Goal: Task Accomplishment & Management: Manage account settings

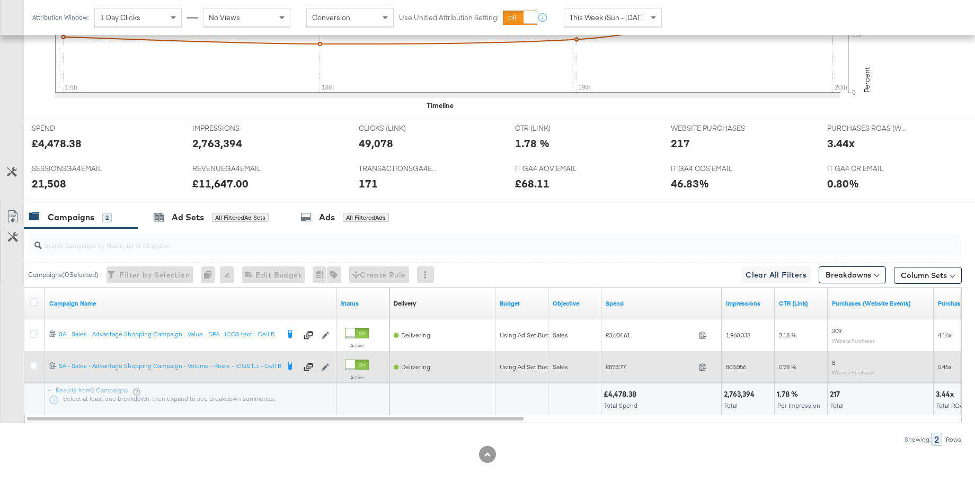
scroll to position [389, 0]
click at [33, 365] on icon at bounding box center [34, 365] width 8 height 8
click at [0, 0] on input "checkbox" at bounding box center [0, 0] width 0 height 0
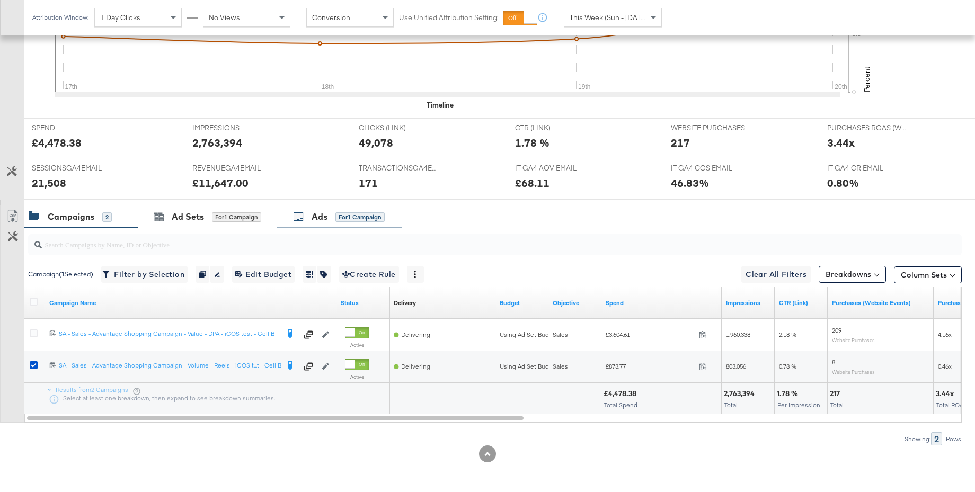
click at [324, 211] on div "Ads" at bounding box center [320, 217] width 16 height 12
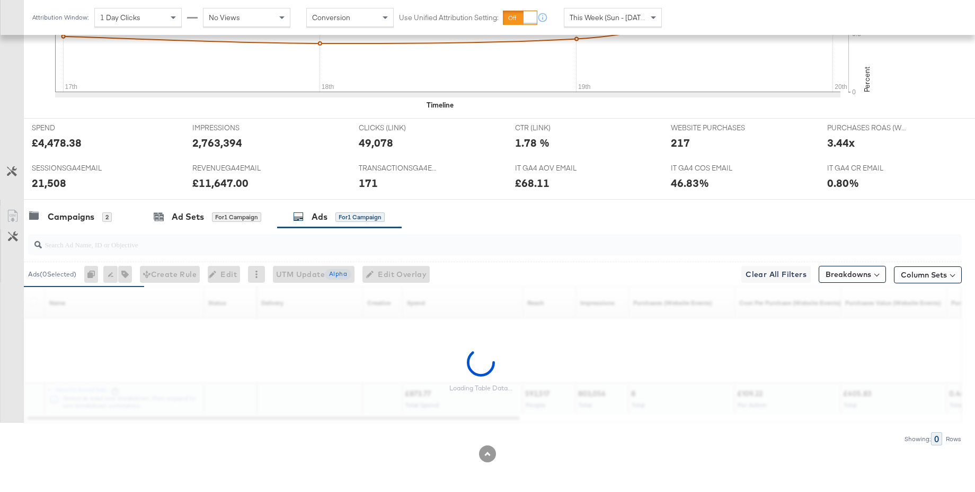
click at [597, 16] on span "This Week (Sun - [DATE])" at bounding box center [609, 18] width 79 height 10
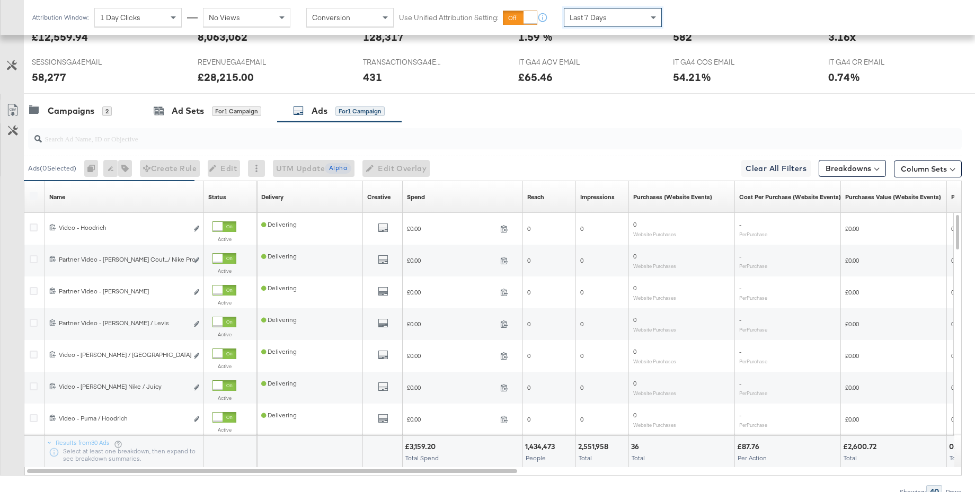
scroll to position [541, 0]
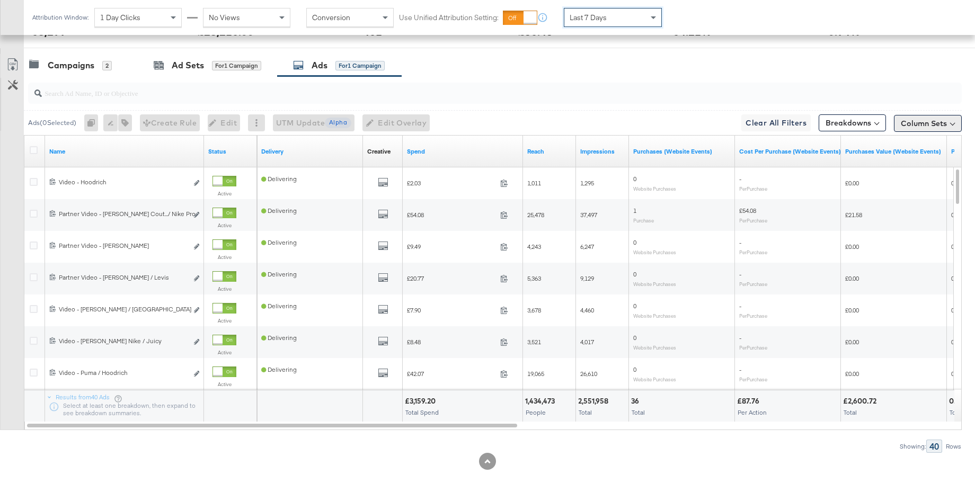
click at [941, 124] on button "Column Sets" at bounding box center [928, 123] width 68 height 17
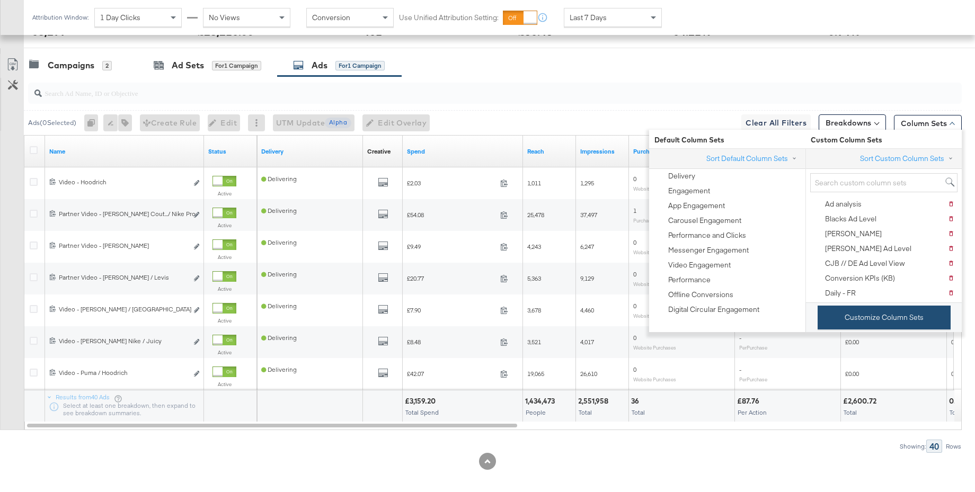
click at [846, 312] on button "Customize Column Sets" at bounding box center [884, 318] width 133 height 24
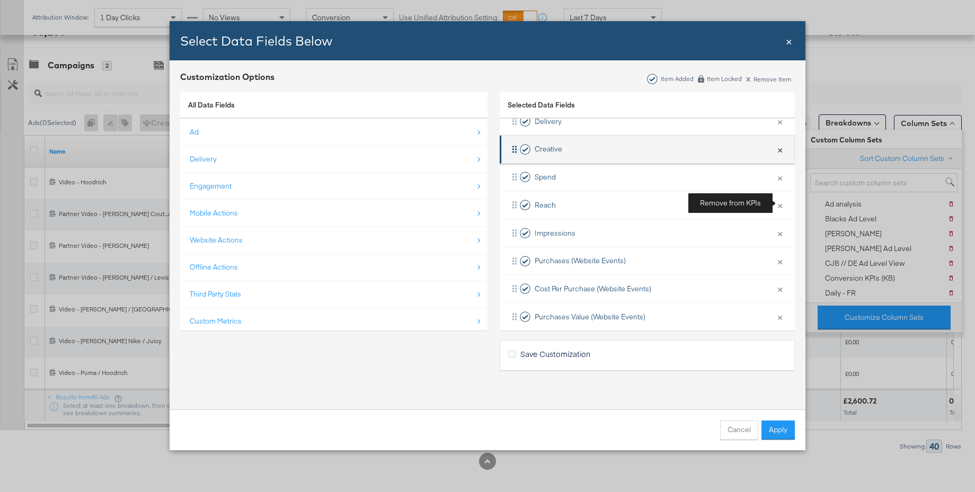
scroll to position [91, 0]
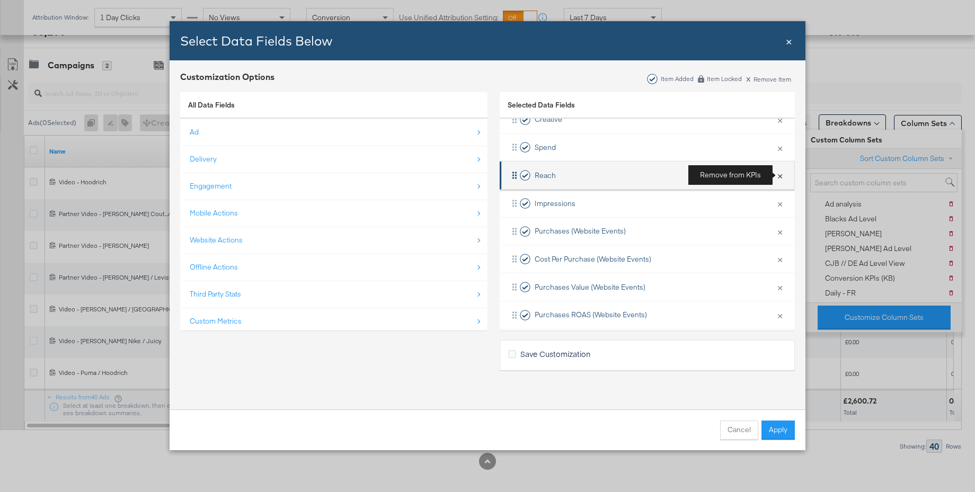
click at [780, 176] on button "×" at bounding box center [780, 175] width 14 height 22
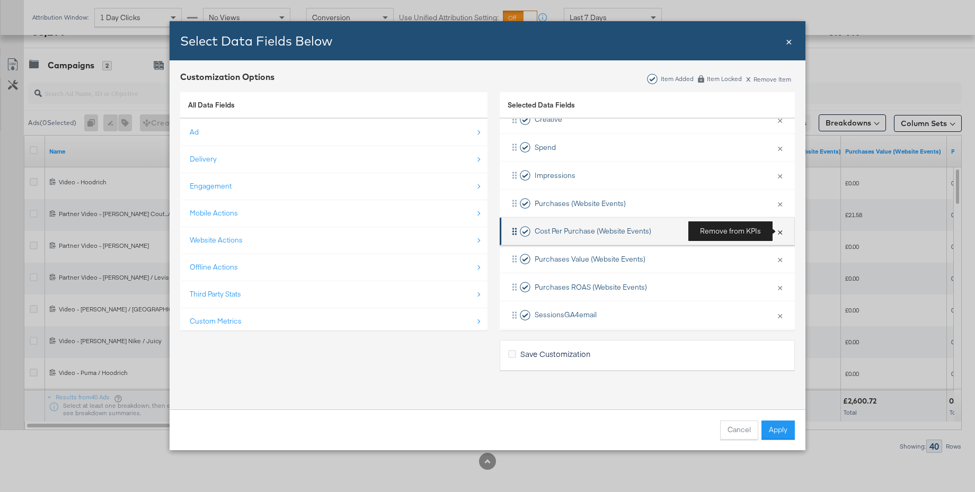
click at [778, 233] on button "×" at bounding box center [780, 231] width 14 height 22
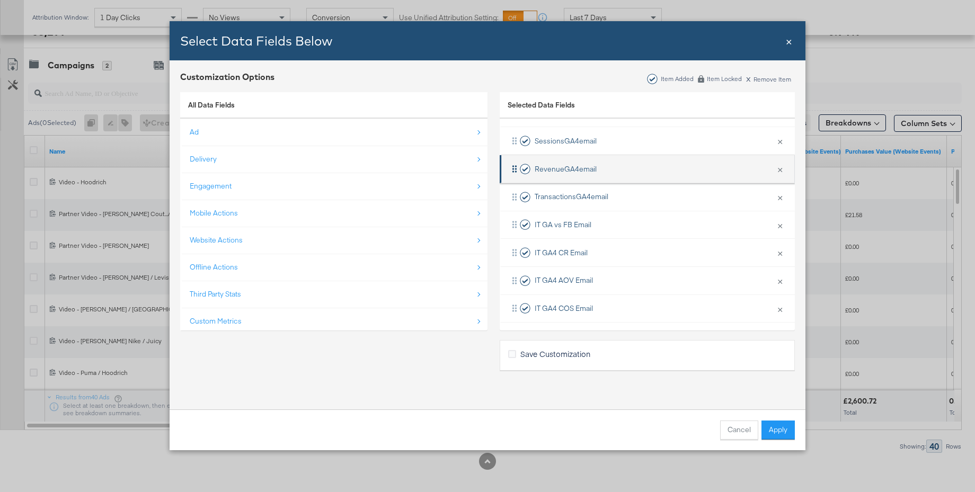
scroll to position [211, 0]
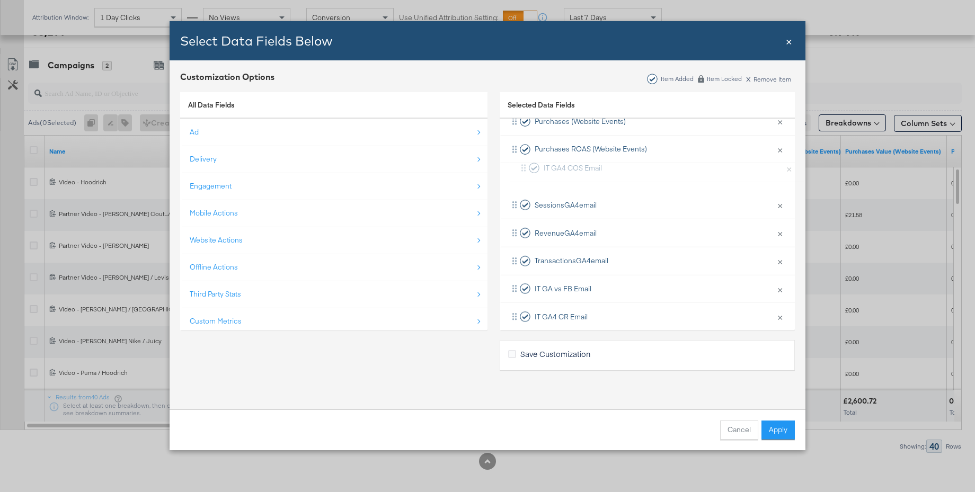
drag, startPoint x: 579, startPoint y: 305, endPoint x: 589, endPoint y: 163, distance: 142.3
click at [589, 163] on div "Delivery × Remove from KPIs Creative × Remove from KPIs Spend × Remove from KPI…" at bounding box center [647, 177] width 295 height 363
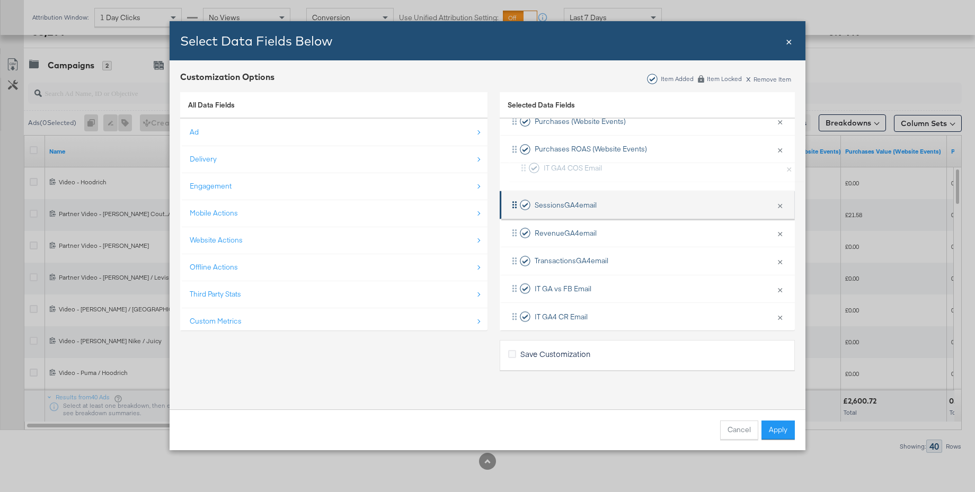
scroll to position [173, 0]
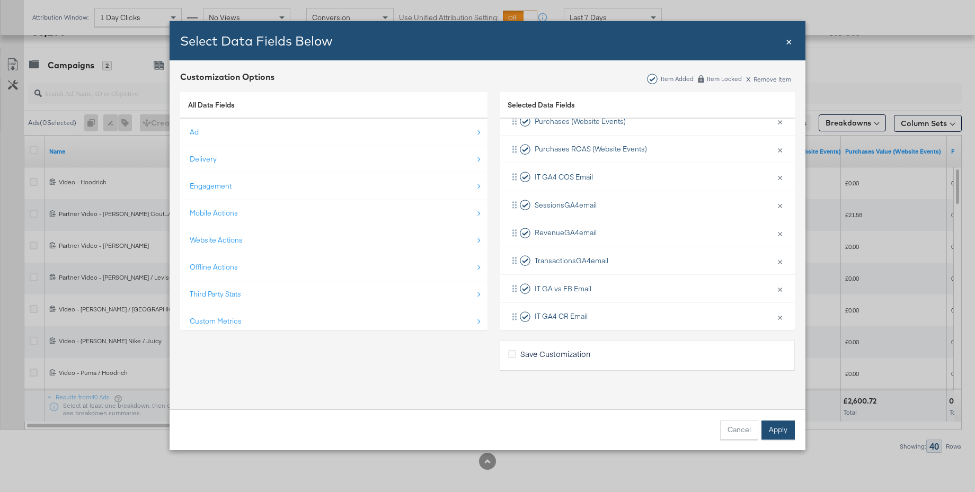
click at [776, 427] on button "Apply" at bounding box center [777, 430] width 33 height 19
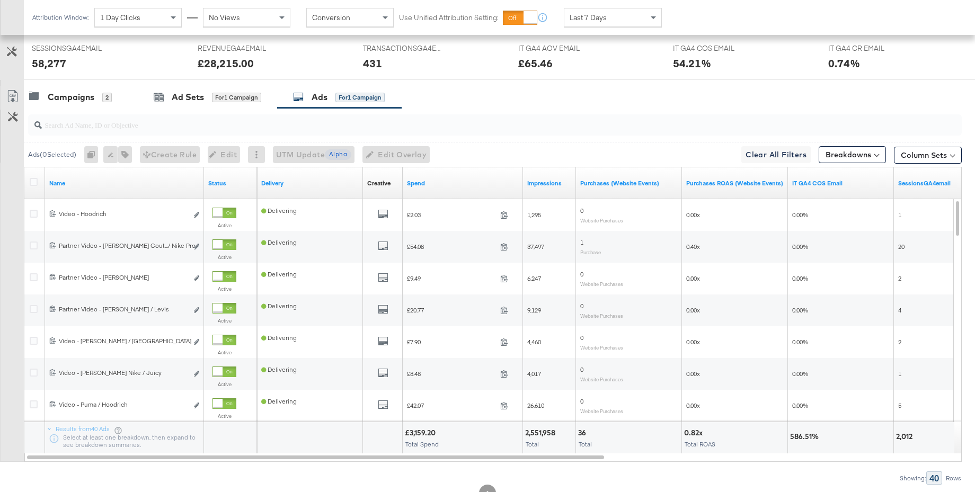
scroll to position [548, 0]
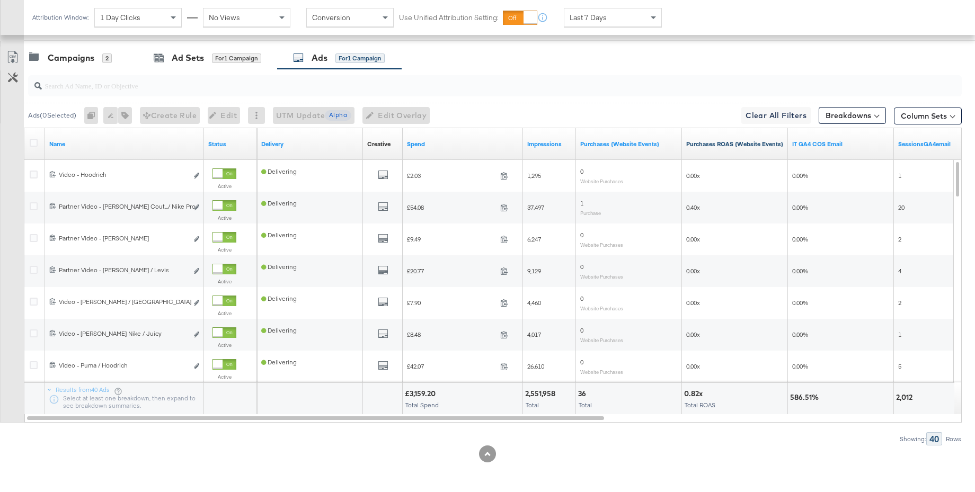
click at [712, 147] on link "Purchases ROAS (Website Events)" at bounding box center [735, 144] width 98 height 8
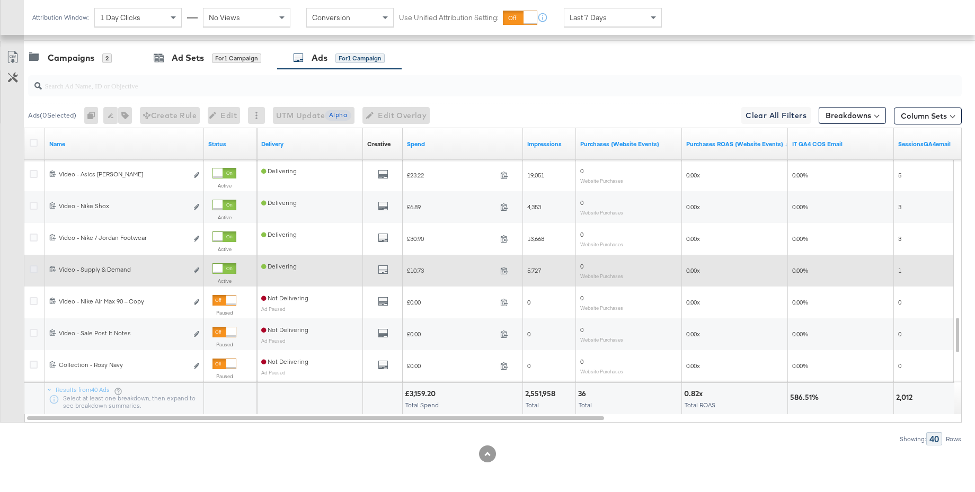
click at [33, 269] on icon at bounding box center [34, 269] width 8 height 8
click at [0, 0] on input "checkbox" at bounding box center [0, 0] width 0 height 0
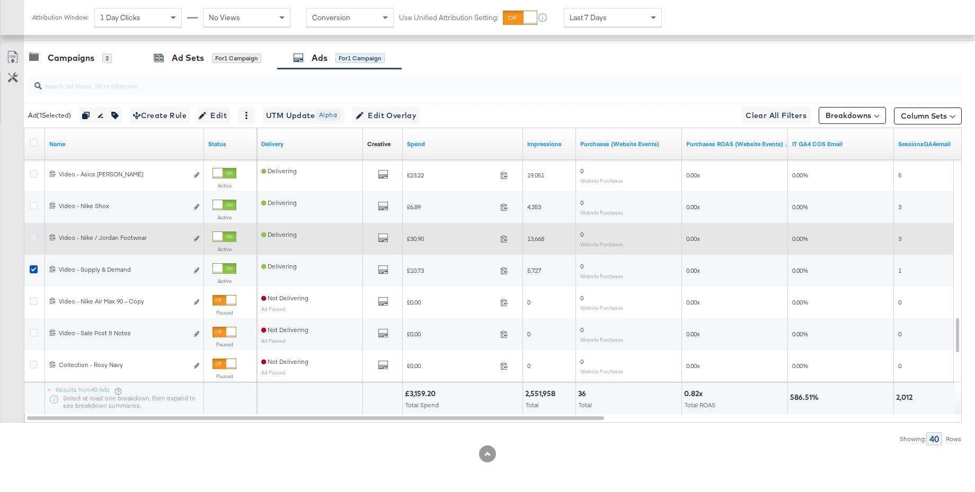
click at [34, 241] on icon at bounding box center [34, 238] width 8 height 8
click at [0, 0] on input "checkbox" at bounding box center [0, 0] width 0 height 0
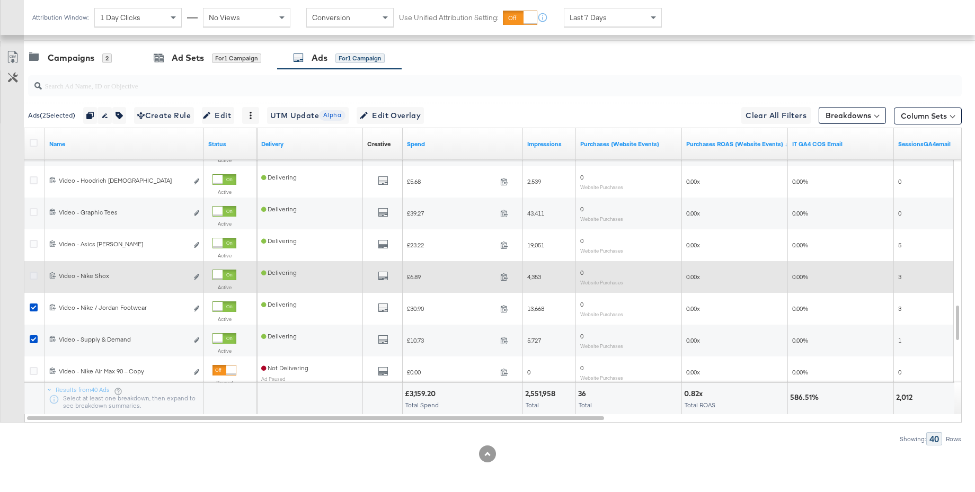
click at [36, 274] on icon at bounding box center [34, 276] width 8 height 8
click at [0, 0] on input "checkbox" at bounding box center [0, 0] width 0 height 0
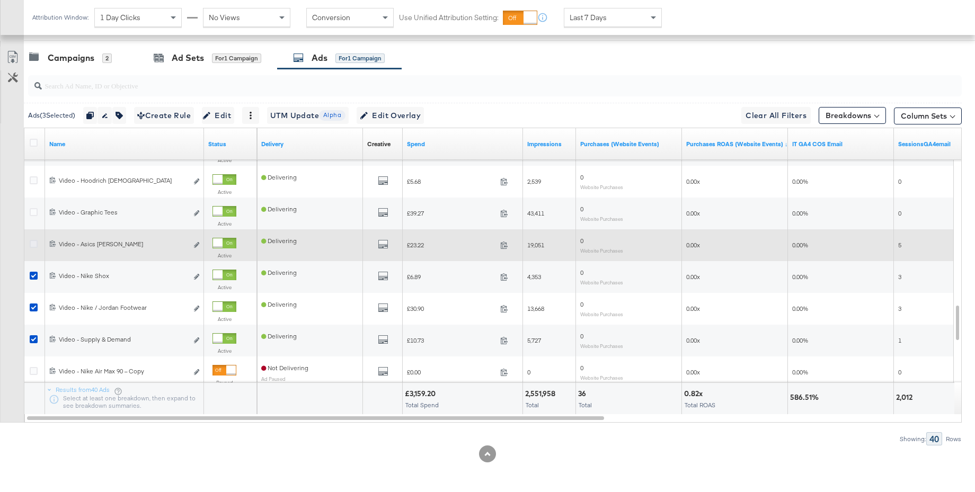
click at [34, 244] on icon at bounding box center [34, 244] width 8 height 8
click at [0, 0] on input "checkbox" at bounding box center [0, 0] width 0 height 0
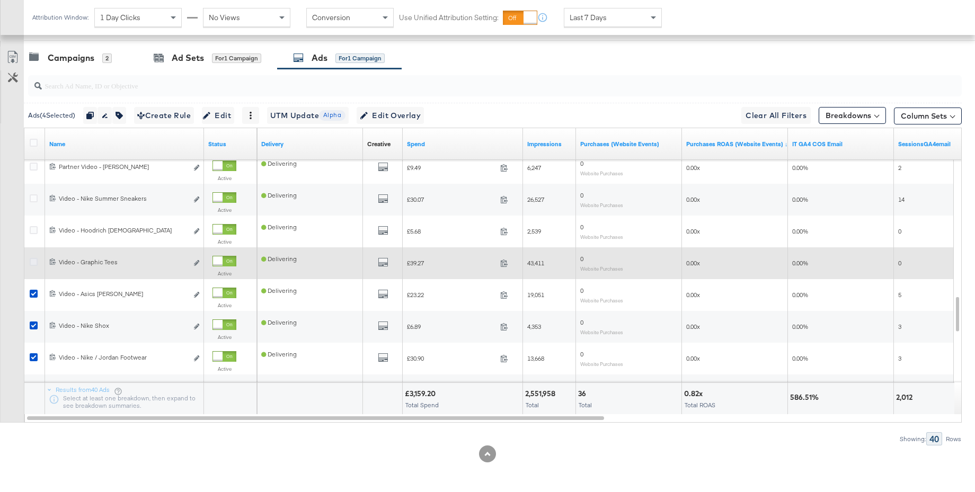
click at [34, 264] on icon at bounding box center [34, 262] width 8 height 8
click at [0, 0] on input "checkbox" at bounding box center [0, 0] width 0 height 0
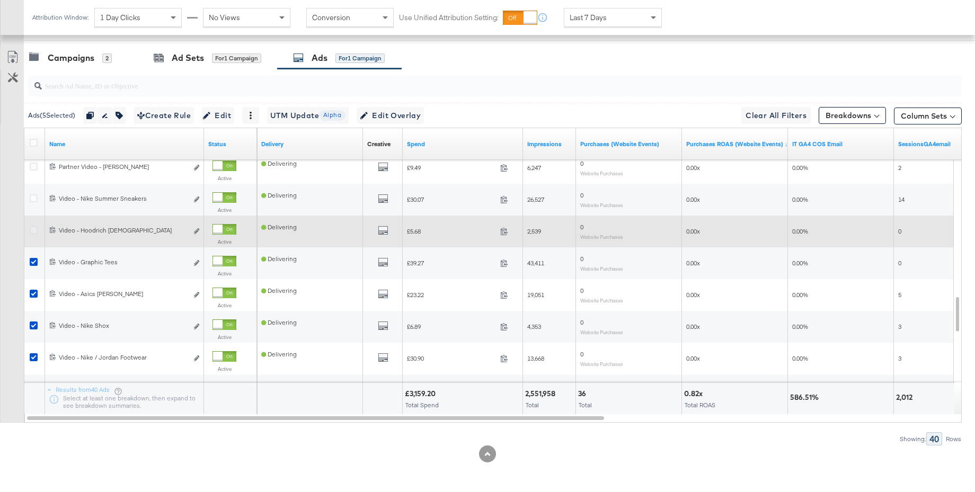
click at [34, 231] on icon at bounding box center [34, 230] width 8 height 8
click at [0, 0] on input "checkbox" at bounding box center [0, 0] width 0 height 0
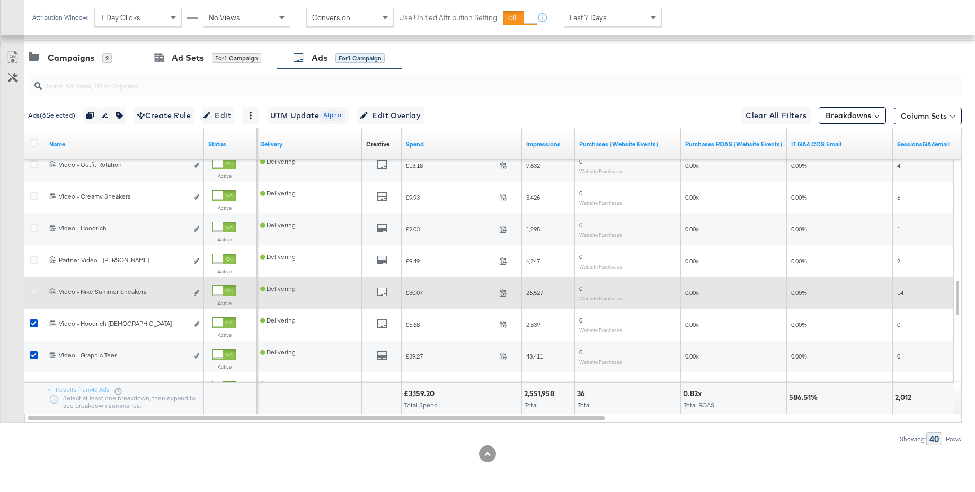
click at [37, 289] on icon at bounding box center [34, 292] width 8 height 8
click at [0, 0] on input "checkbox" at bounding box center [0, 0] width 0 height 0
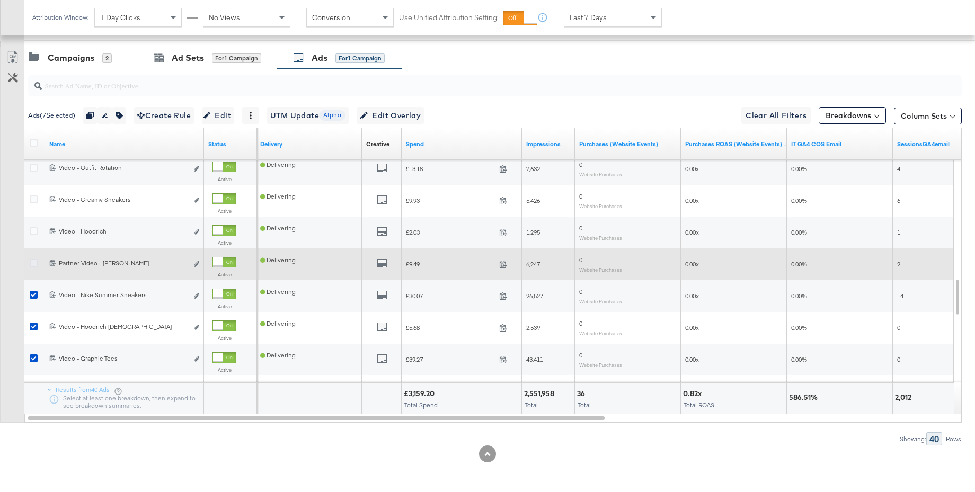
click at [33, 264] on icon at bounding box center [34, 263] width 8 height 8
click at [0, 0] on input "checkbox" at bounding box center [0, 0] width 0 height 0
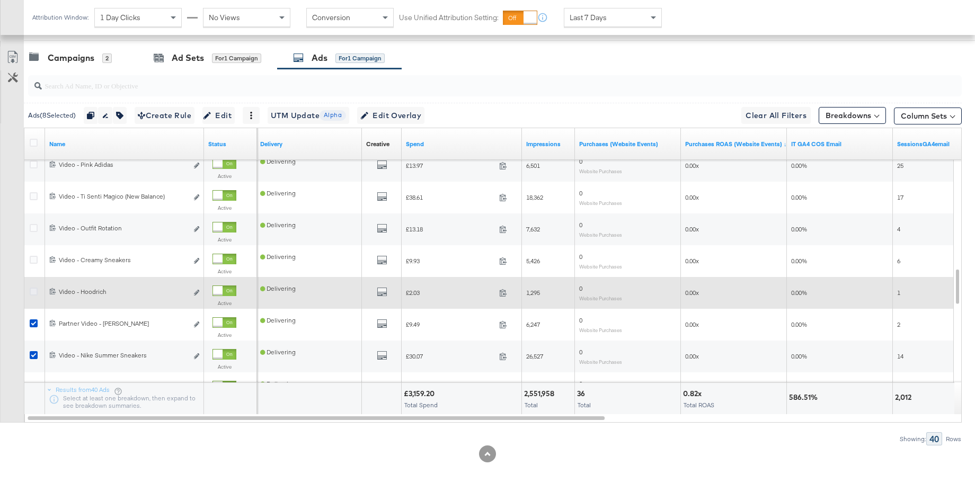
click at [33, 292] on icon at bounding box center [34, 292] width 8 height 8
click at [0, 0] on input "checkbox" at bounding box center [0, 0] width 0 height 0
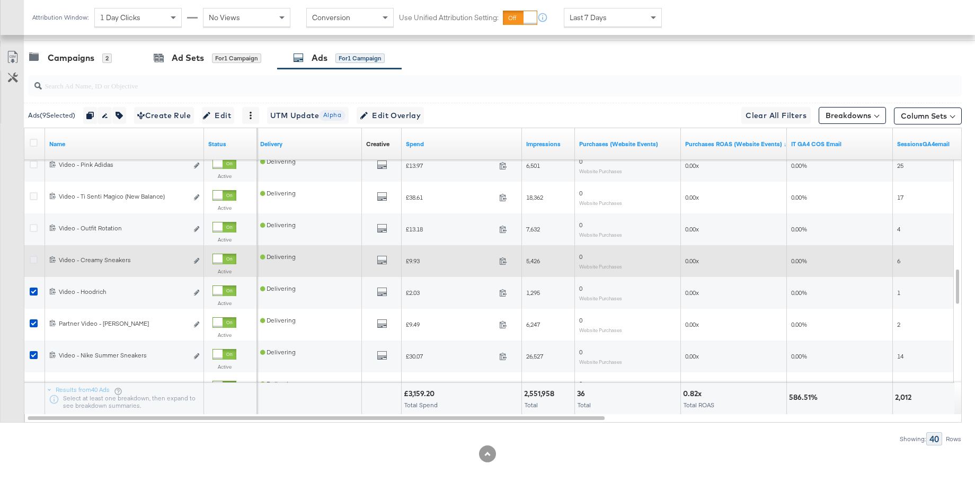
click at [34, 259] on icon at bounding box center [34, 260] width 8 height 8
click at [0, 0] on input "checkbox" at bounding box center [0, 0] width 0 height 0
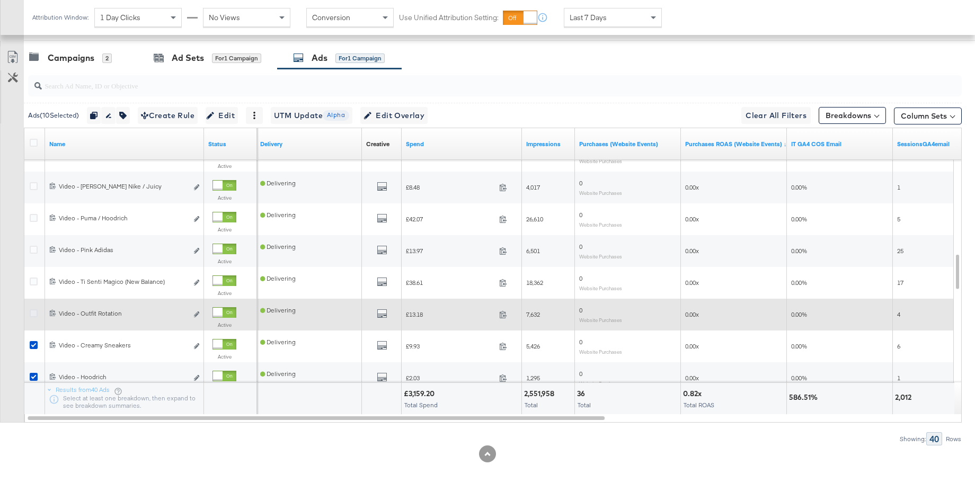
click at [37, 314] on icon at bounding box center [34, 313] width 8 height 8
click at [0, 0] on input "checkbox" at bounding box center [0, 0] width 0 height 0
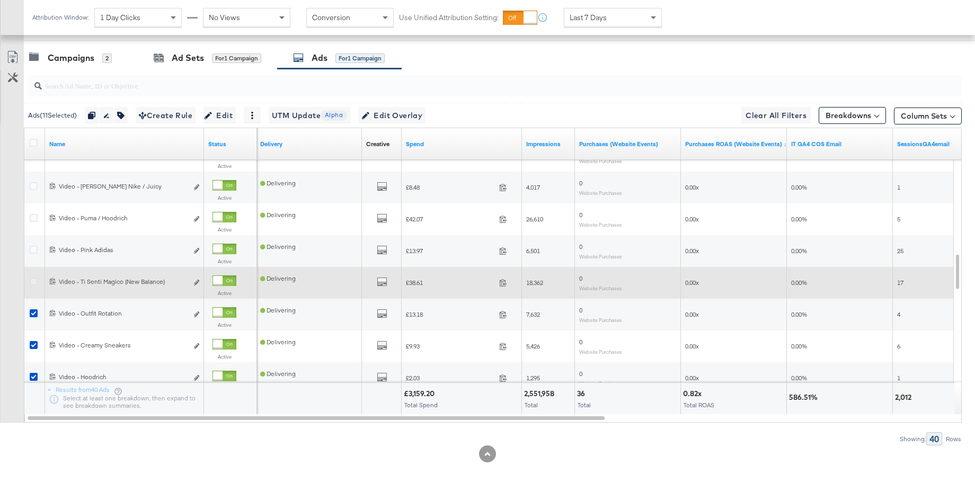
click at [35, 281] on icon at bounding box center [34, 282] width 8 height 8
click at [0, 0] on input "checkbox" at bounding box center [0, 0] width 0 height 0
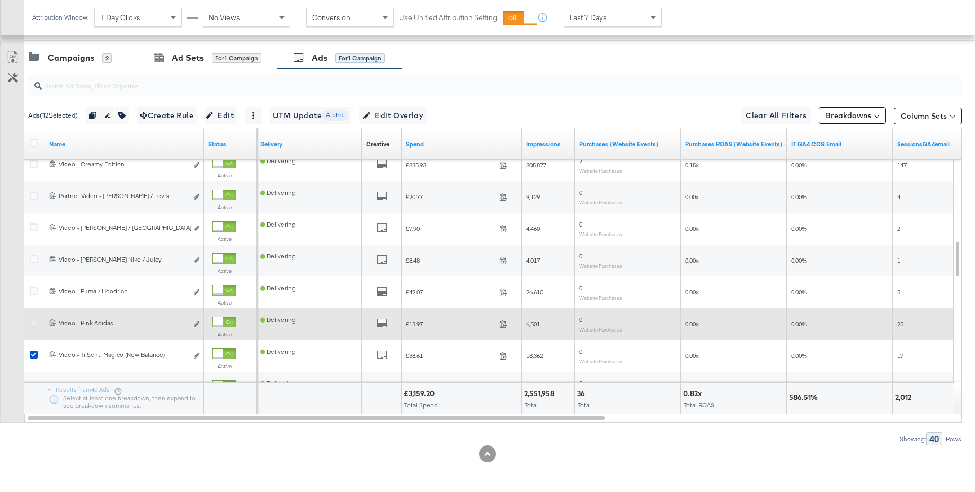
click at [36, 324] on icon at bounding box center [34, 323] width 8 height 8
click at [0, 0] on input "checkbox" at bounding box center [0, 0] width 0 height 0
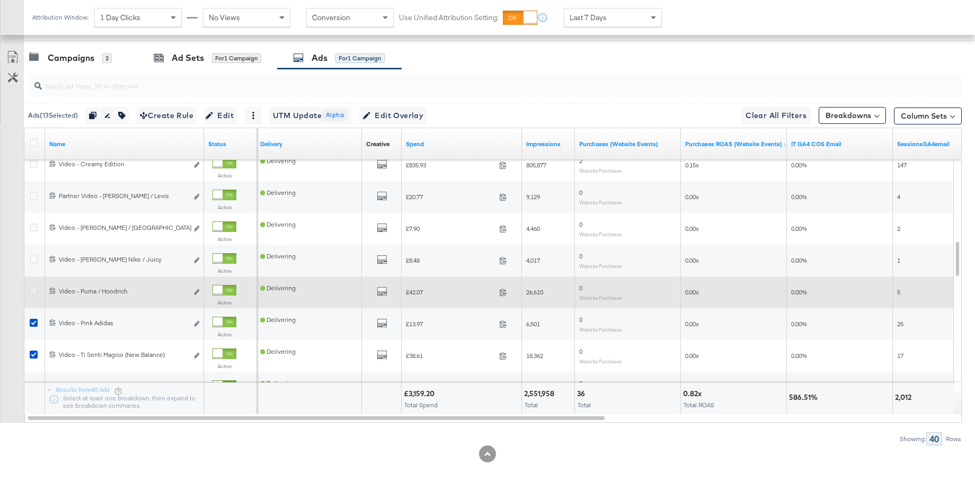
click at [36, 291] on icon at bounding box center [34, 291] width 8 height 8
click at [0, 0] on input "checkbox" at bounding box center [0, 0] width 0 height 0
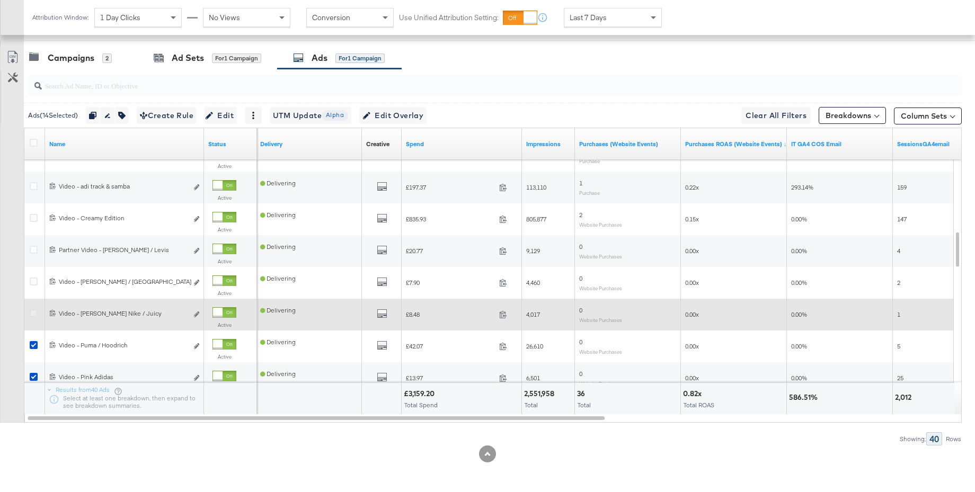
click at [36, 314] on icon at bounding box center [34, 313] width 8 height 8
click at [0, 0] on input "checkbox" at bounding box center [0, 0] width 0 height 0
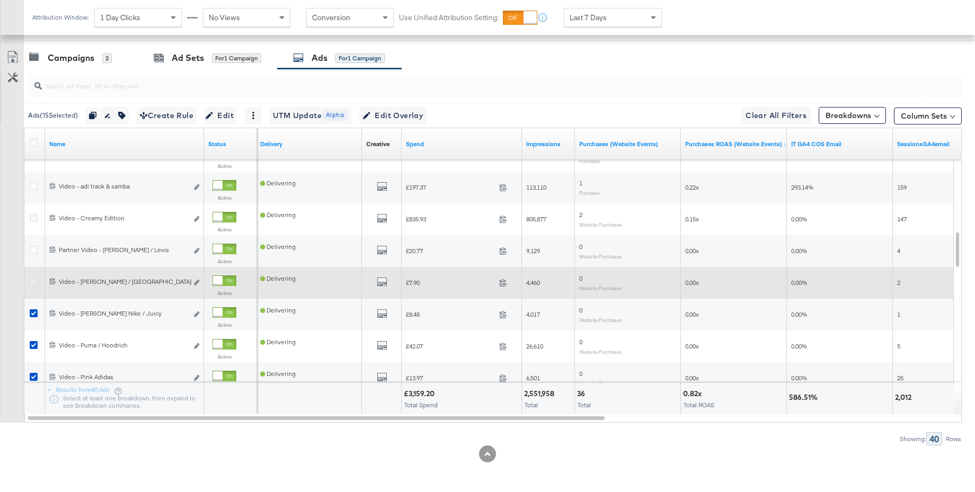
click at [35, 282] on icon at bounding box center [34, 282] width 8 height 8
click at [0, 0] on input "checkbox" at bounding box center [0, 0] width 0 height 0
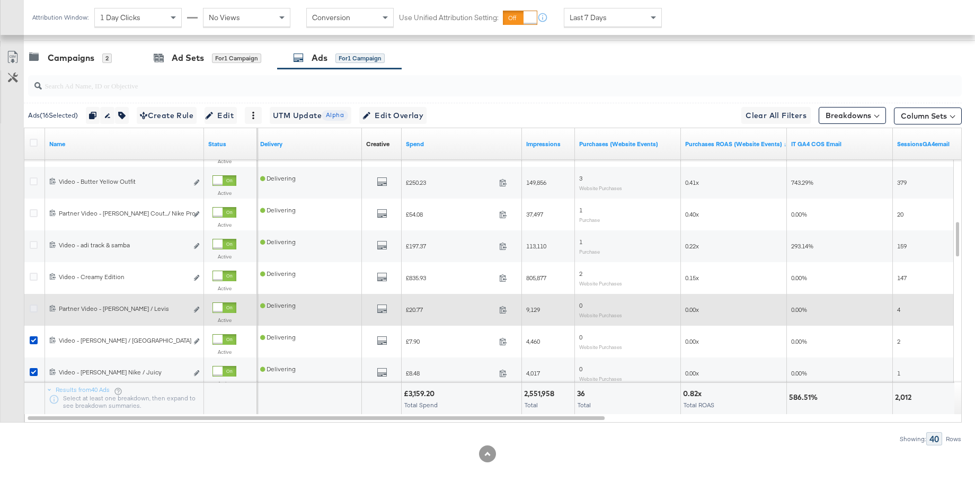
click at [36, 309] on icon at bounding box center [34, 309] width 8 height 8
click at [0, 0] on input "checkbox" at bounding box center [0, 0] width 0 height 0
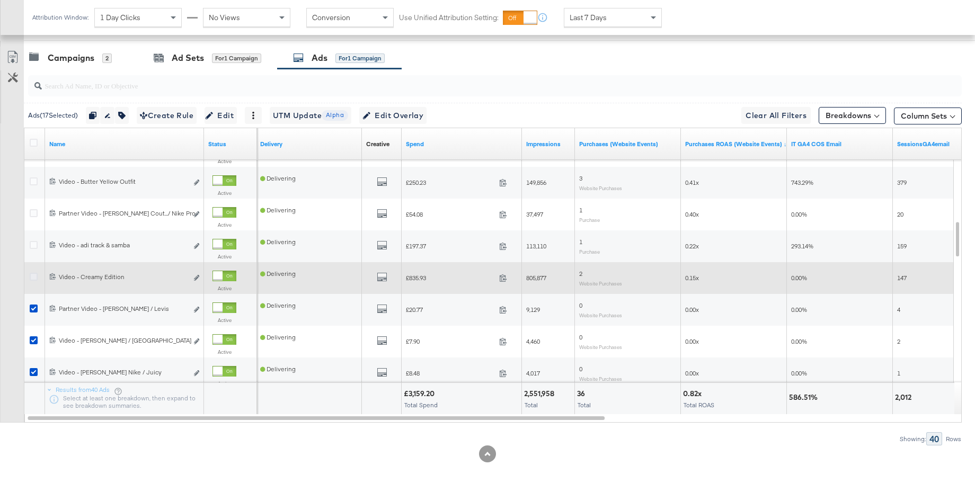
click at [33, 279] on icon at bounding box center [34, 277] width 8 height 8
click at [0, 0] on input "checkbox" at bounding box center [0, 0] width 0 height 0
click at [35, 278] on icon at bounding box center [34, 277] width 8 height 8
click at [0, 0] on input "checkbox" at bounding box center [0, 0] width 0 height 0
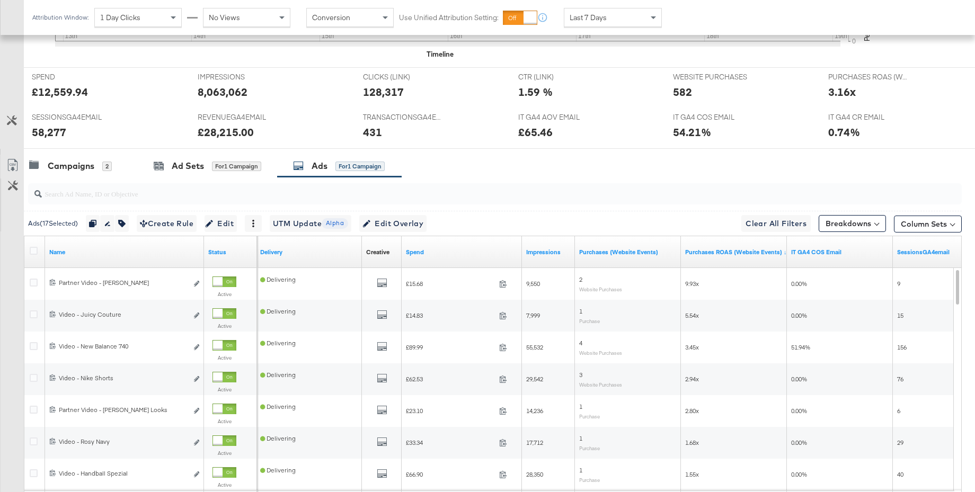
scroll to position [440, 0]
click at [588, 17] on span "Last 7 Days" at bounding box center [588, 18] width 37 height 10
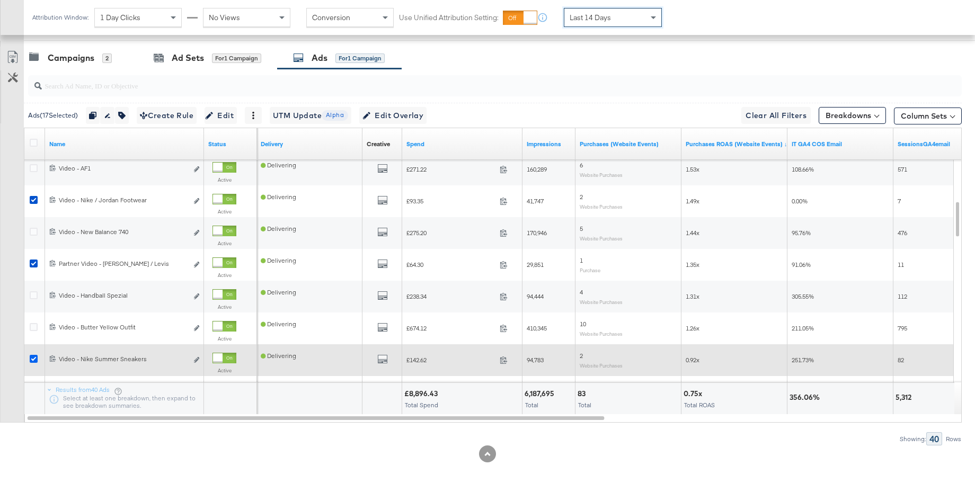
click at [31, 359] on icon at bounding box center [34, 359] width 8 height 8
click at [0, 0] on input "checkbox" at bounding box center [0, 0] width 0 height 0
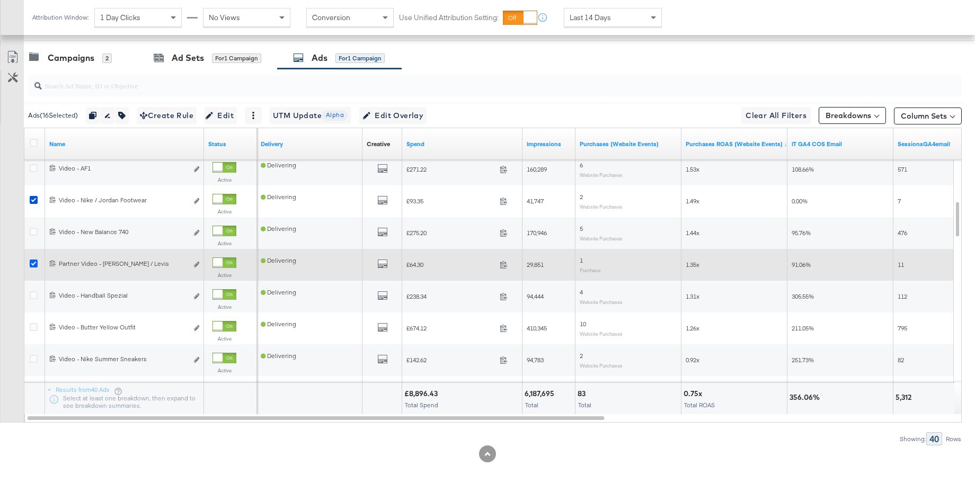
click at [34, 265] on icon at bounding box center [34, 264] width 8 height 8
click at [0, 0] on input "checkbox" at bounding box center [0, 0] width 0 height 0
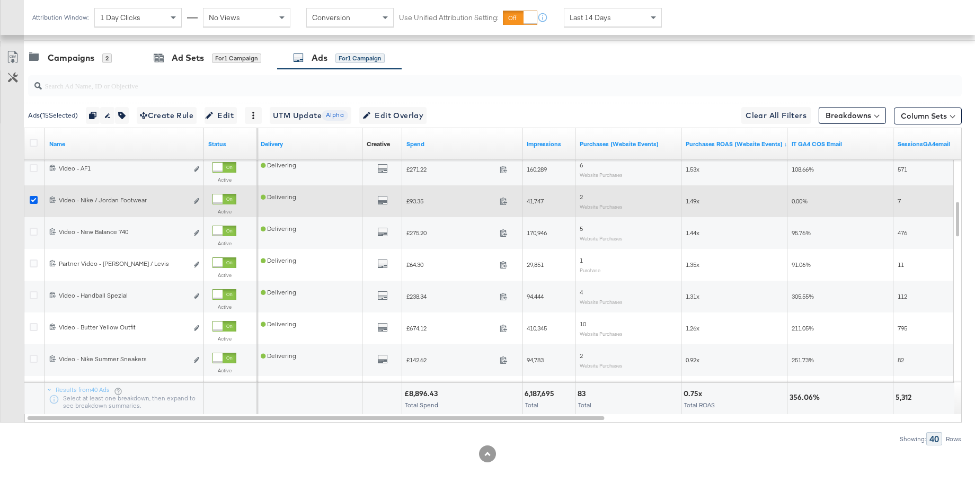
click at [33, 201] on icon at bounding box center [34, 200] width 8 height 8
click at [0, 0] on input "checkbox" at bounding box center [0, 0] width 0 height 0
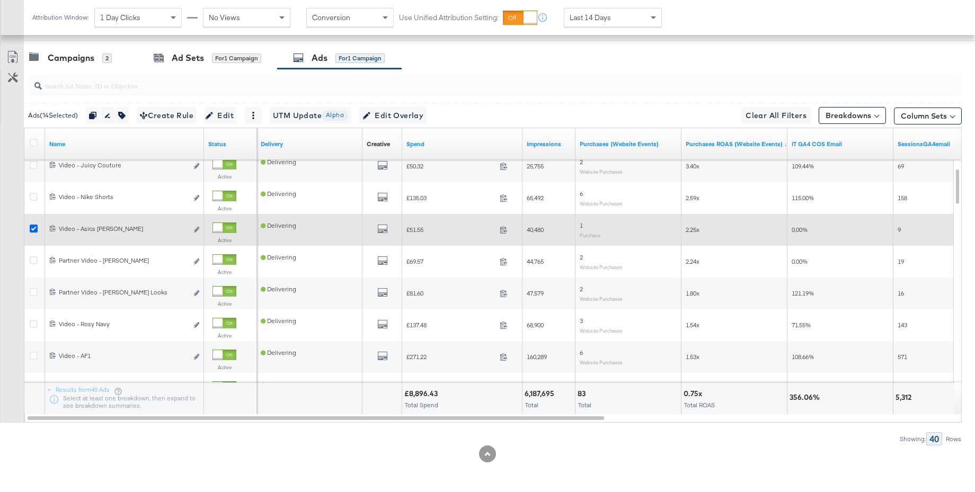
click at [32, 229] on icon at bounding box center [34, 229] width 8 height 8
click at [0, 0] on input "checkbox" at bounding box center [0, 0] width 0 height 0
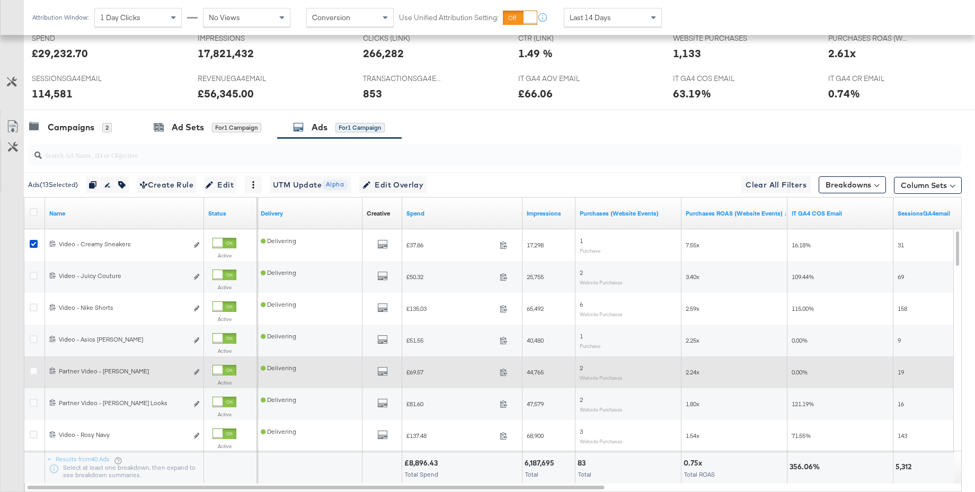
scroll to position [475, 0]
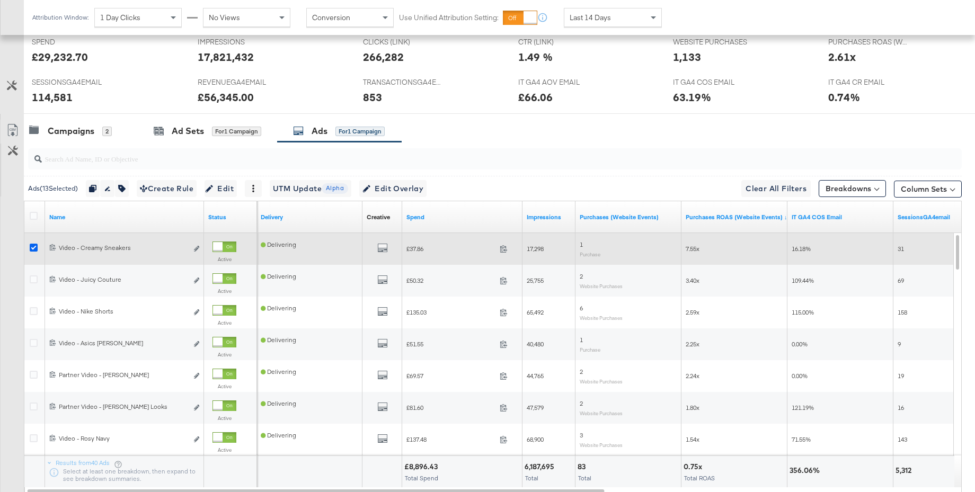
click at [32, 249] on icon at bounding box center [34, 248] width 8 height 8
click at [0, 0] on input "checkbox" at bounding box center [0, 0] width 0 height 0
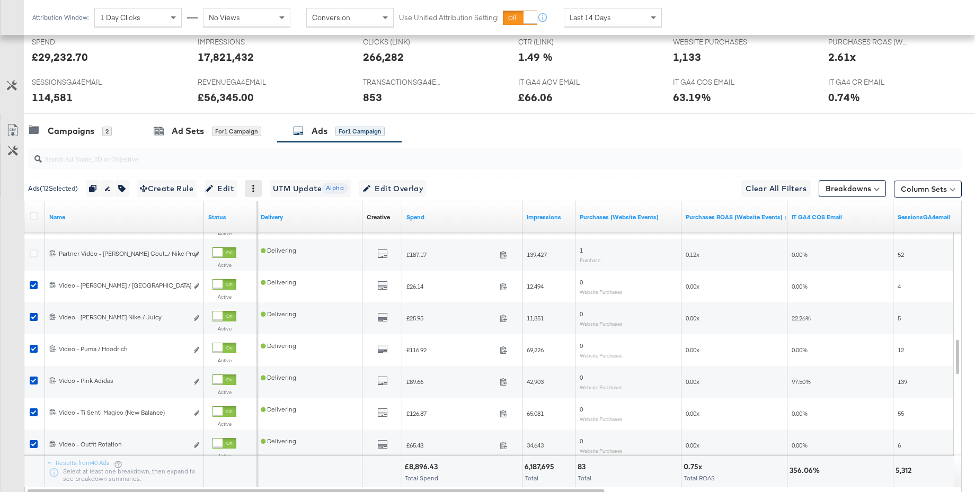
click at [254, 191] on icon at bounding box center [253, 188] width 2 height 7
click at [269, 222] on div "Pause" at bounding box center [290, 223] width 58 height 17
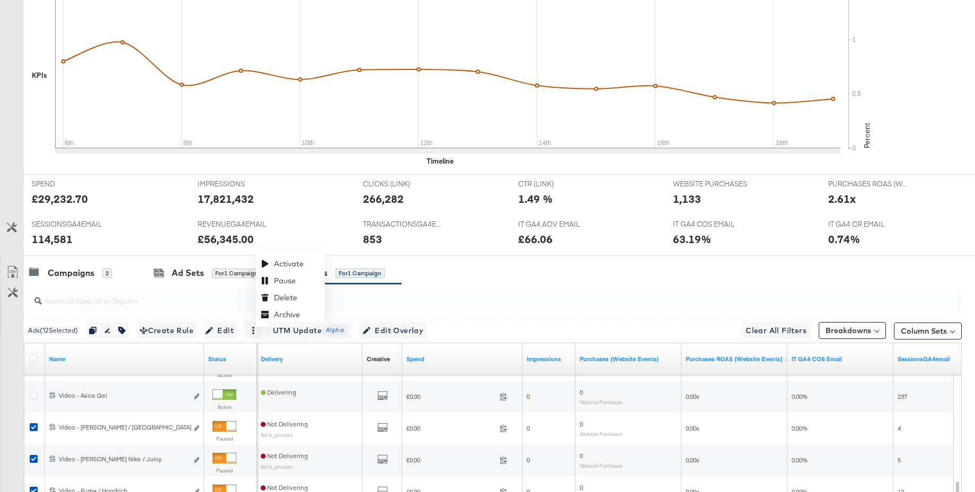
scroll to position [38, 0]
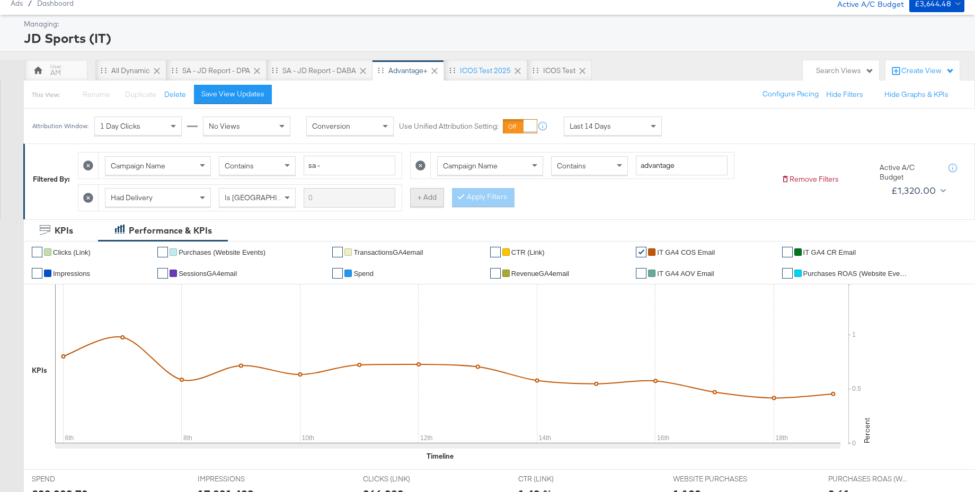
click at [420, 202] on button "+ Add" at bounding box center [427, 197] width 34 height 19
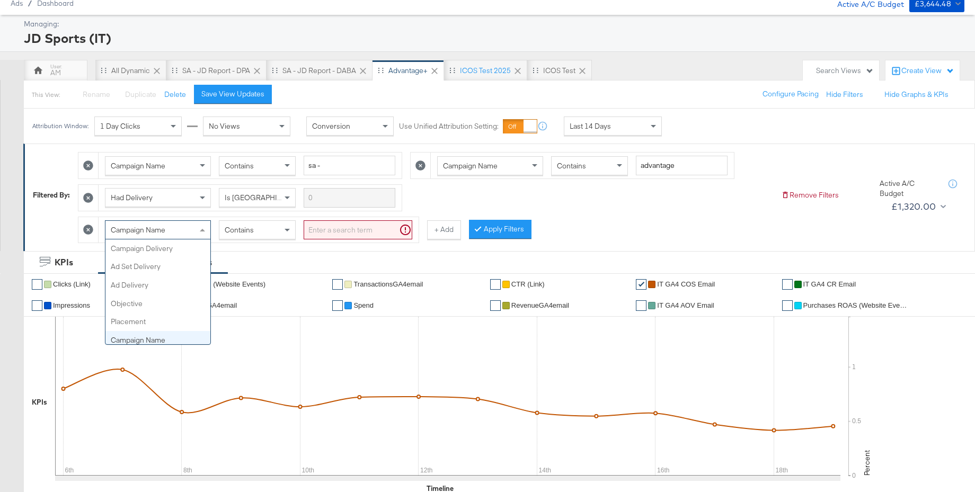
click at [159, 234] on span "Campaign Name" at bounding box center [138, 230] width 55 height 10
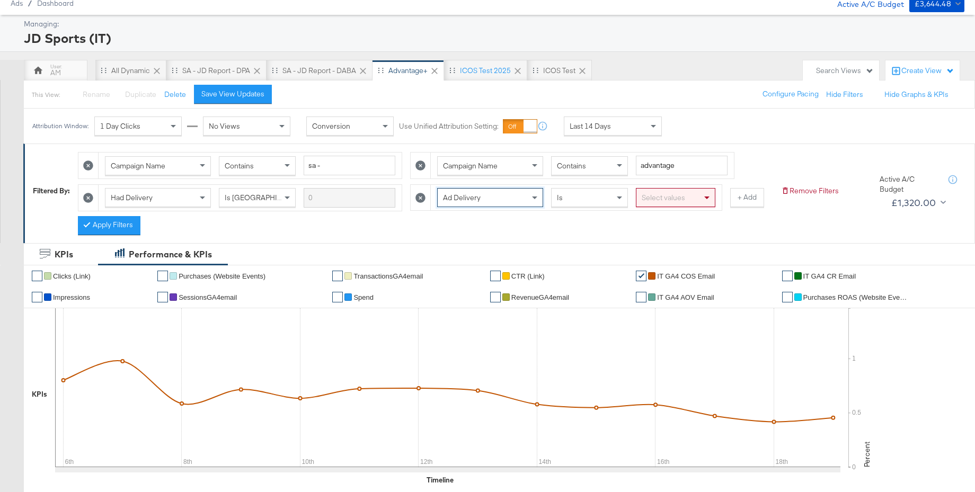
click at [652, 196] on div "Select values" at bounding box center [675, 198] width 78 height 18
drag, startPoint x: 100, startPoint y: 227, endPoint x: 475, endPoint y: 205, distance: 375.8
click at [100, 227] on button "Apply Filters" at bounding box center [109, 225] width 63 height 19
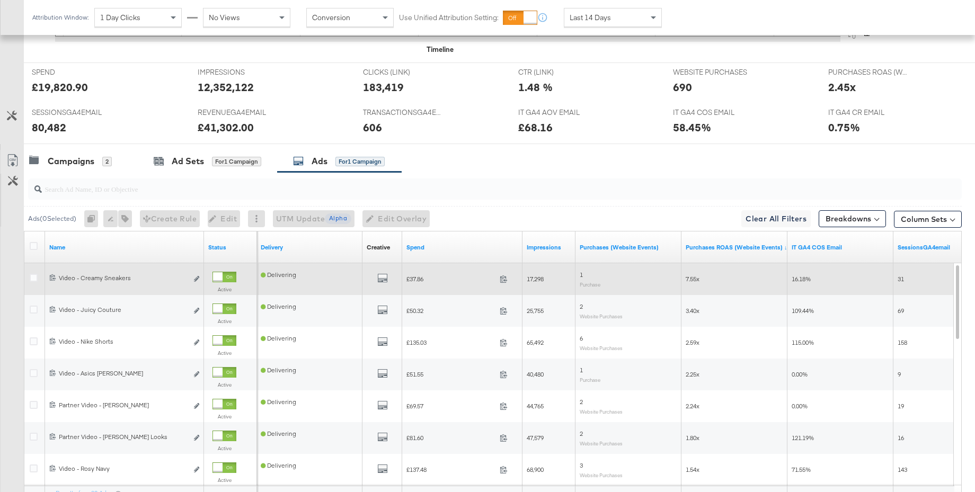
scroll to position [572, 0]
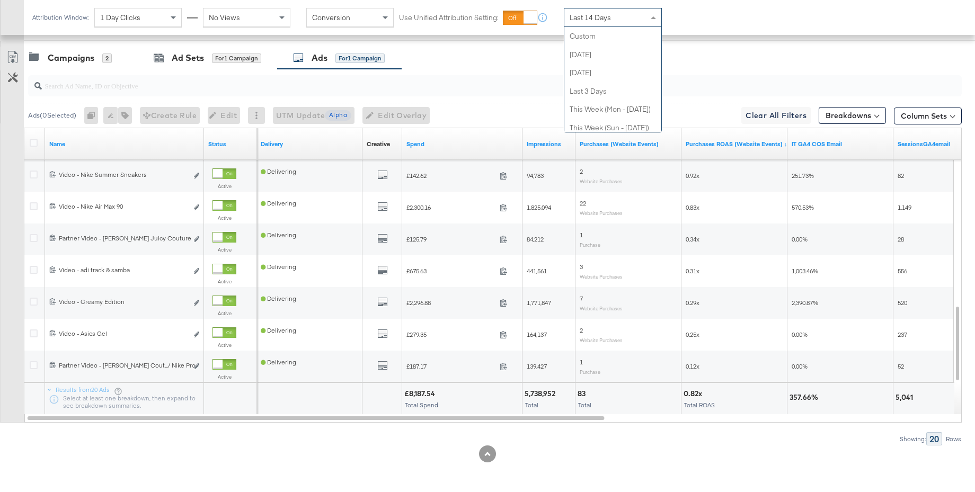
click at [607, 16] on span "Last 14 Days" at bounding box center [590, 18] width 41 height 10
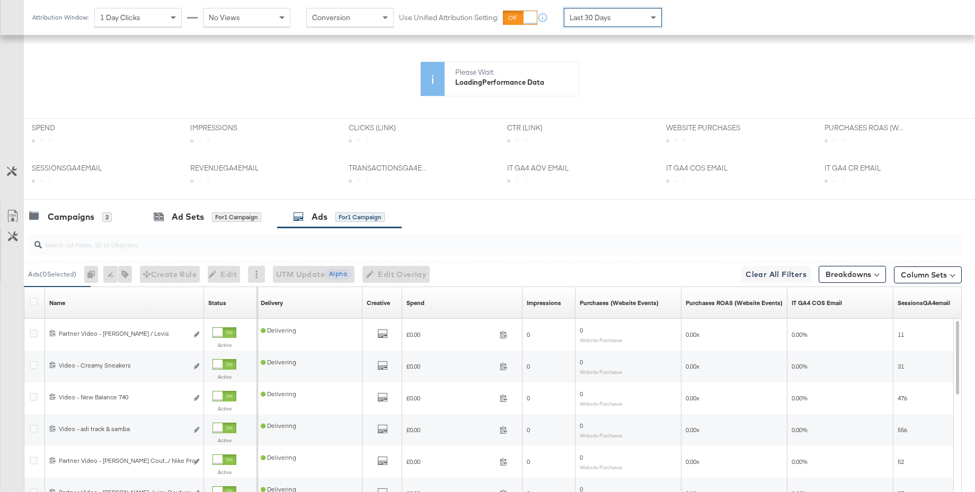
scroll to position [469, 0]
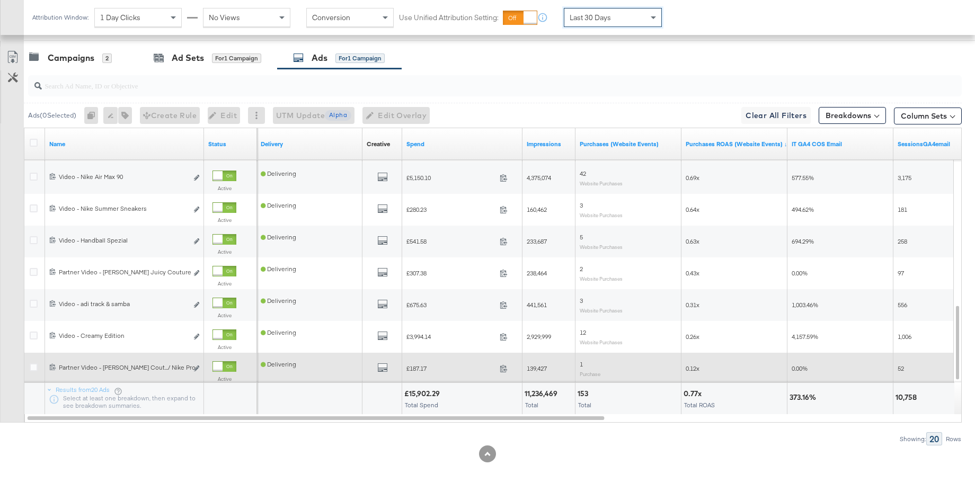
click at [223, 367] on div at bounding box center [218, 367] width 10 height 10
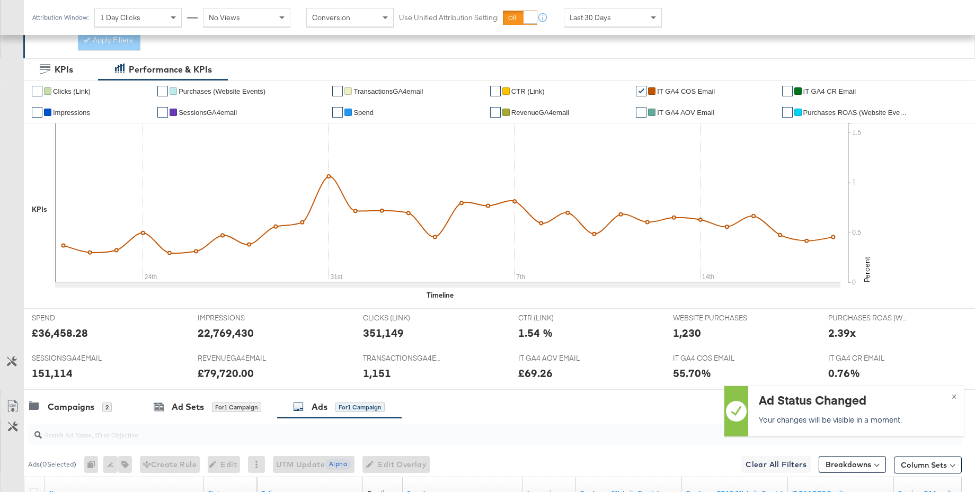
scroll to position [92, 0]
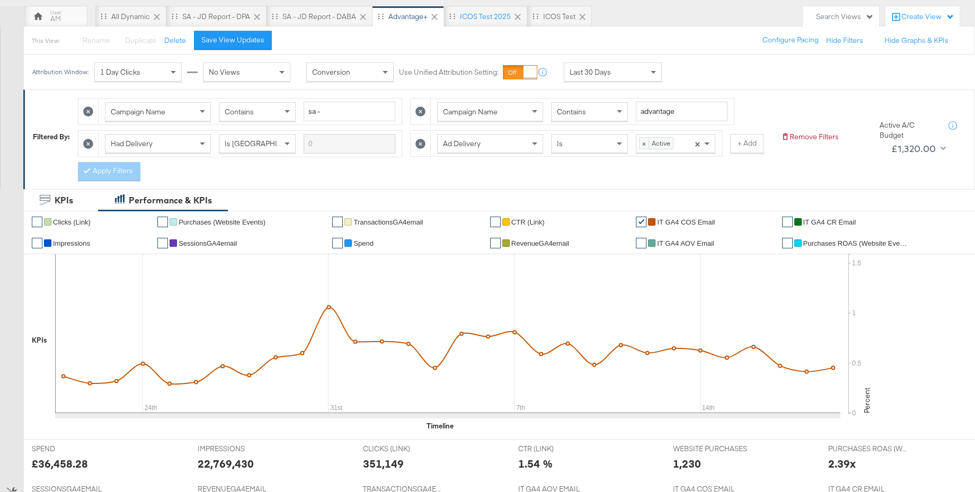
click at [419, 144] on icon at bounding box center [420, 144] width 10 height 10
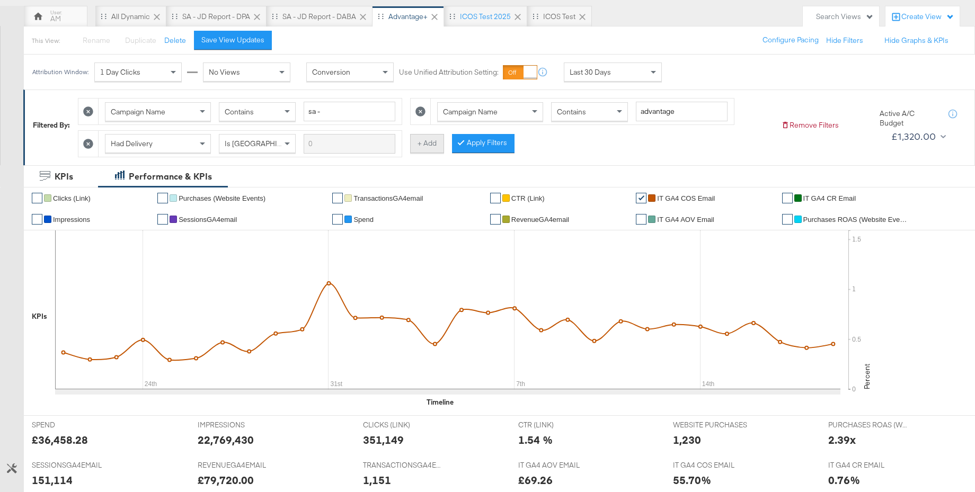
click at [436, 142] on button "+ Add" at bounding box center [427, 143] width 34 height 19
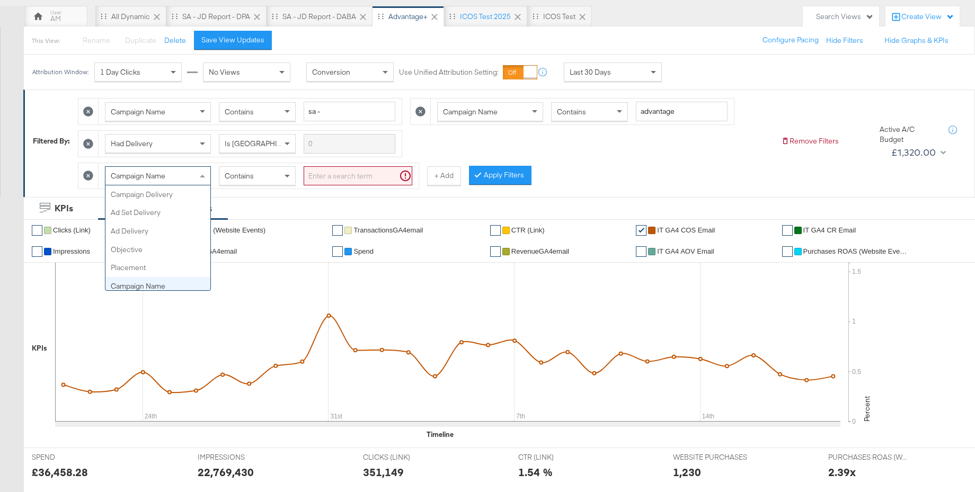
click at [170, 176] on div "Campaign Name" at bounding box center [157, 176] width 105 height 18
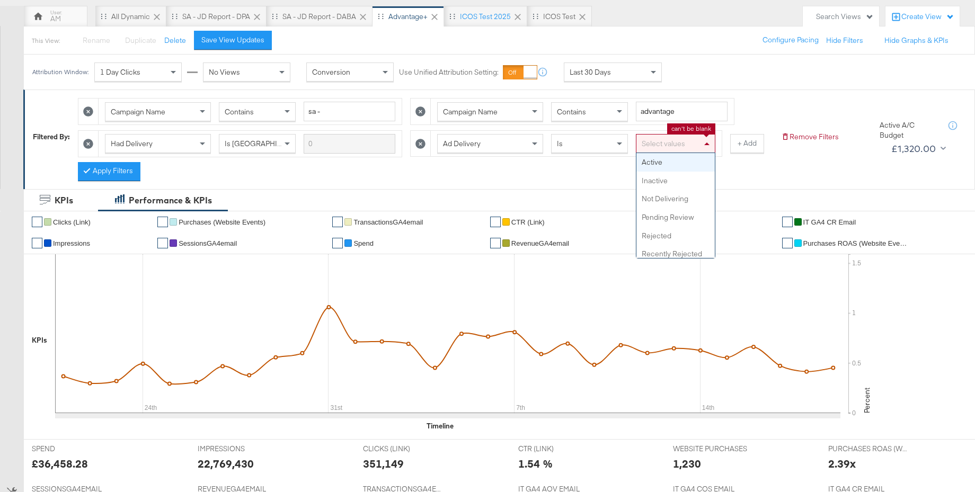
click at [704, 147] on span at bounding box center [708, 144] width 13 height 18
drag, startPoint x: 667, startPoint y: 165, endPoint x: 672, endPoint y: 164, distance: 5.4
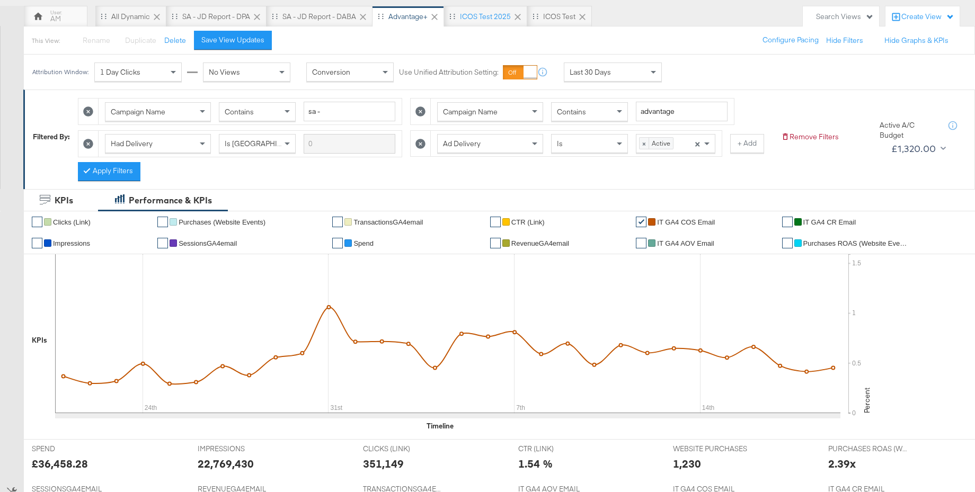
drag, startPoint x: 108, startPoint y: 175, endPoint x: 520, endPoint y: 196, distance: 413.3
click at [113, 176] on button "Apply Filters" at bounding box center [109, 171] width 63 height 19
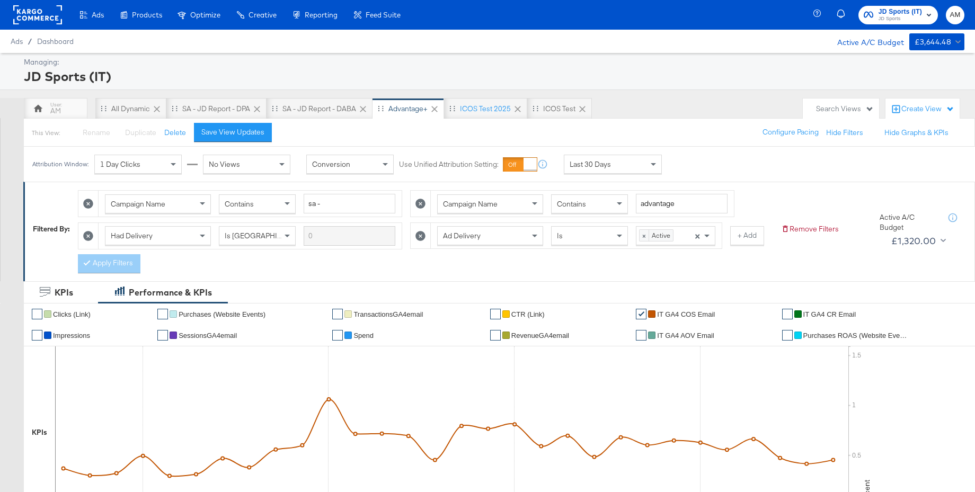
click at [892, 18] on span "JD Sports" at bounding box center [900, 19] width 43 height 8
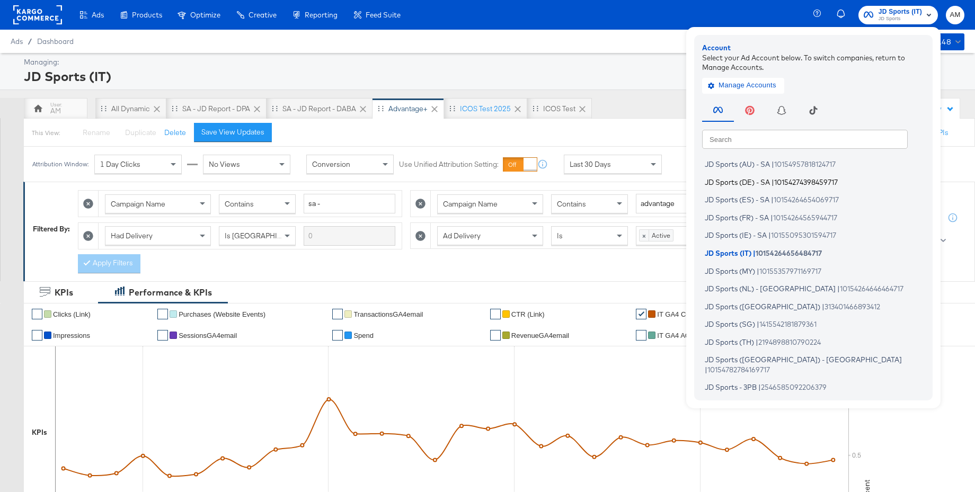
click at [750, 183] on span "JD Sports (DE) - SA" at bounding box center [737, 182] width 65 height 8
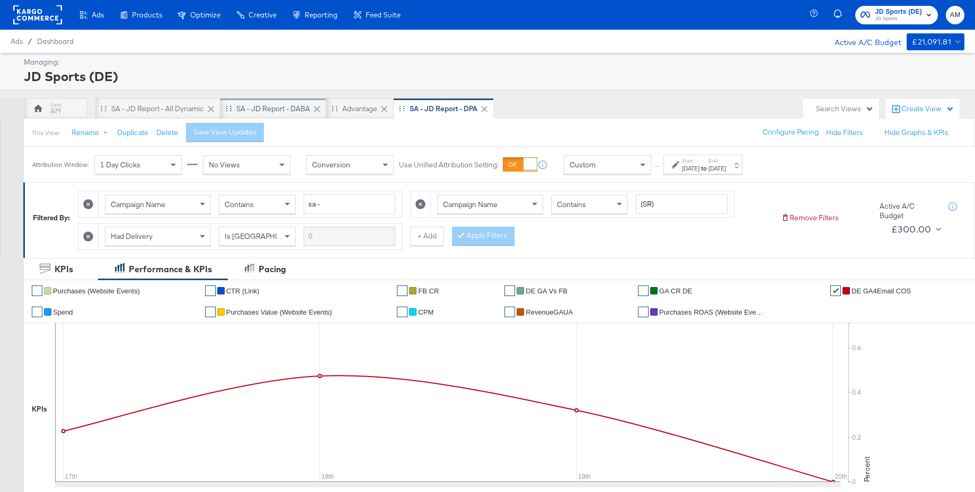
click at [290, 105] on div "SA - JD Report - DABA" at bounding box center [273, 109] width 74 height 10
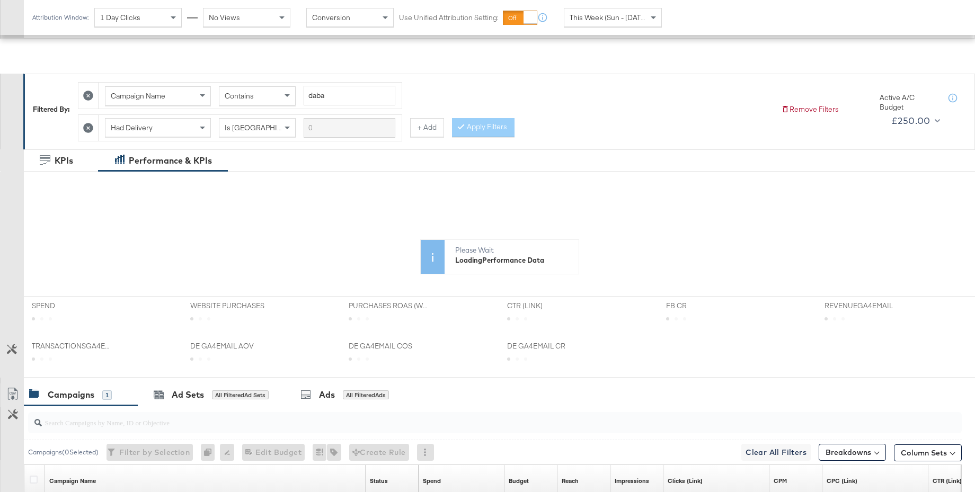
scroll to position [254, 0]
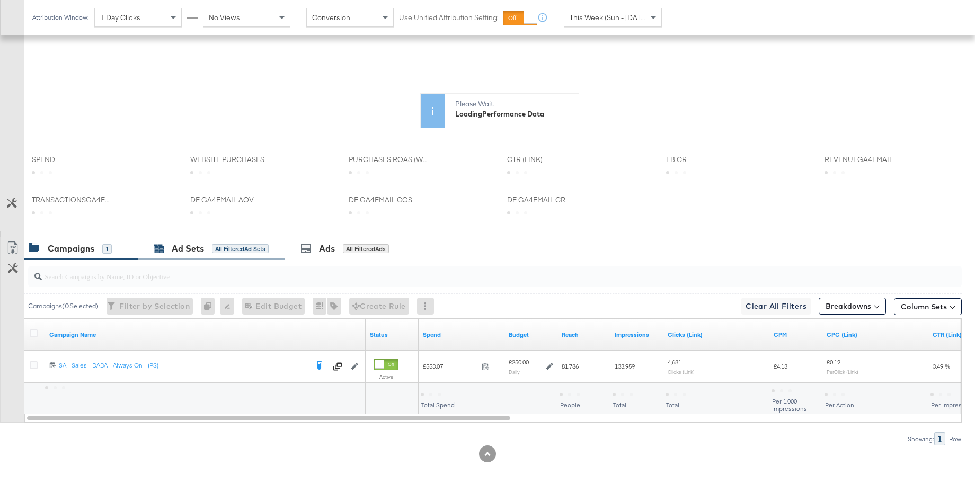
click at [181, 251] on div "Ad Sets" at bounding box center [188, 249] width 32 height 12
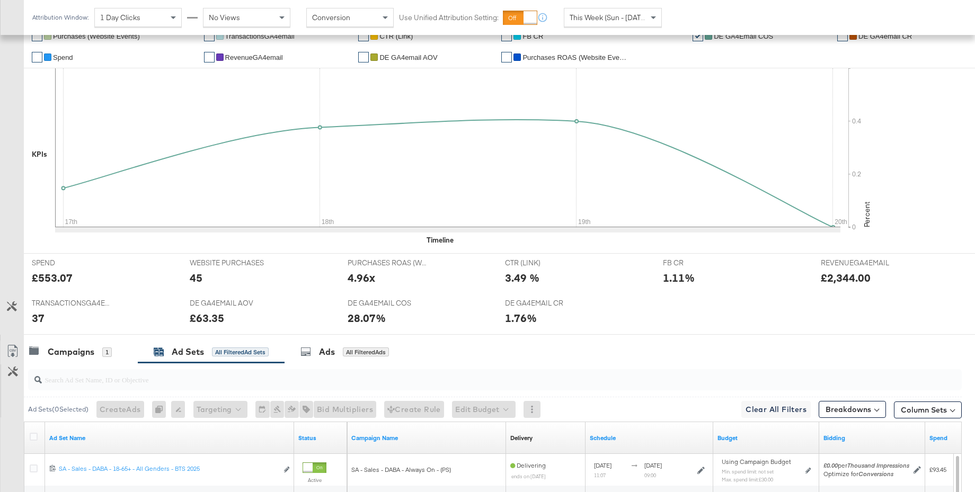
scroll to position [485, 0]
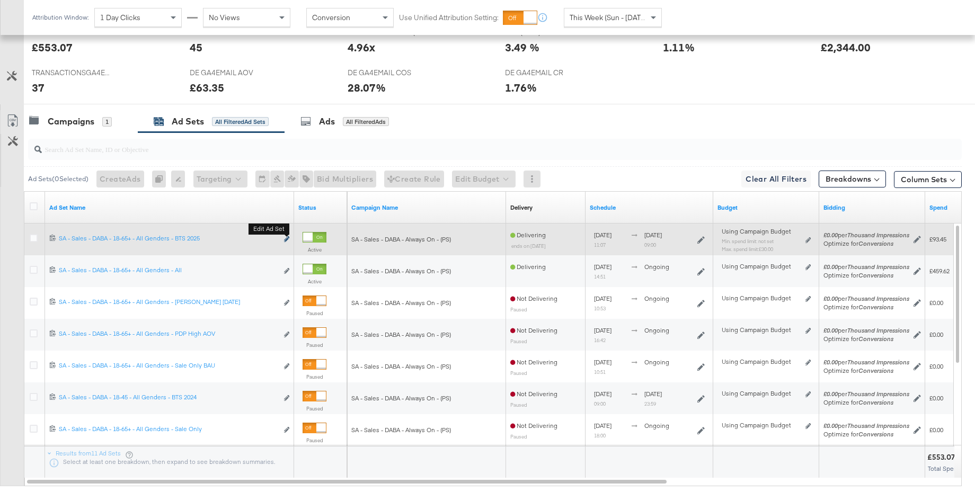
click at [286, 239] on icon "link" at bounding box center [286, 239] width 5 height 6
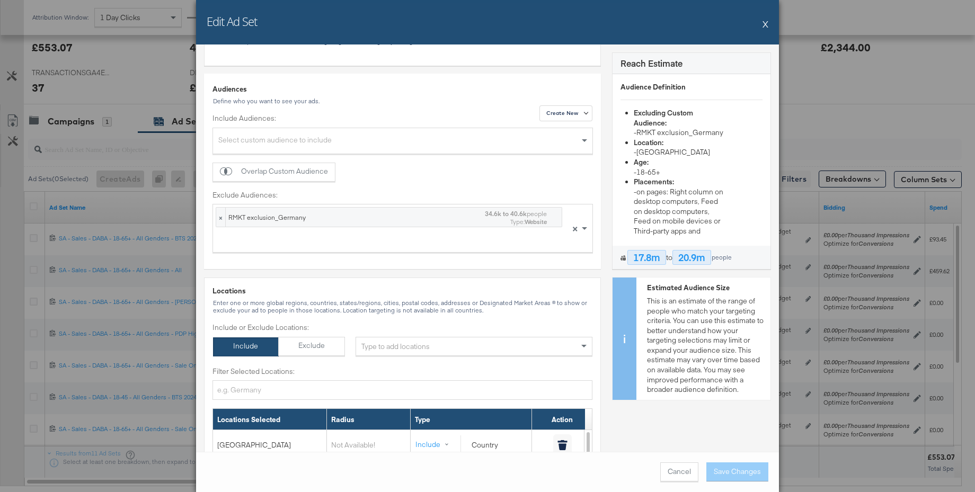
scroll to position [217, 0]
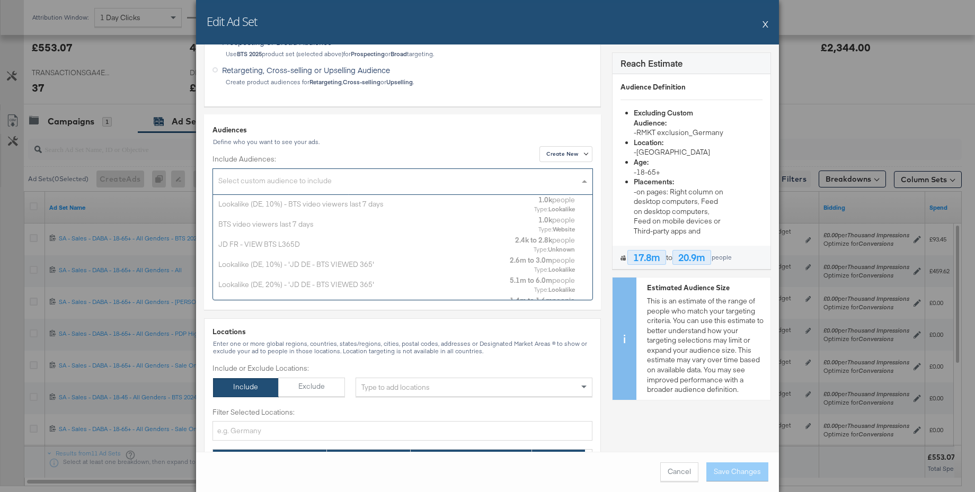
click at [281, 182] on div "Select custom audience to include" at bounding box center [402, 183] width 379 height 23
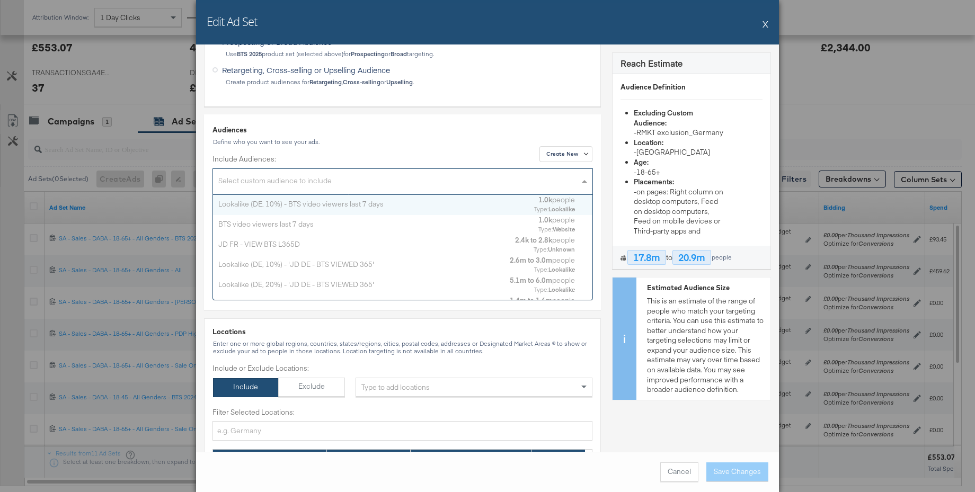
click at [284, 201] on div "Lookalike (DE, 10%) - BTS video viewers last 7 days" at bounding box center [372, 204] width 308 height 10
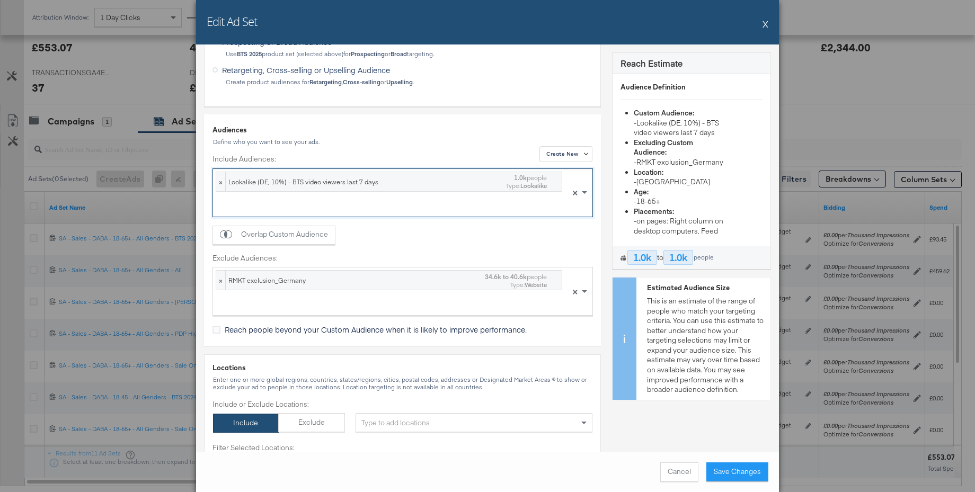
click at [766, 24] on button "X" at bounding box center [766, 23] width 6 height 21
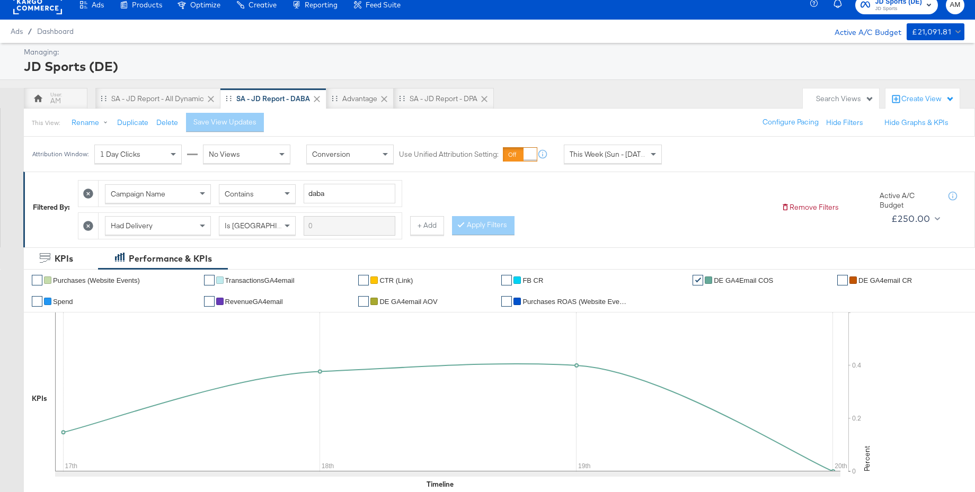
scroll to position [0, 0]
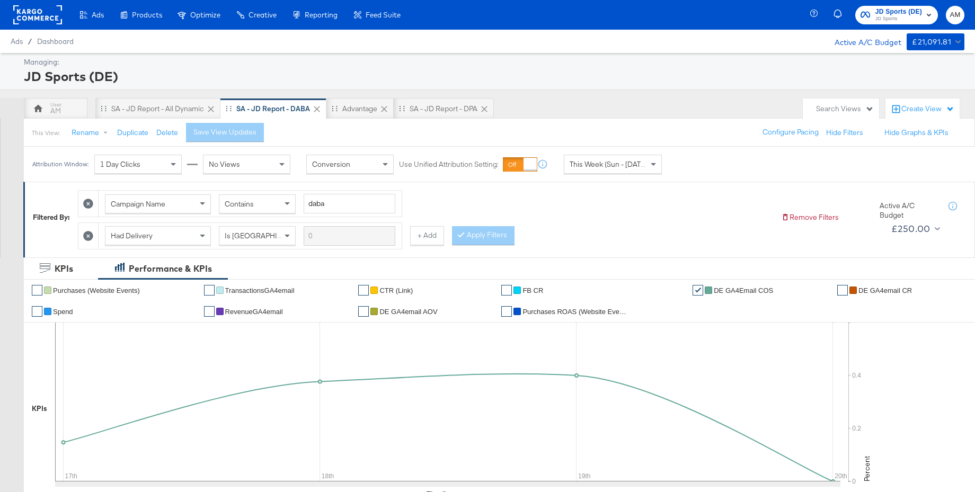
click at [887, 24] on div "JD Sports (DE) JD Sports AM" at bounding box center [894, 15] width 161 height 30
click at [886, 20] on span "JD Sports" at bounding box center [898, 19] width 47 height 8
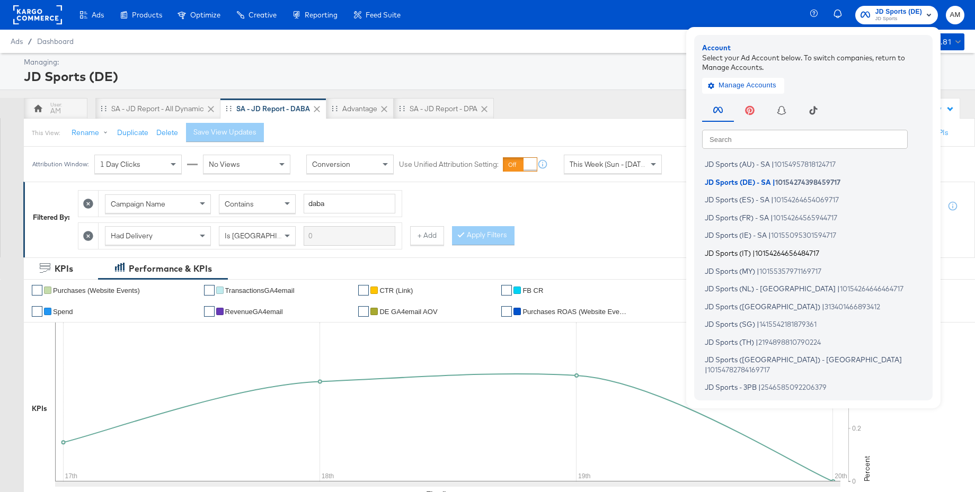
click at [736, 249] on span "JD Sports (IT)" at bounding box center [728, 253] width 46 height 8
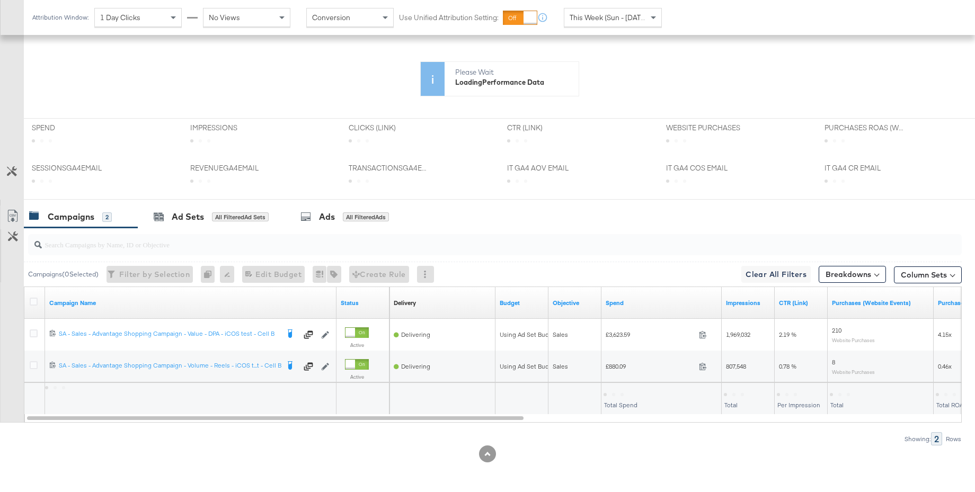
scroll to position [389, 0]
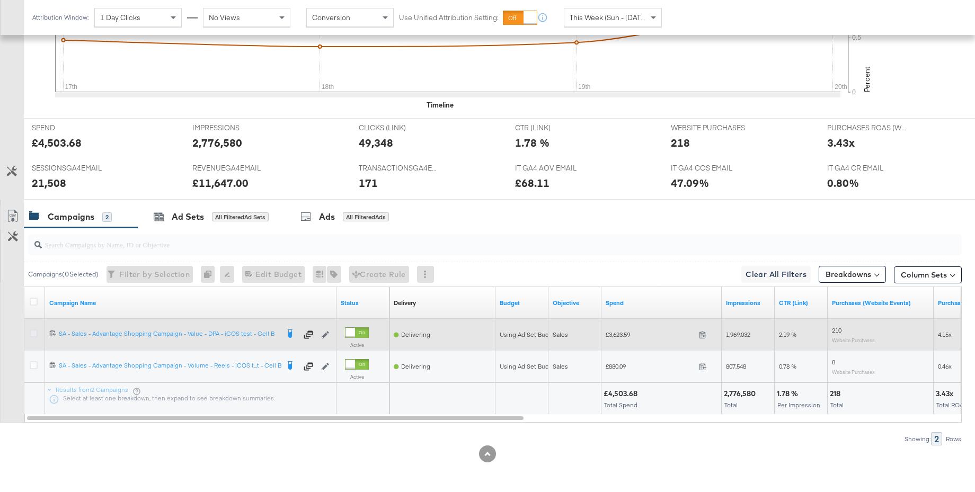
click at [33, 333] on icon at bounding box center [34, 334] width 8 height 8
click at [0, 0] on input "checkbox" at bounding box center [0, 0] width 0 height 0
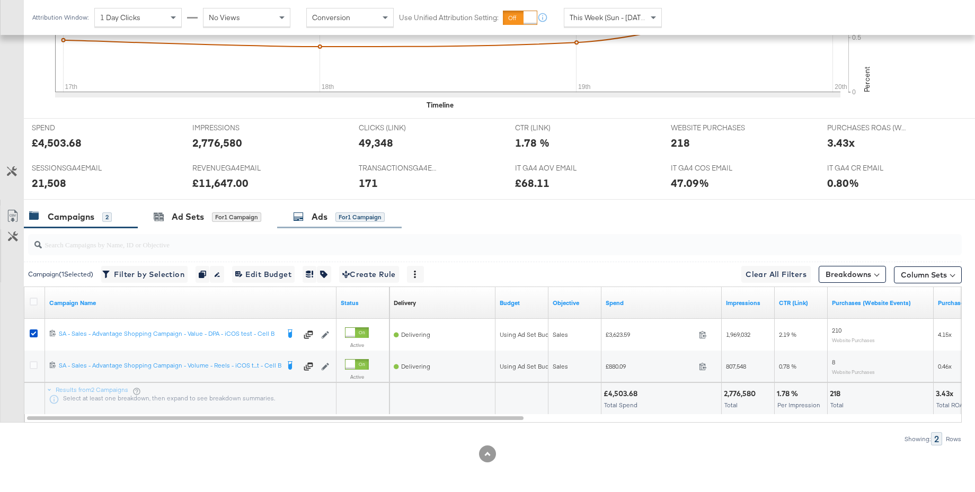
click at [320, 220] on div "Ads" at bounding box center [320, 217] width 16 height 12
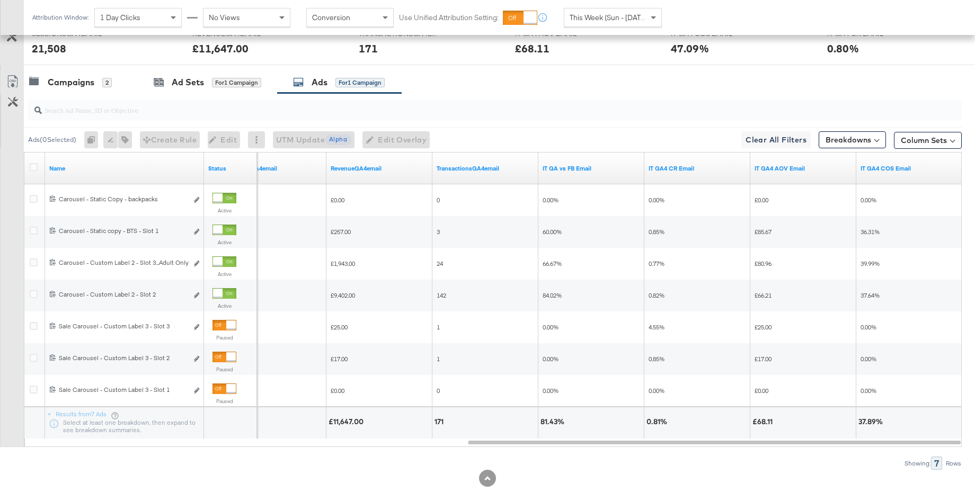
scroll to position [525, 0]
click at [575, 13] on span "This Week (Sun - [DATE])" at bounding box center [609, 18] width 79 height 10
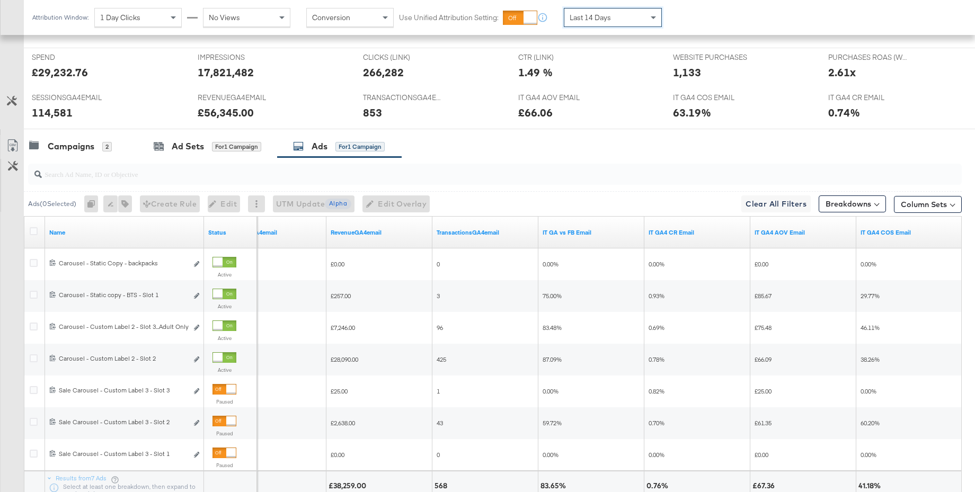
scroll to position [253, 0]
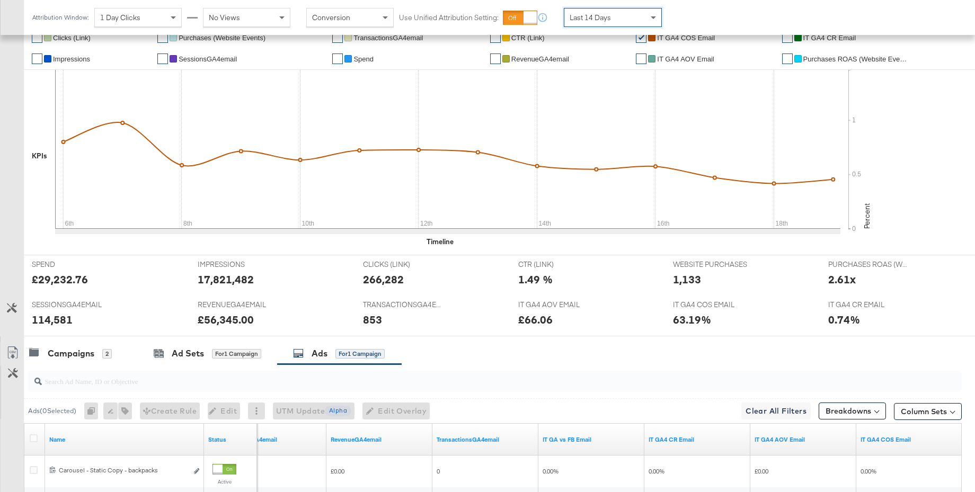
click at [61, 245] on div "6th 8th 10th 12th 14th 16th 18th" at bounding box center [447, 157] width 785 height 175
click at [65, 358] on div "Campaigns" at bounding box center [71, 354] width 47 height 12
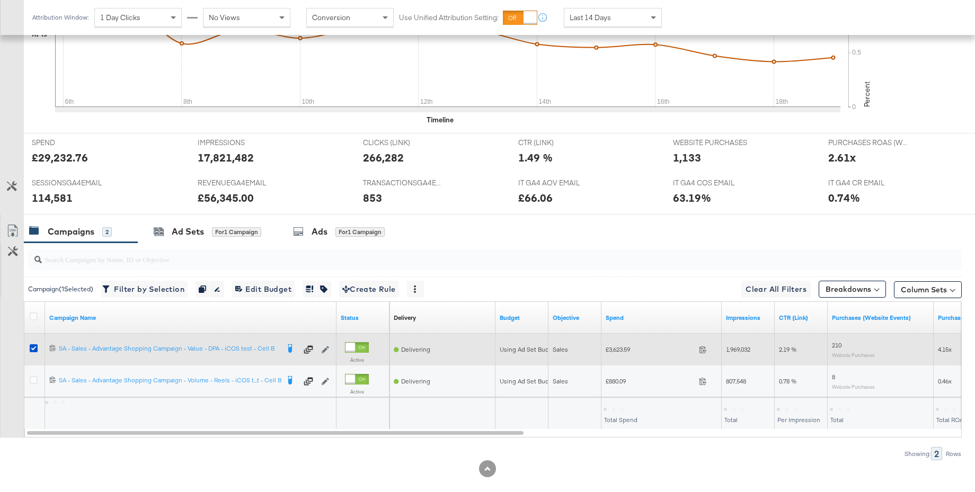
scroll to position [389, 0]
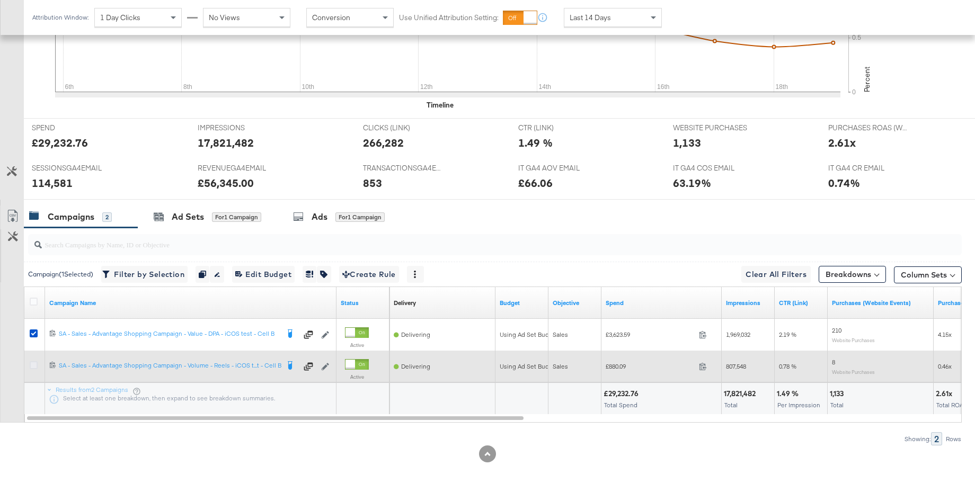
click at [33, 367] on icon at bounding box center [34, 365] width 8 height 8
click at [0, 0] on input "checkbox" at bounding box center [0, 0] width 0 height 0
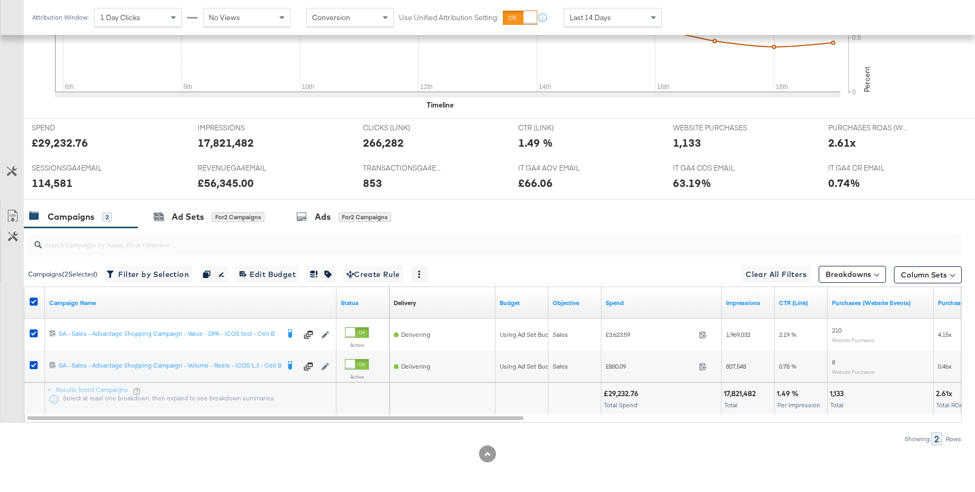
drag, startPoint x: 33, startPoint y: 333, endPoint x: 105, endPoint y: 314, distance: 74.6
click at [33, 333] on icon at bounding box center [34, 334] width 8 height 8
click at [0, 0] on input "checkbox" at bounding box center [0, 0] width 0 height 0
drag, startPoint x: 311, startPoint y: 219, endPoint x: 581, endPoint y: 215, distance: 270.8
click at [315, 218] on div "Ads for 1 Campaign" at bounding box center [339, 217] width 92 height 12
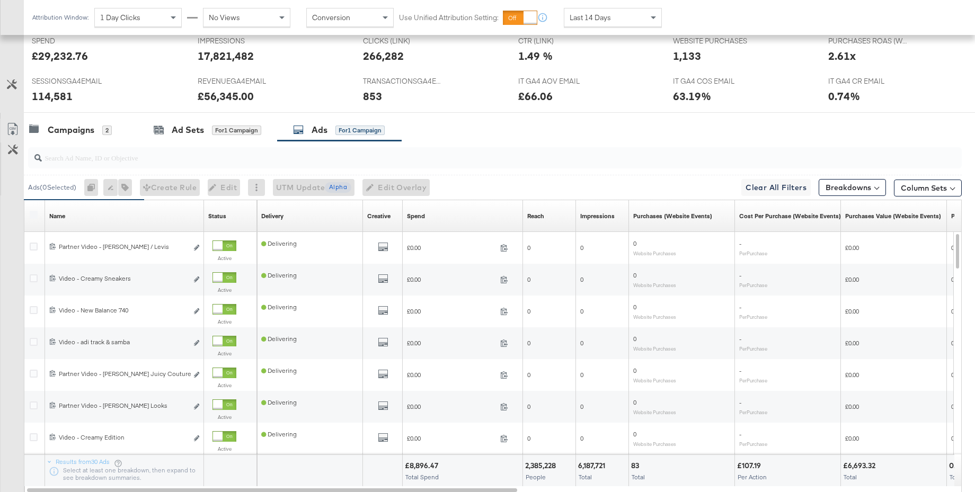
scroll to position [548, 0]
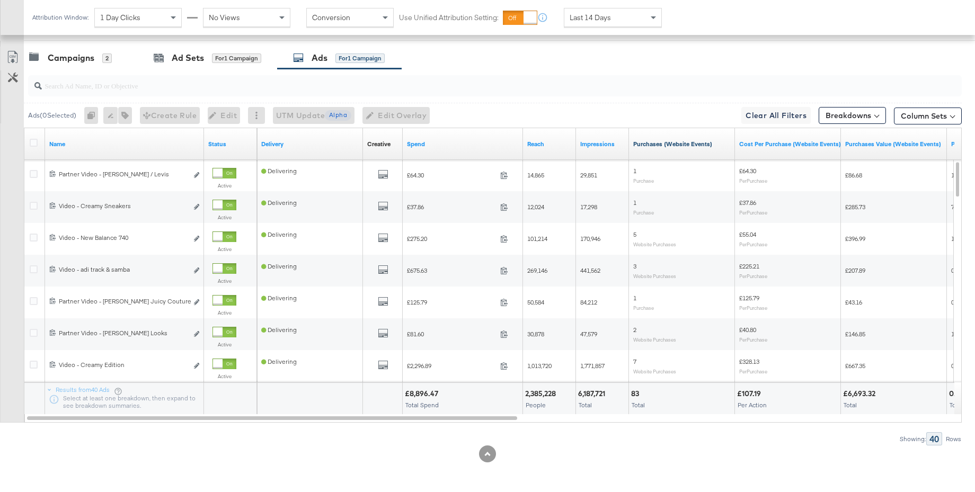
click at [653, 146] on link "Purchases (Website Events)" at bounding box center [682, 144] width 98 height 8
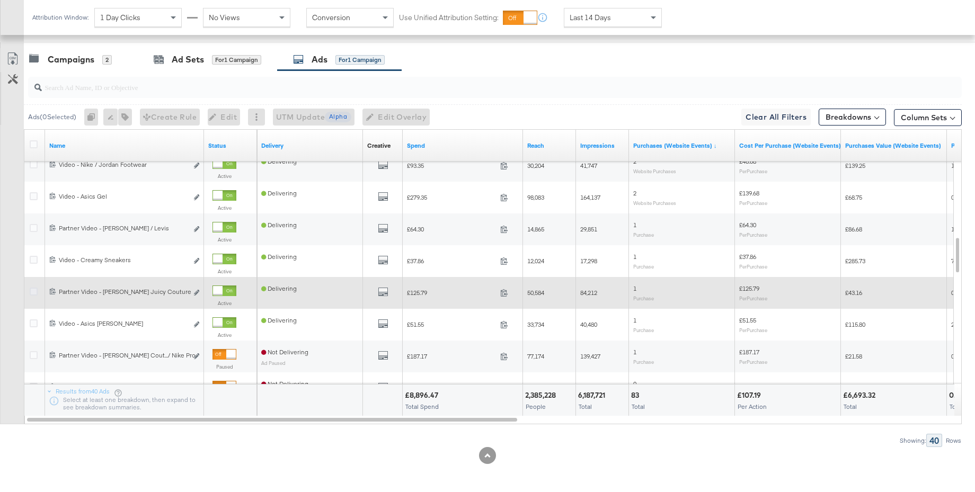
click at [35, 292] on icon at bounding box center [34, 292] width 8 height 8
click at [0, 0] on input "checkbox" at bounding box center [0, 0] width 0 height 0
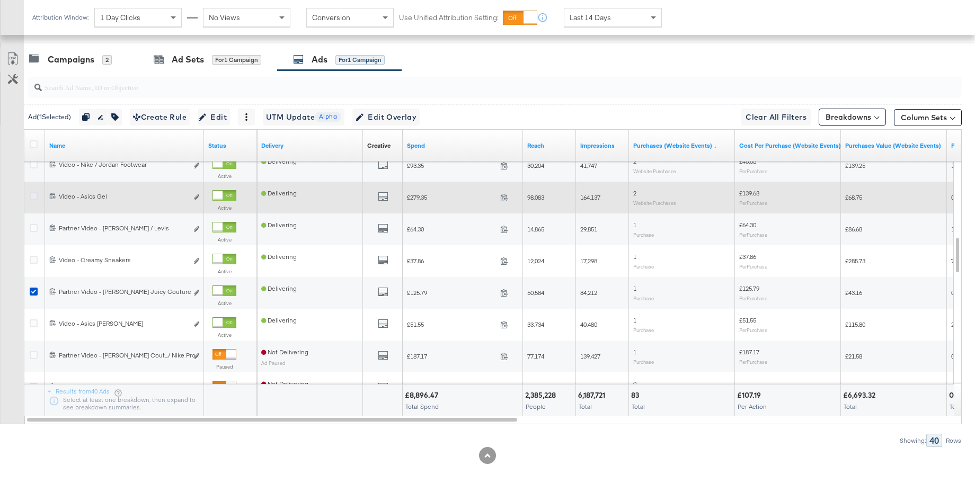
click at [36, 198] on icon at bounding box center [34, 196] width 8 height 8
click at [0, 0] on input "checkbox" at bounding box center [0, 0] width 0 height 0
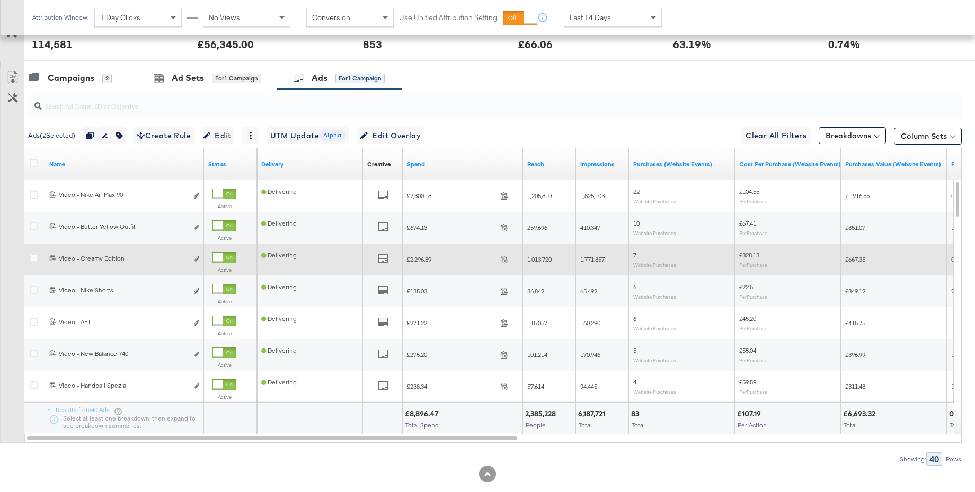
scroll to position [526, 0]
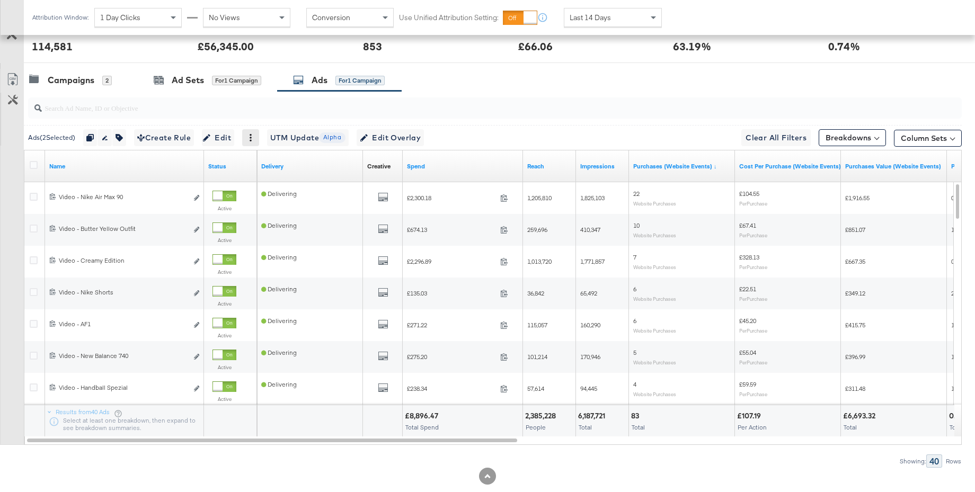
click at [252, 138] on icon at bounding box center [251, 137] width 2 height 7
click at [270, 171] on div "Pause" at bounding box center [288, 172] width 58 height 17
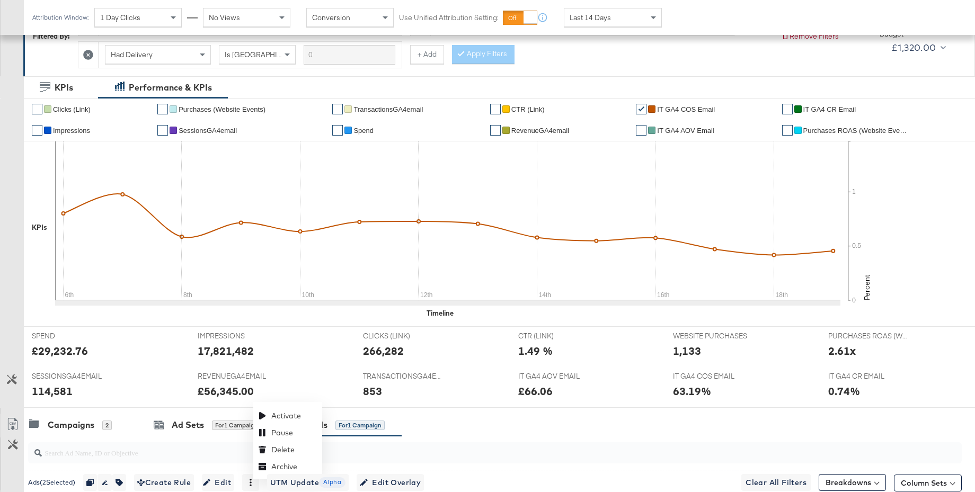
scroll to position [146, 0]
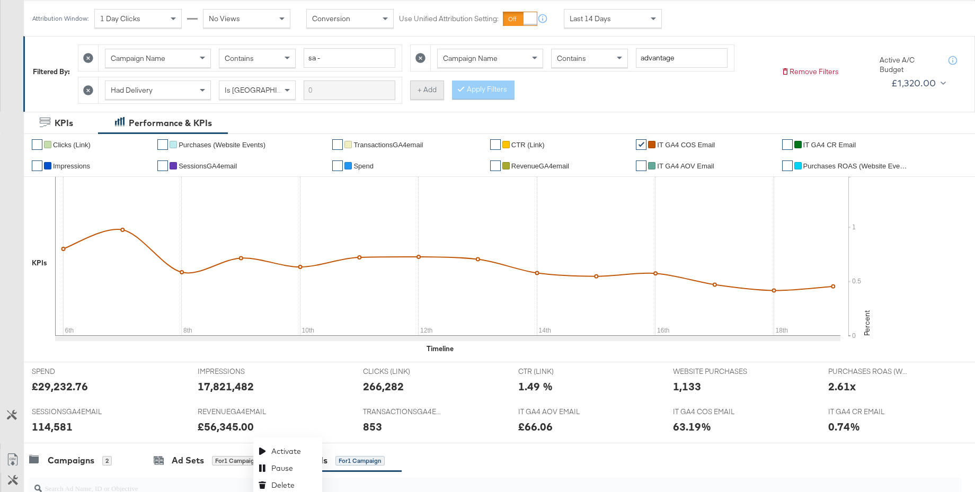
click at [434, 88] on button "+ Add" at bounding box center [427, 90] width 34 height 19
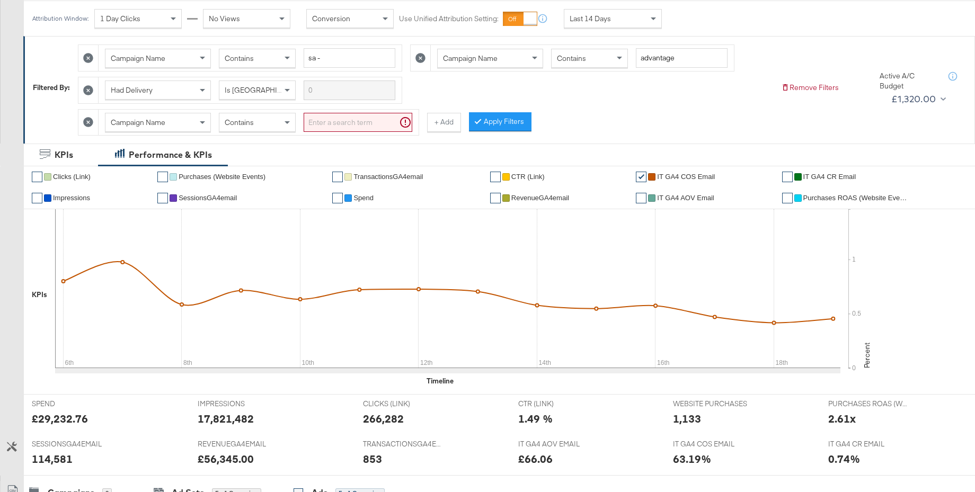
click at [176, 123] on div "Campaign Name" at bounding box center [157, 122] width 105 height 18
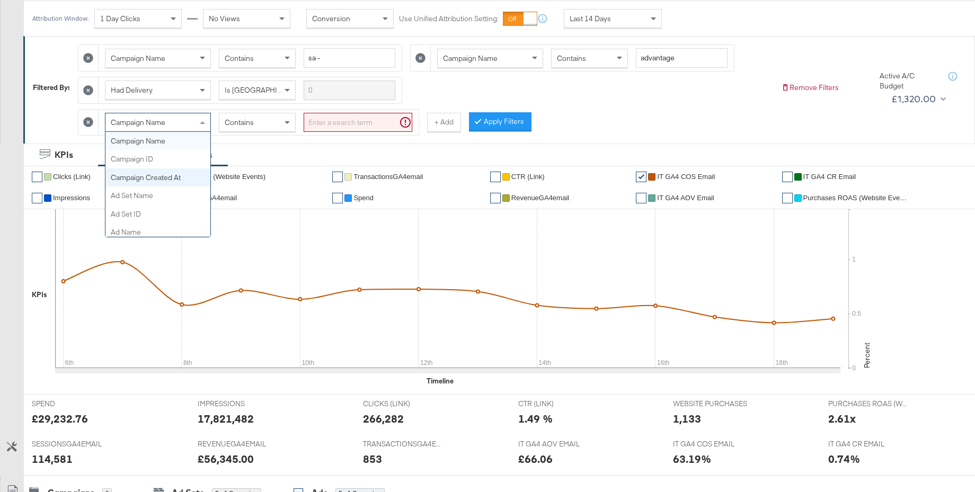
scroll to position [0, 0]
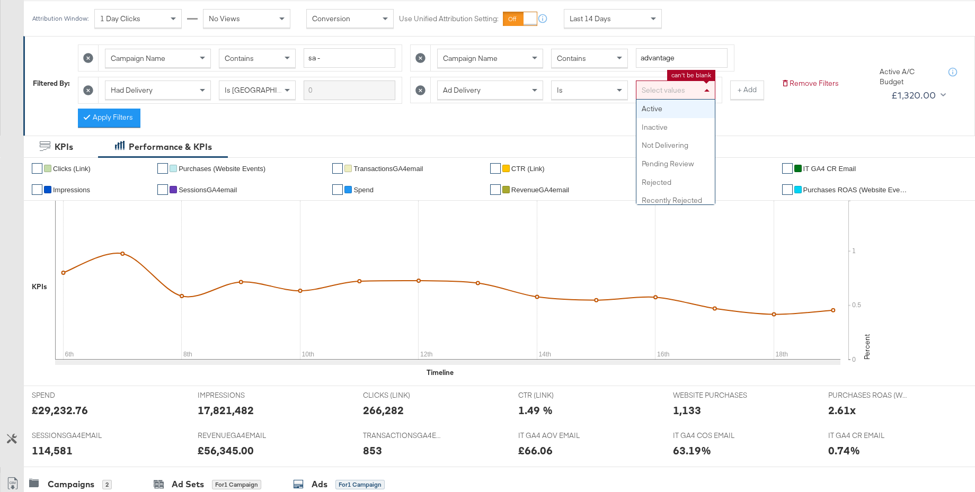
click at [654, 89] on div "Select values" at bounding box center [675, 90] width 78 height 18
drag, startPoint x: 653, startPoint y: 110, endPoint x: 671, endPoint y: 110, distance: 18.0
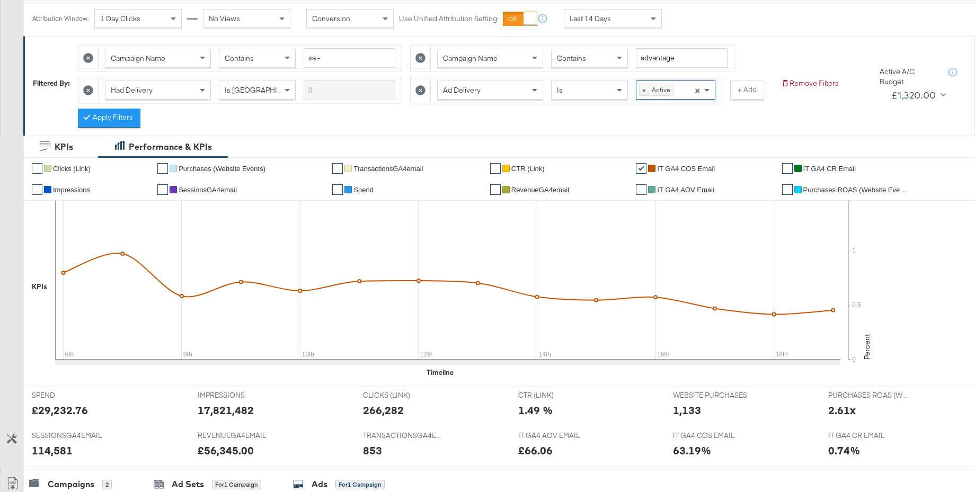
drag, startPoint x: 121, startPoint y: 117, endPoint x: 458, endPoint y: 140, distance: 337.8
click at [135, 118] on button "Apply Filters" at bounding box center [109, 118] width 63 height 19
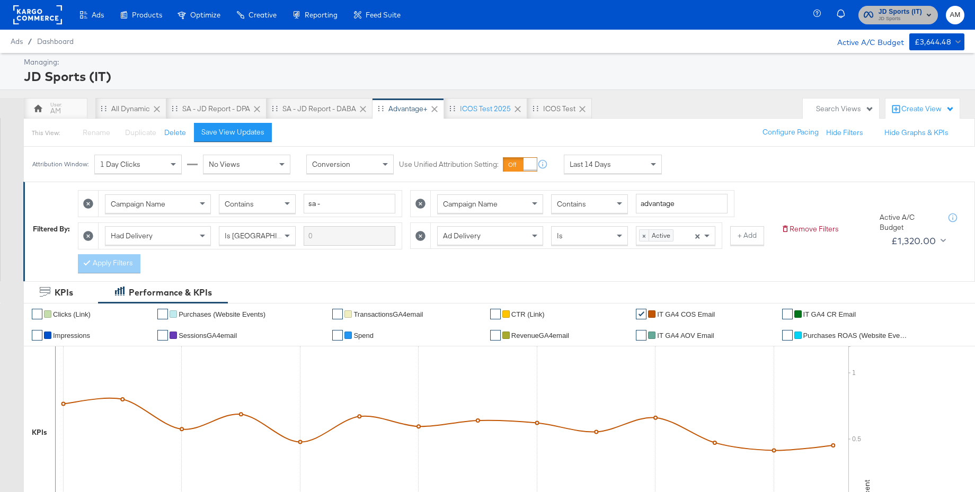
click at [899, 15] on span "JD Sports" at bounding box center [900, 19] width 43 height 8
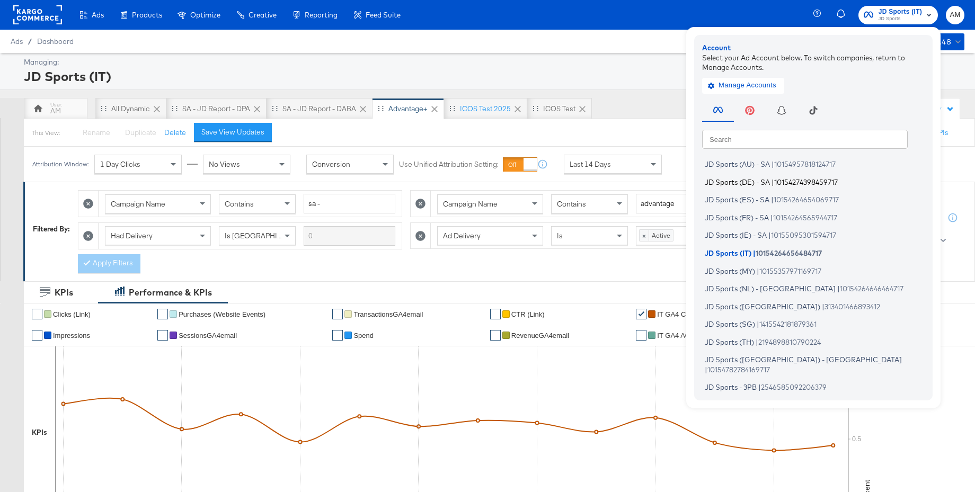
click at [744, 180] on span "JD Sports (DE) - SA" at bounding box center [737, 182] width 65 height 8
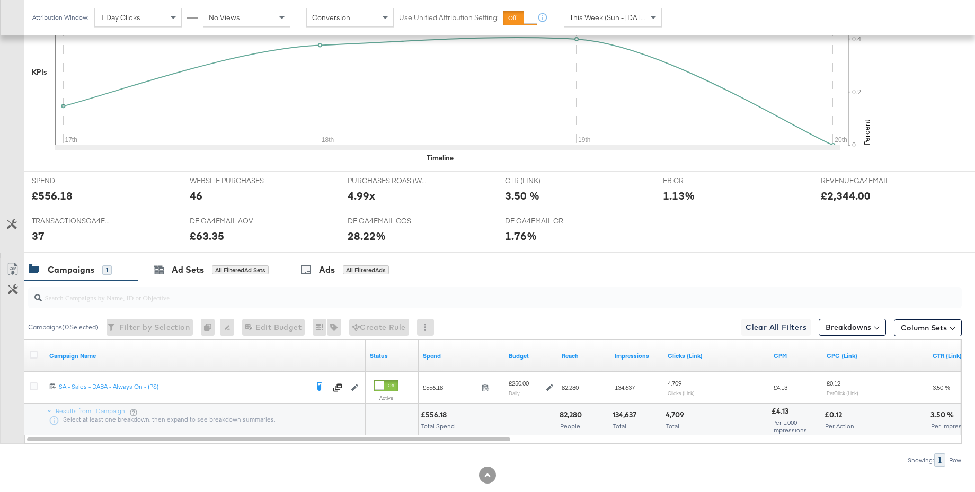
scroll to position [340, 0]
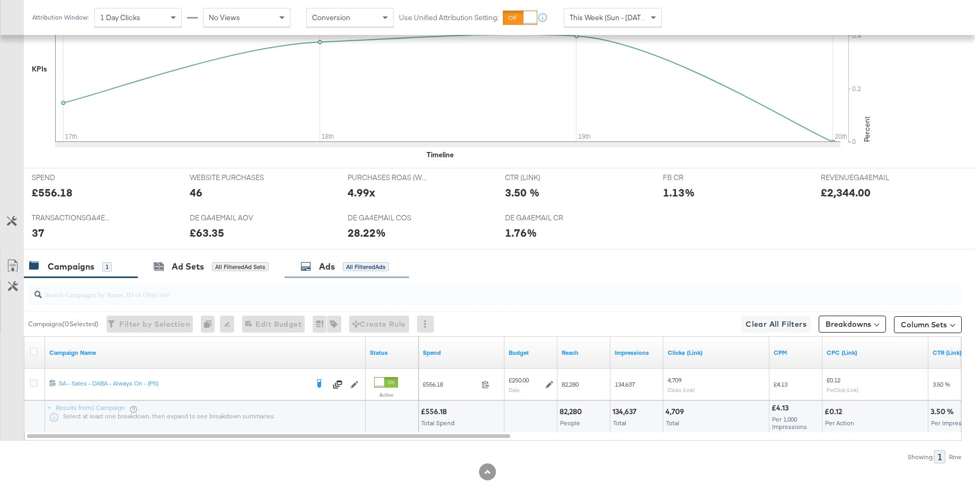
drag, startPoint x: 169, startPoint y: 268, endPoint x: 289, endPoint y: 256, distance: 120.9
click at [169, 268] on div "Ad Sets All Filtered Ad Sets" at bounding box center [211, 267] width 115 height 12
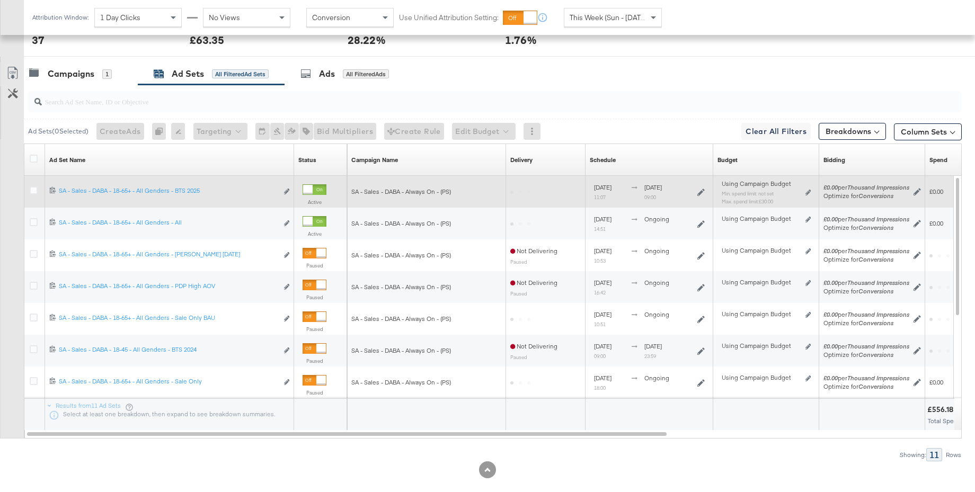
scroll to position [530, 0]
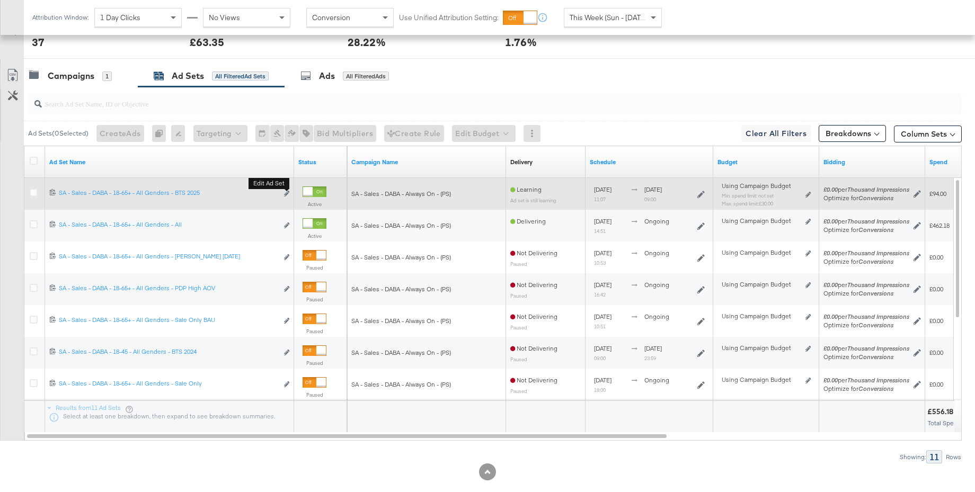
click at [284, 193] on button "Edit ad set" at bounding box center [287, 194] width 6 height 11
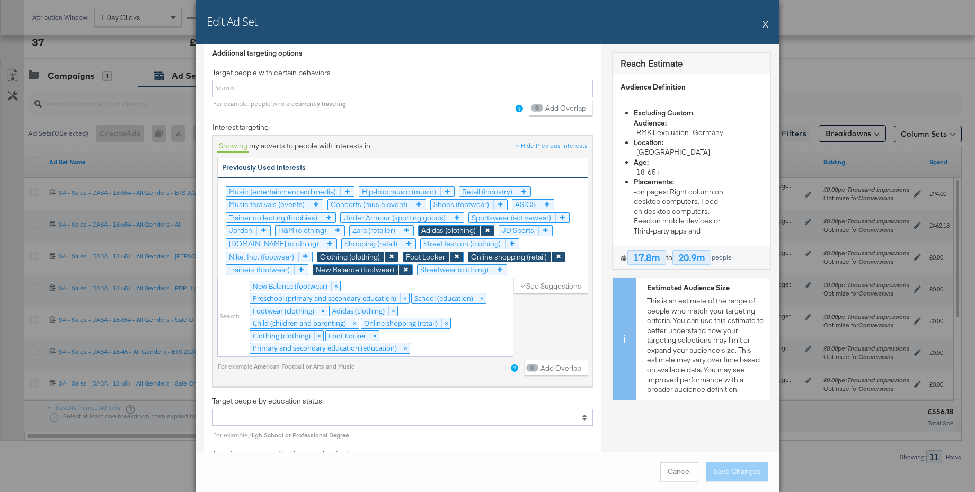
scroll to position [1650, 0]
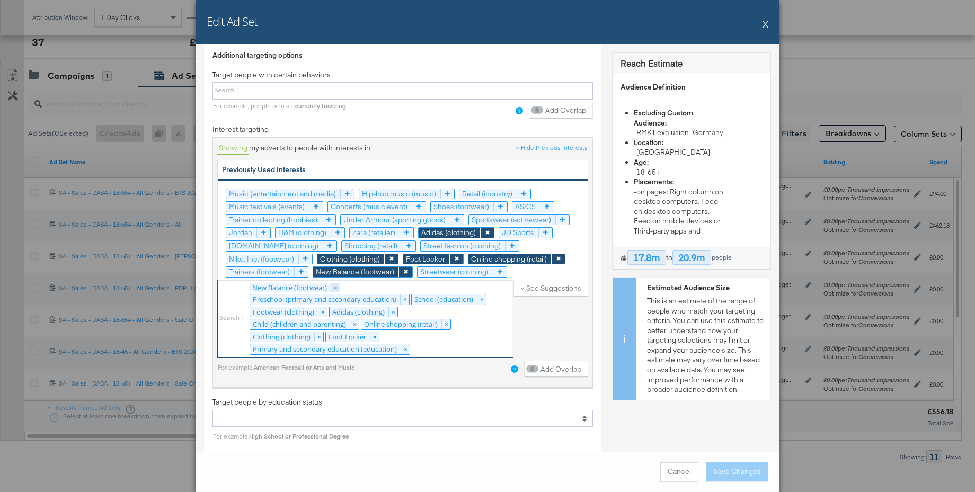
click at [337, 289] on link "×" at bounding box center [335, 288] width 9 height 10
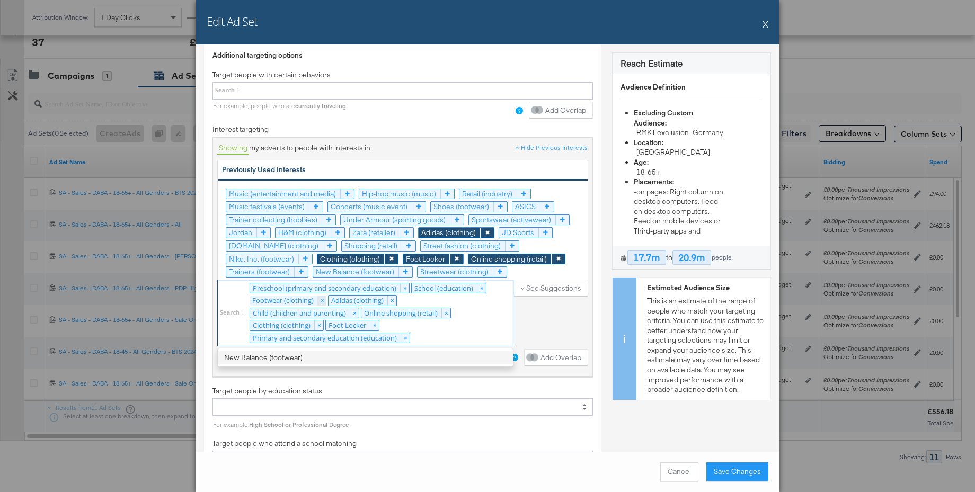
click at [324, 298] on link "×" at bounding box center [321, 301] width 9 height 10
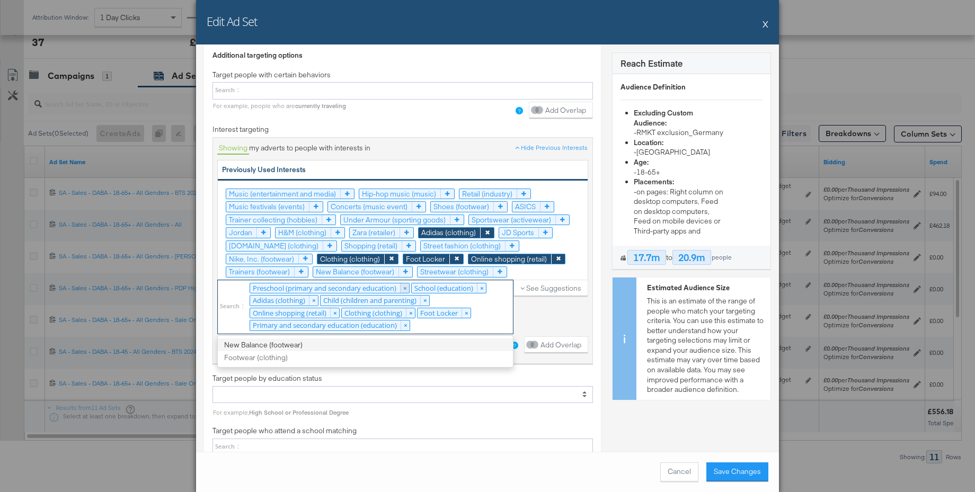
click at [405, 288] on link "×" at bounding box center [404, 289] width 9 height 10
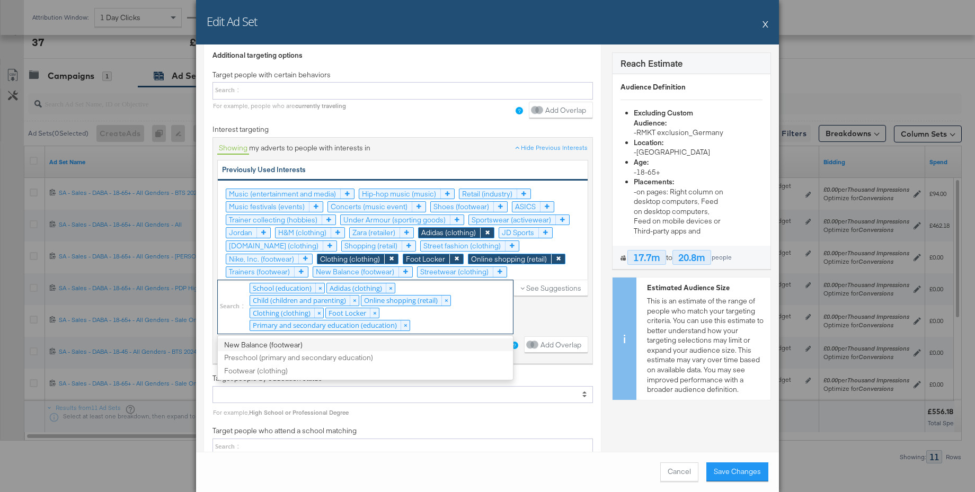
click at [390, 288] on link "×" at bounding box center [390, 289] width 9 height 10
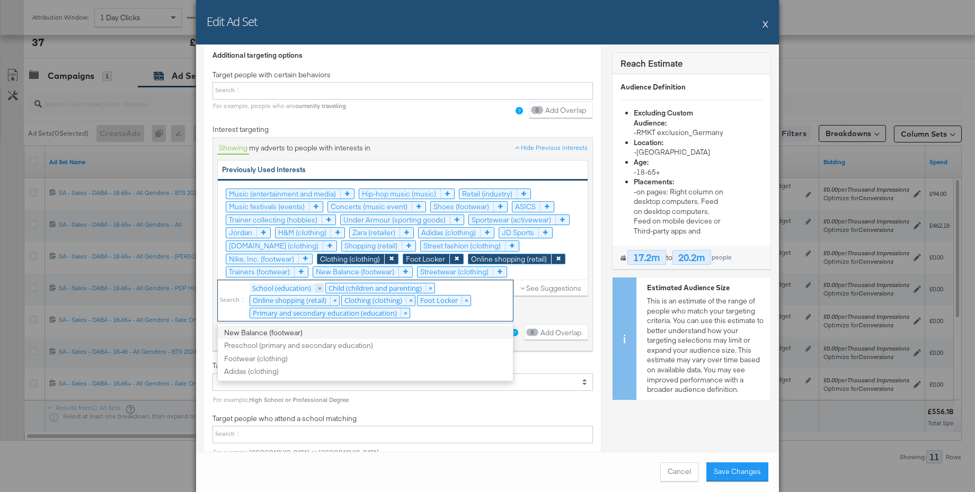
click at [321, 288] on link "×" at bounding box center [319, 289] width 9 height 10
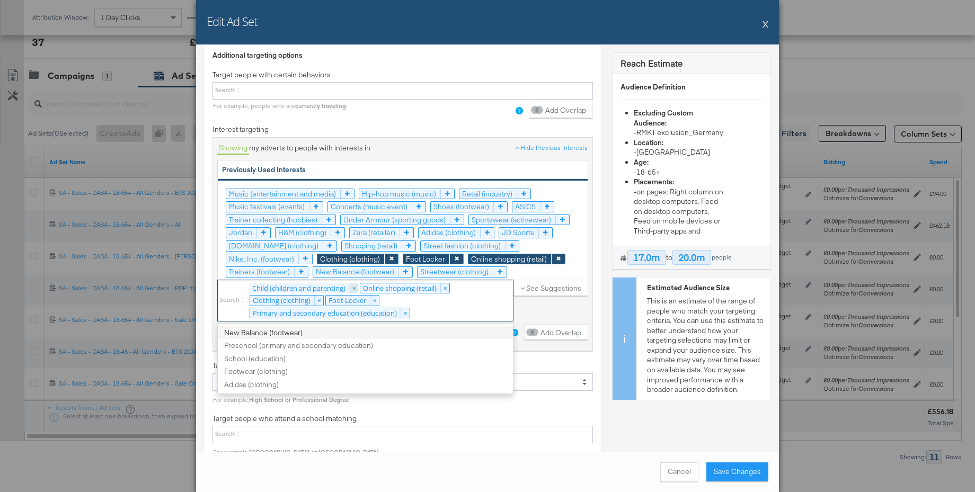
click at [355, 290] on link "×" at bounding box center [353, 289] width 9 height 10
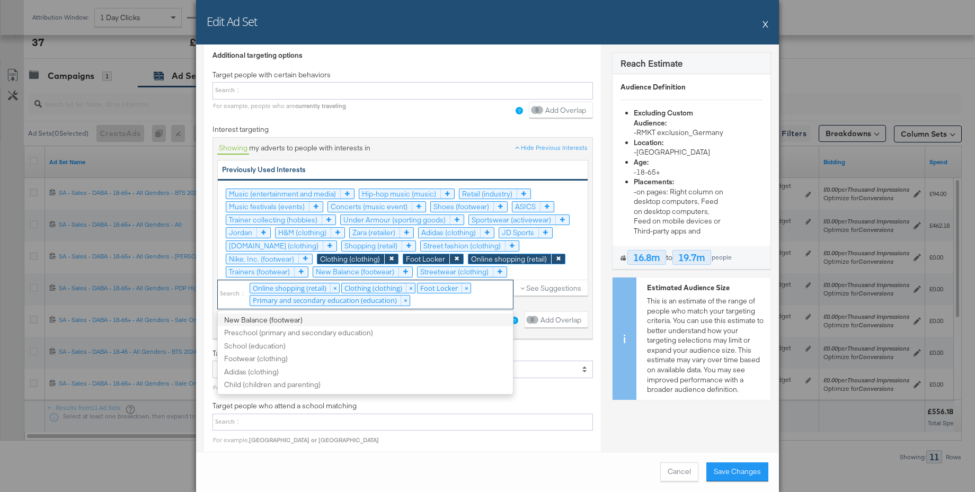
click at [337, 290] on link "×" at bounding box center [334, 289] width 9 height 10
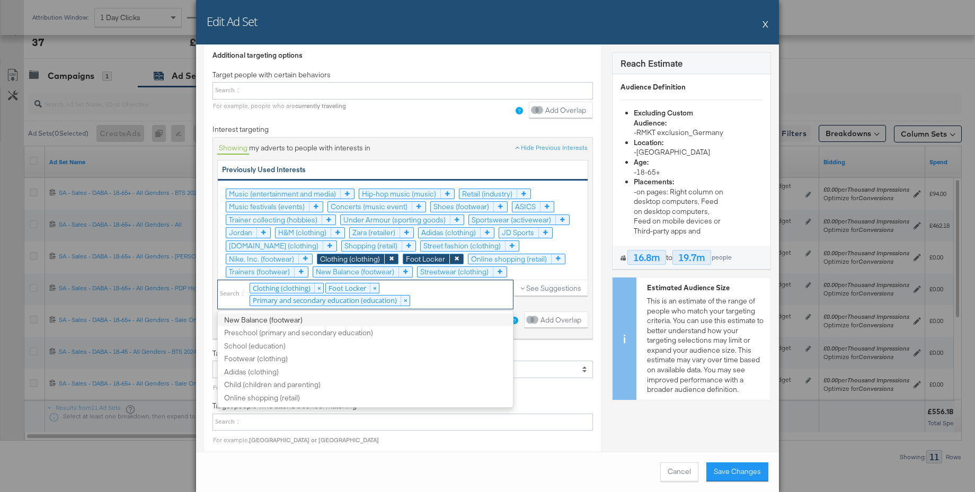
scroll to position [0, 0]
click at [373, 287] on link "×" at bounding box center [373, 289] width 9 height 10
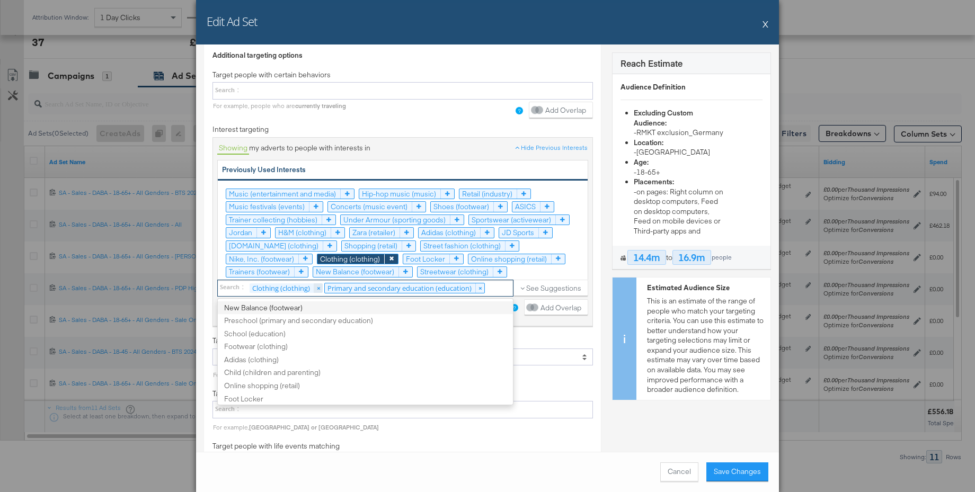
click at [322, 287] on link "×" at bounding box center [318, 289] width 9 height 10
click at [408, 288] on link "×" at bounding box center [404, 288] width 9 height 10
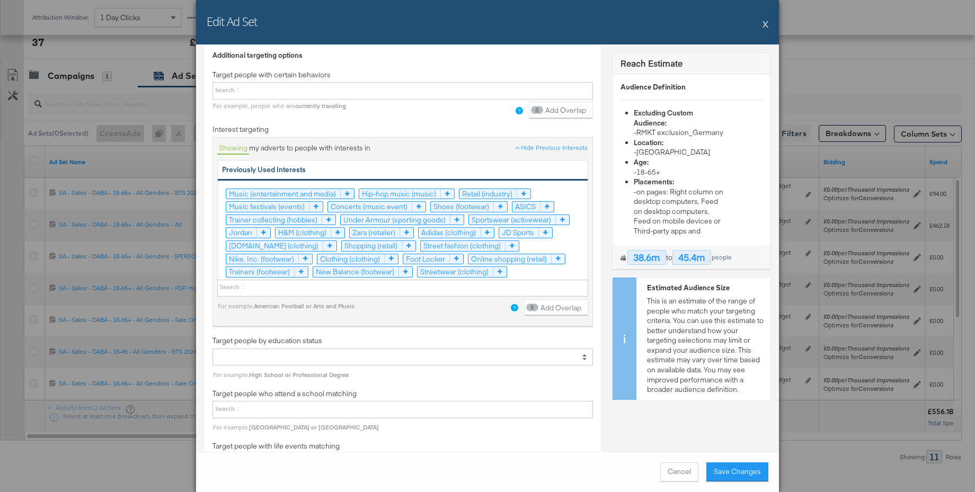
click at [445, 117] on div "? Add Overlap" at bounding box center [470, 110] width 246 height 17
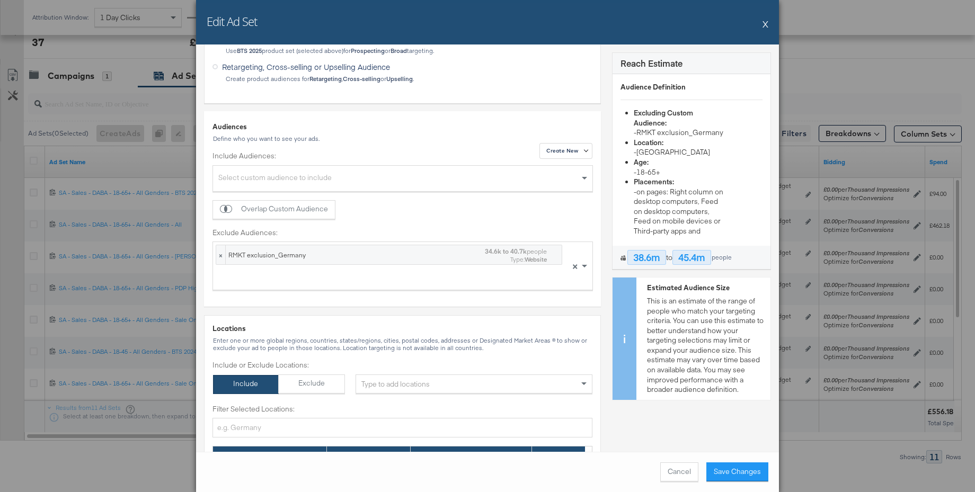
scroll to position [316, 0]
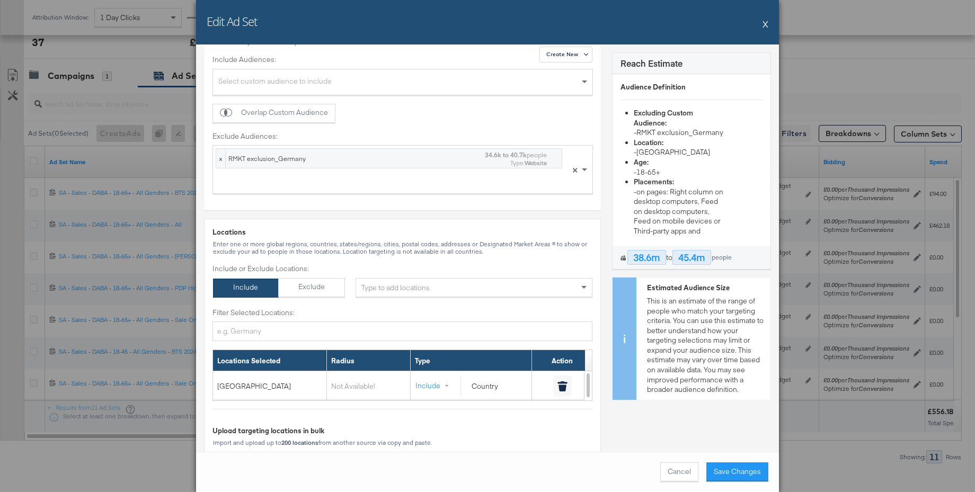
click at [303, 75] on div "Select custom audience to include" at bounding box center [402, 83] width 379 height 23
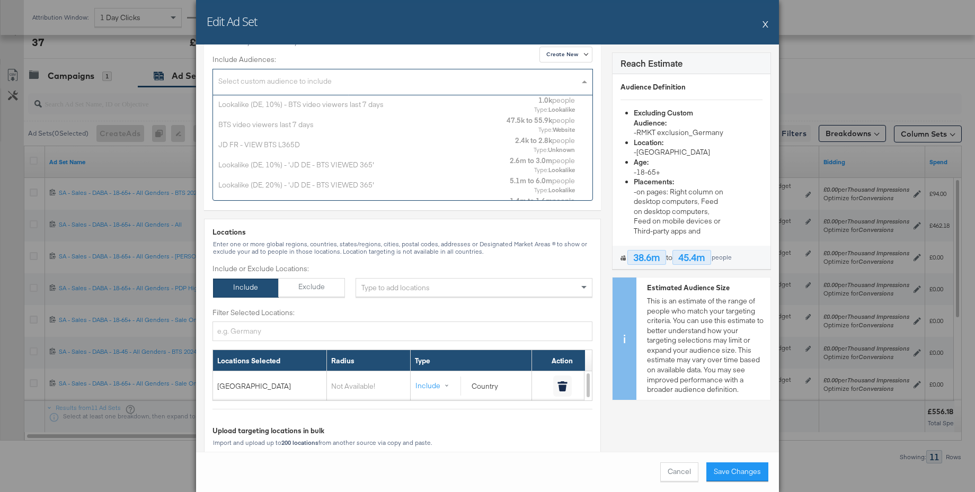
scroll to position [105, 379]
click at [300, 103] on div "Lookalike (DE, 10%) - BTS video viewers last 7 days" at bounding box center [372, 104] width 308 height 10
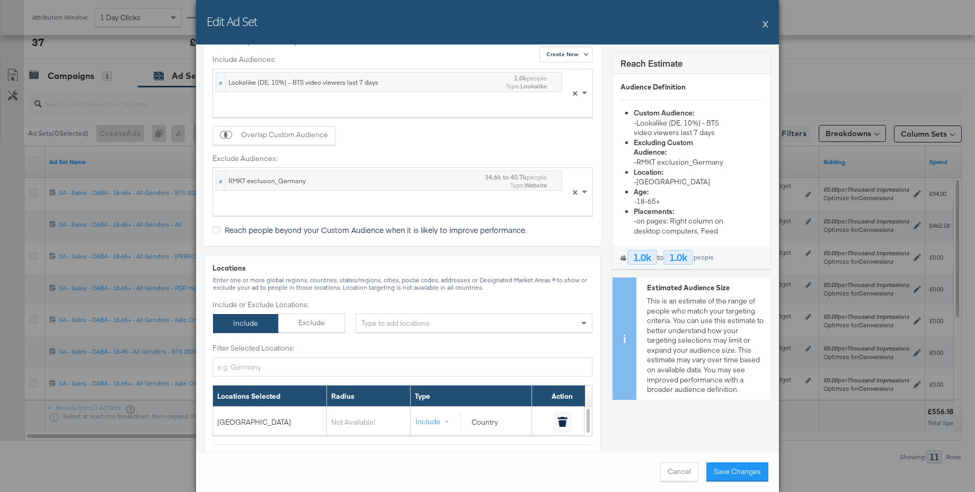
click at [767, 23] on button "X" at bounding box center [766, 23] width 6 height 21
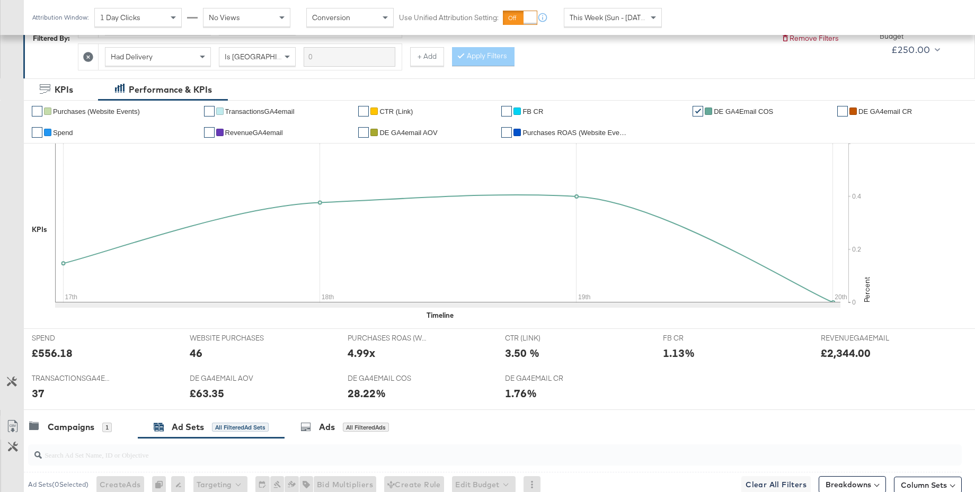
scroll to position [0, 0]
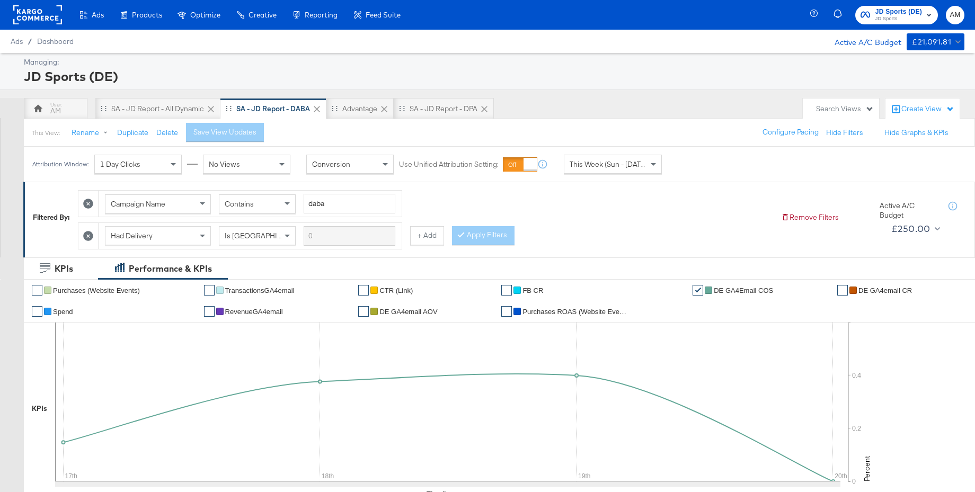
click at [885, 17] on span "JD Sports" at bounding box center [898, 19] width 47 height 8
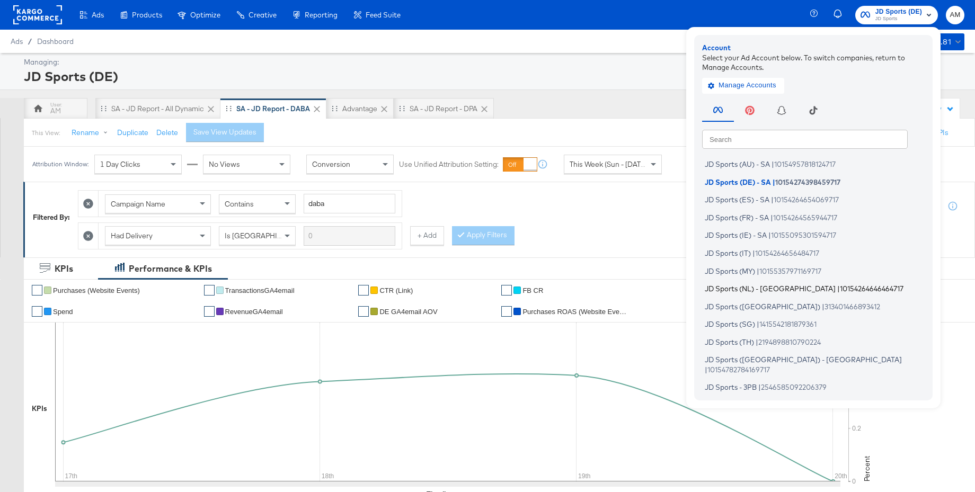
click at [729, 287] on span "JD Sports (NL) - [GEOGRAPHIC_DATA]" at bounding box center [770, 289] width 131 height 8
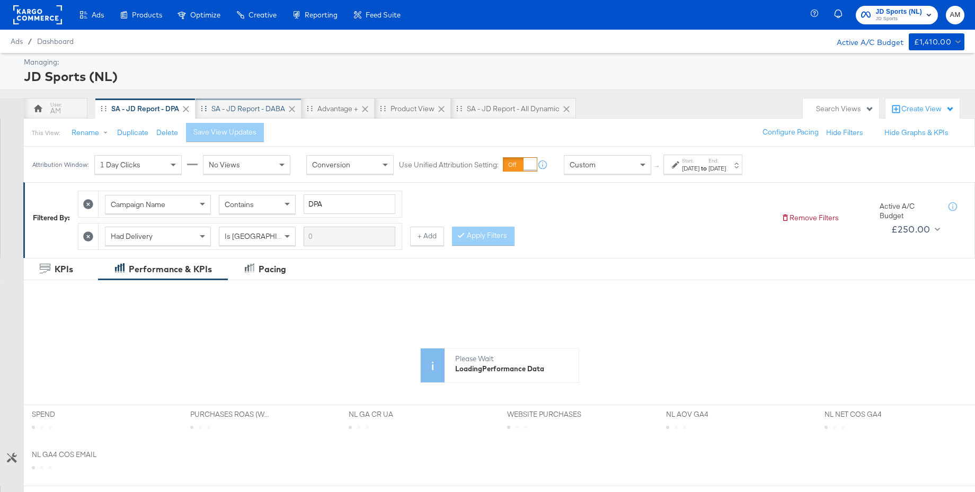
click at [251, 108] on div "SA - JD Report - DABA" at bounding box center [248, 109] width 74 height 10
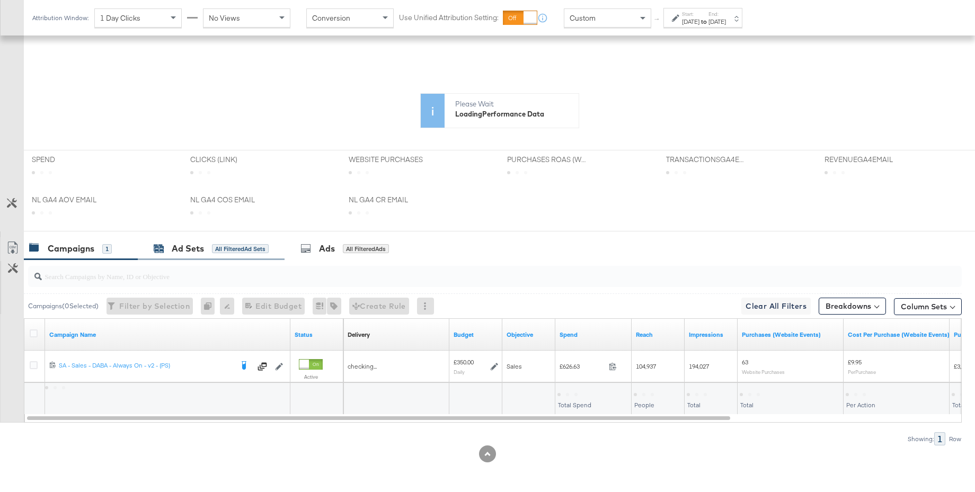
click at [186, 254] on div "Ad Sets" at bounding box center [188, 249] width 32 height 12
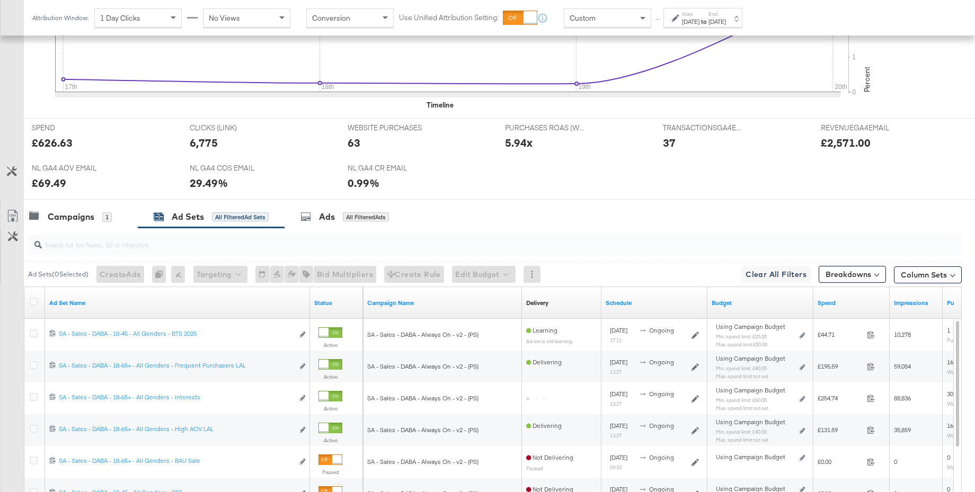
scroll to position [538, 0]
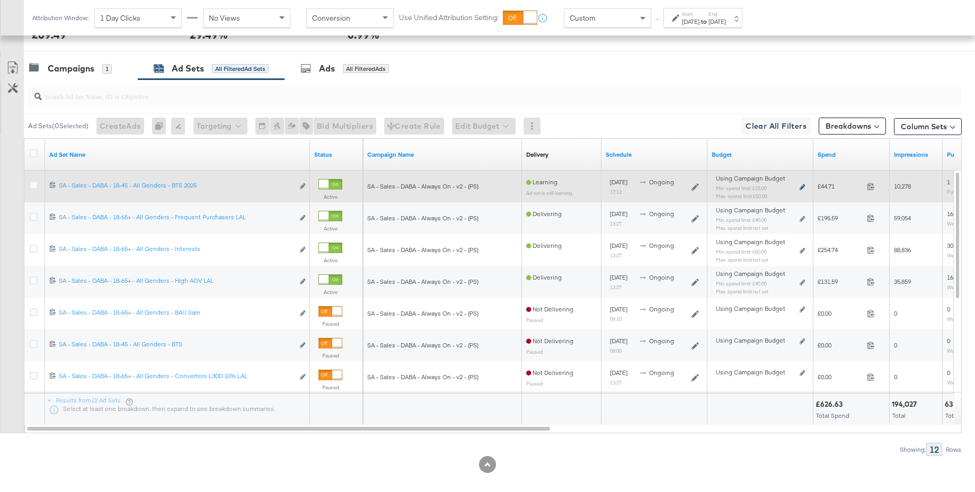
click at [801, 188] on icon at bounding box center [802, 187] width 5 height 6
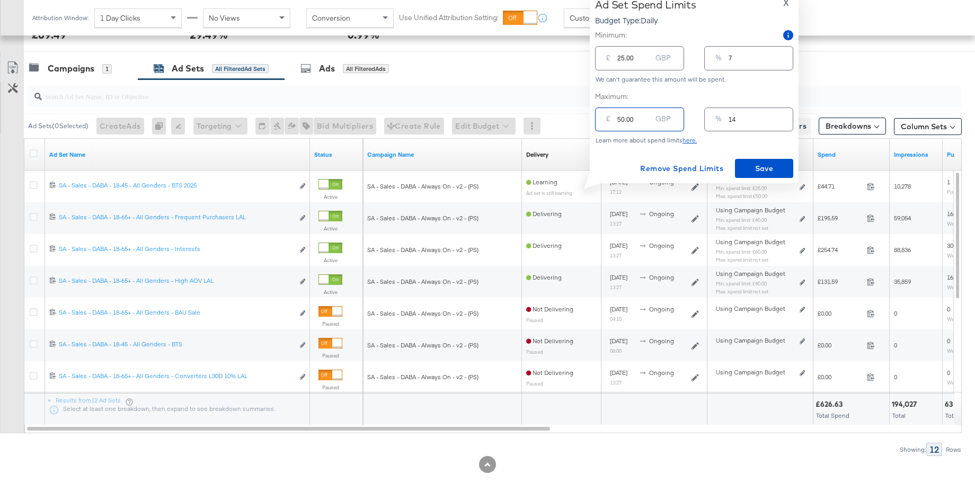
drag, startPoint x: 641, startPoint y: 121, endPoint x: 603, endPoint y: 120, distance: 38.2
click at [603, 120] on div "£ 50.00 GBP" at bounding box center [639, 120] width 89 height 24
type input "3"
type input "1"
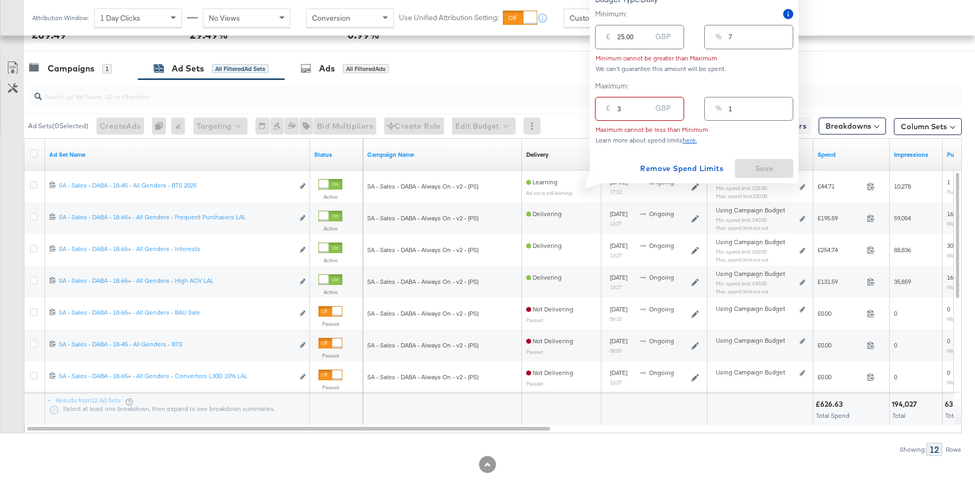
type input "30"
type input "9"
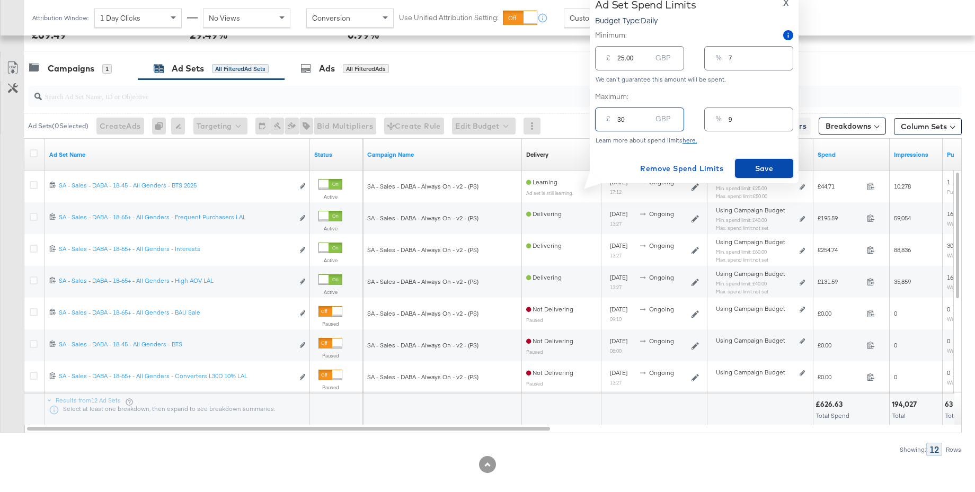
type input "30.00"
click at [750, 167] on span "Save" at bounding box center [764, 168] width 50 height 13
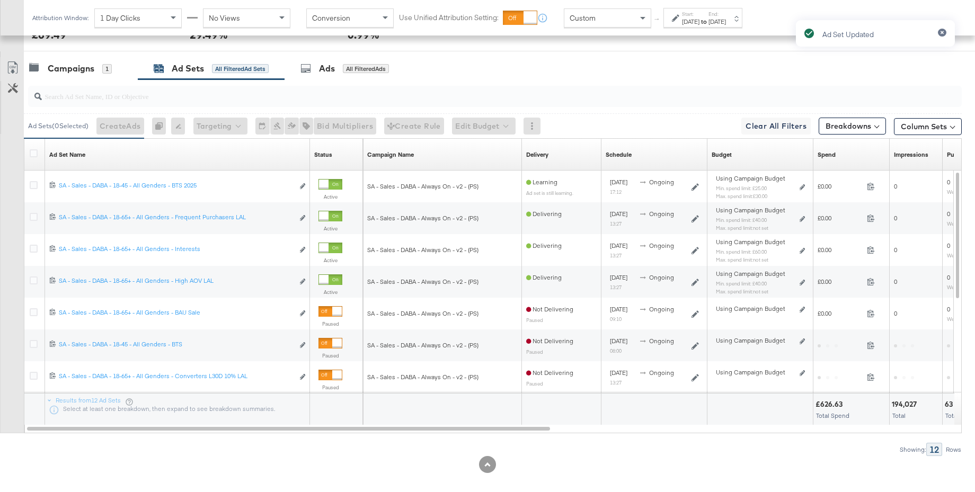
drag, startPoint x: 32, startPoint y: 187, endPoint x: 209, endPoint y: 139, distance: 183.3
click at [32, 187] on icon at bounding box center [34, 185] width 8 height 8
click at [0, 0] on input "checkbox" at bounding box center [0, 0] width 0 height 0
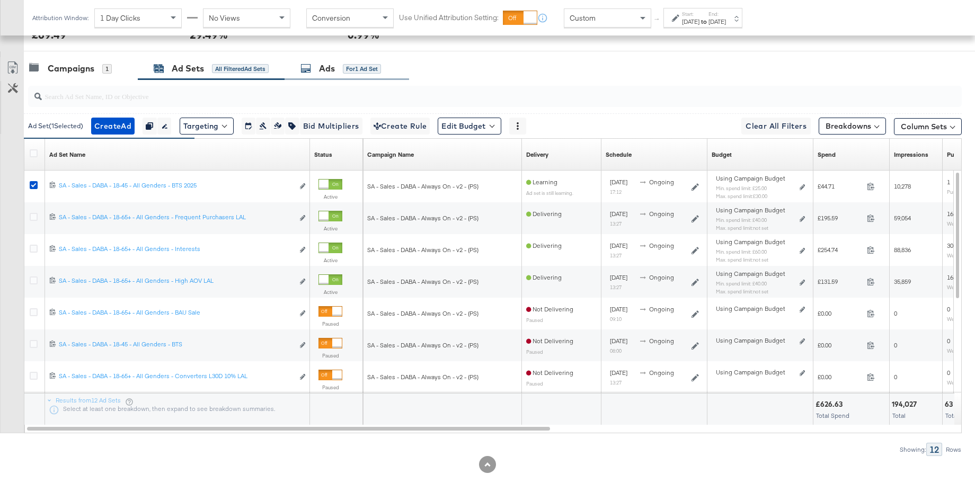
click at [323, 65] on div "Ads" at bounding box center [327, 69] width 16 height 12
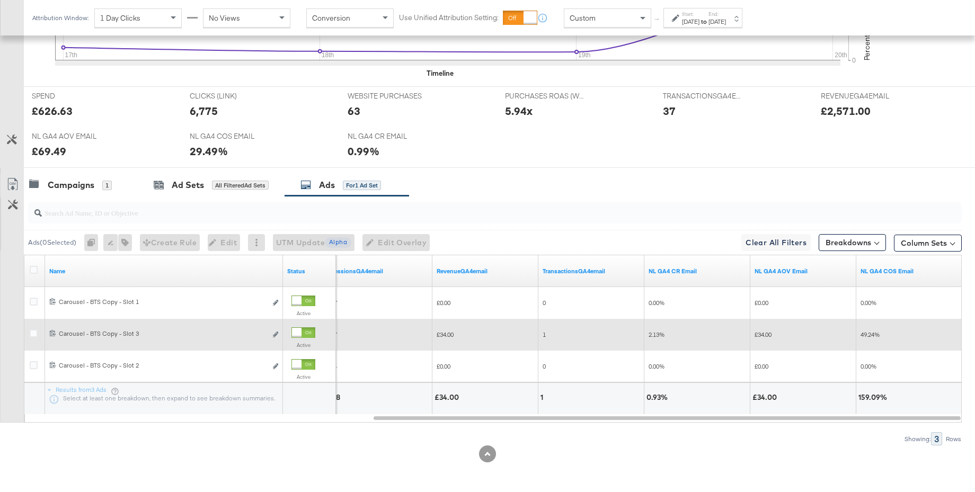
scroll to position [0, 0]
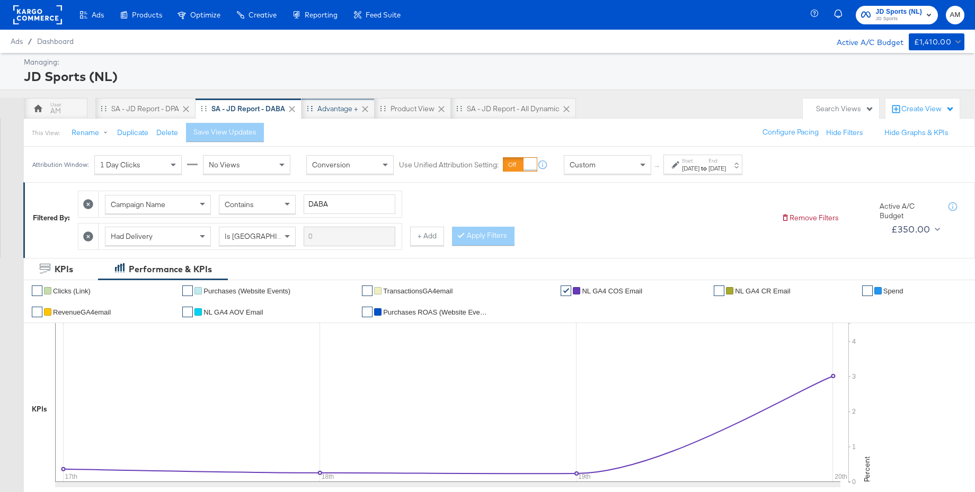
click at [323, 107] on div "Advantage +" at bounding box center [337, 109] width 41 height 10
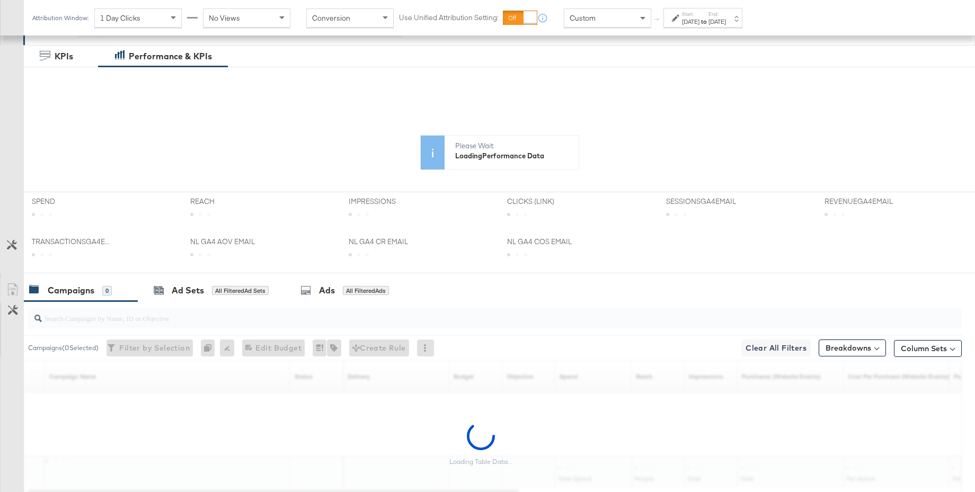
scroll to position [287, 0]
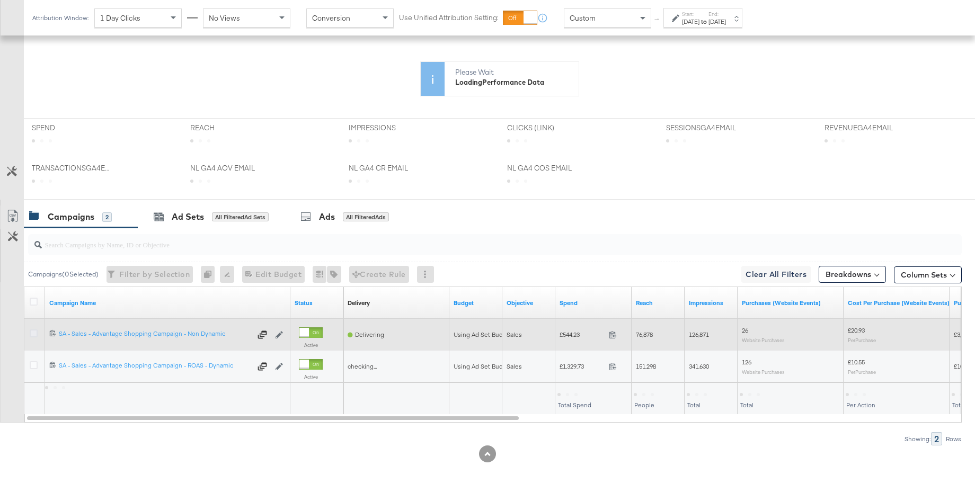
click at [31, 332] on icon at bounding box center [34, 334] width 8 height 8
click at [0, 0] on input "checkbox" at bounding box center [0, 0] width 0 height 0
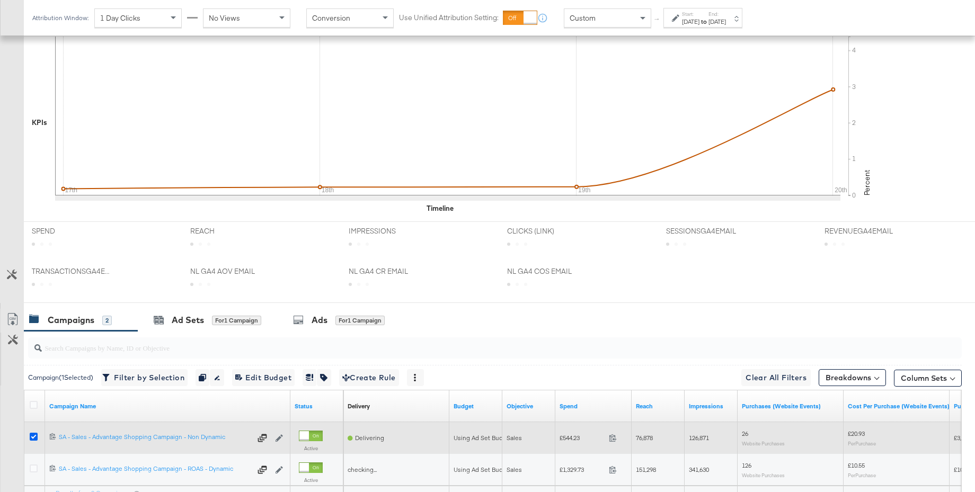
scroll to position [390, 0]
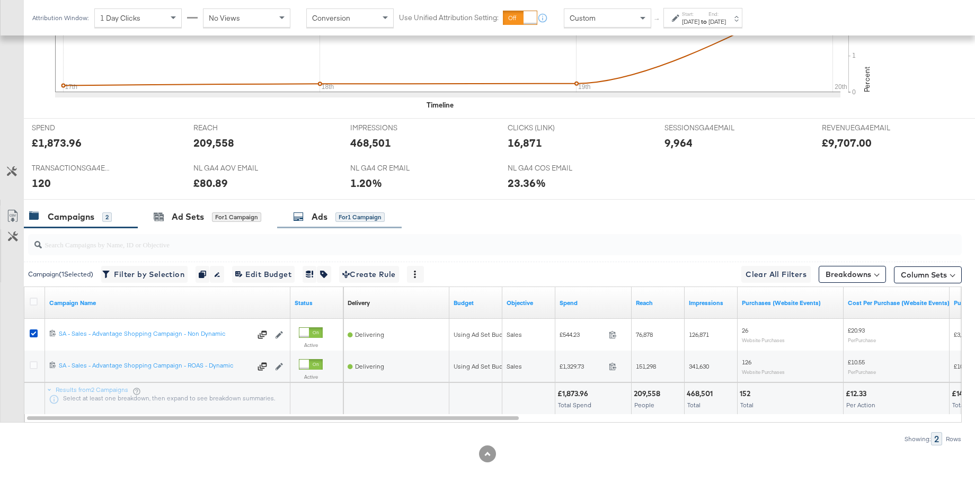
click at [319, 220] on div "Ads" at bounding box center [320, 217] width 16 height 12
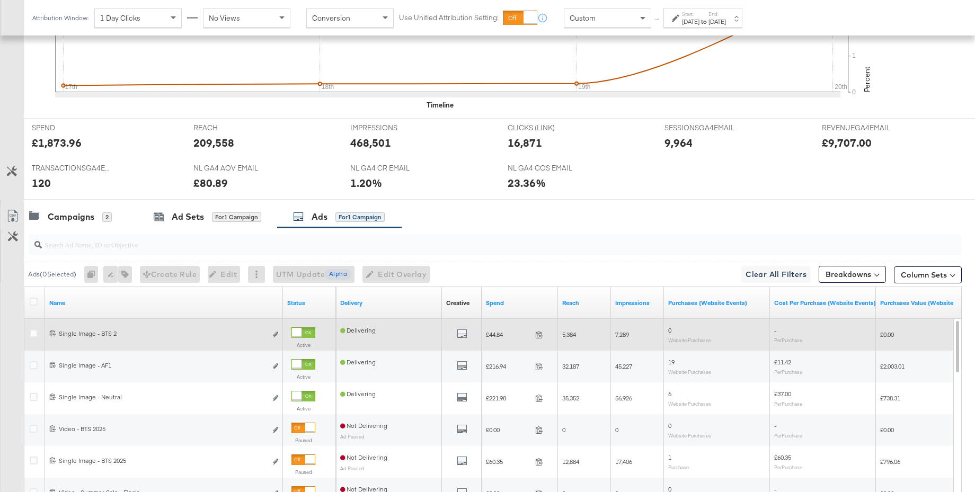
scroll to position [524, 0]
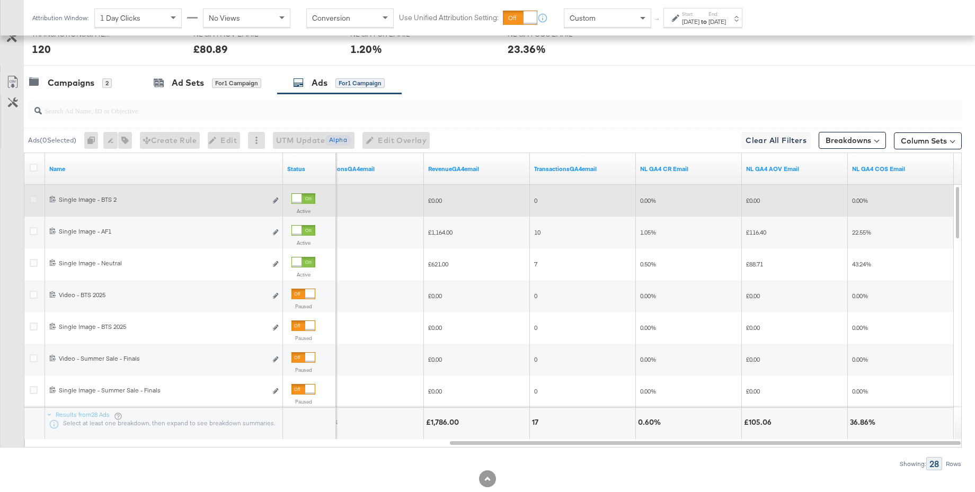
click at [35, 199] on icon at bounding box center [34, 200] width 8 height 8
click at [0, 0] on input "checkbox" at bounding box center [0, 0] width 0 height 0
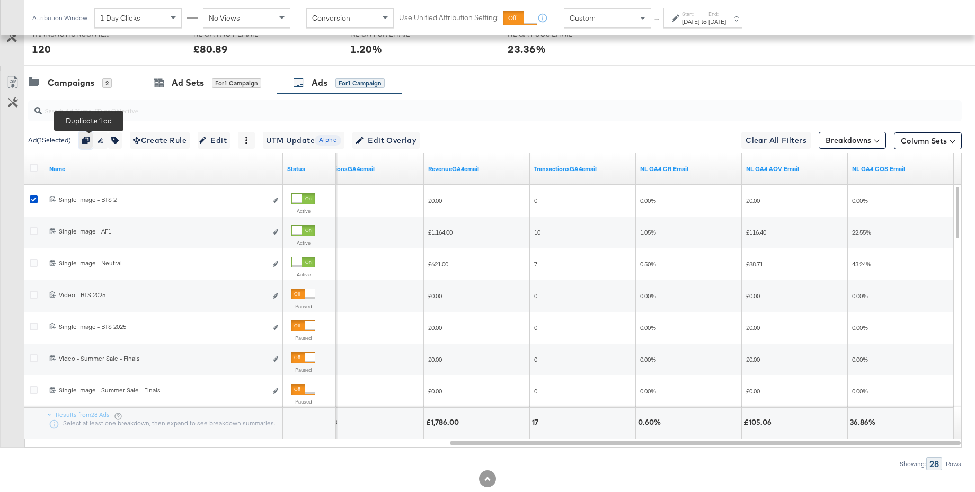
click at [88, 144] on icon "button" at bounding box center [85, 140] width 7 height 7
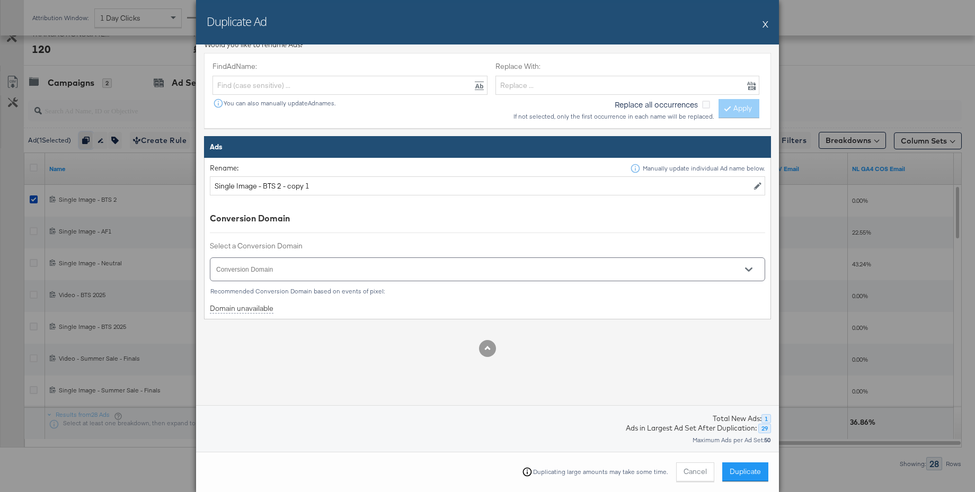
scroll to position [352, 0]
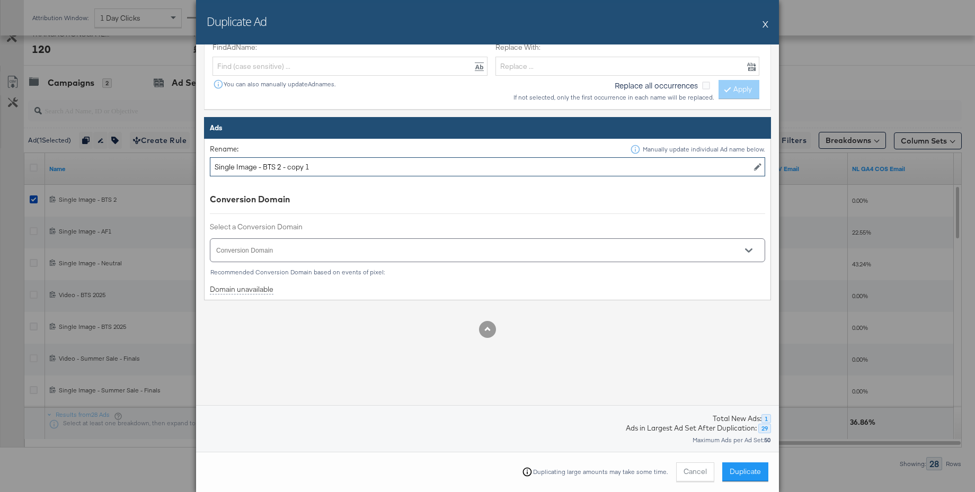
drag, startPoint x: 284, startPoint y: 169, endPoint x: 336, endPoint y: 169, distance: 52.5
click at [336, 169] on input "Single Image - BTS 2 - copy 1" at bounding box center [487, 167] width 555 height 20
click at [749, 254] on icon "Open" at bounding box center [748, 250] width 7 height 7
type input "Single Image - BTS 3"
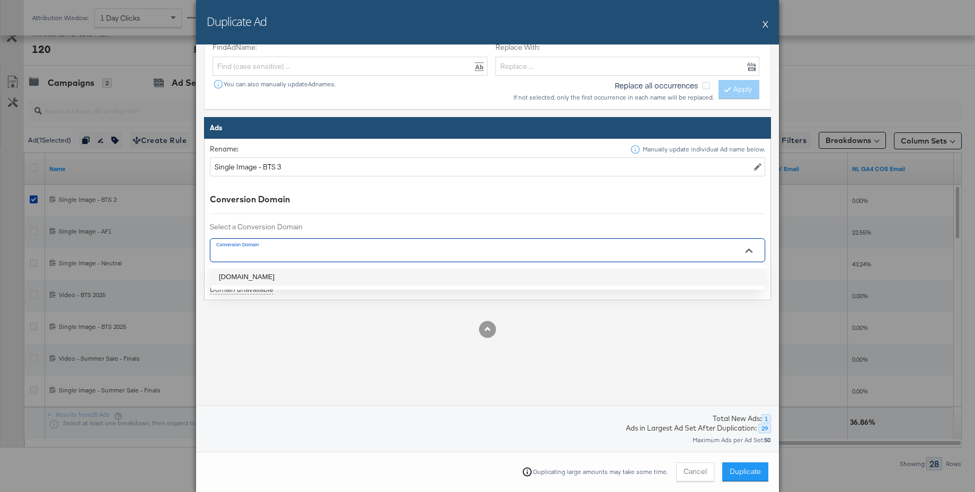
drag, startPoint x: 232, startPoint y: 277, endPoint x: 306, endPoint y: 300, distance: 78.1
click at [235, 278] on li "jdsports.nl" at bounding box center [487, 277] width 554 height 17
type input "jdsports.nl"
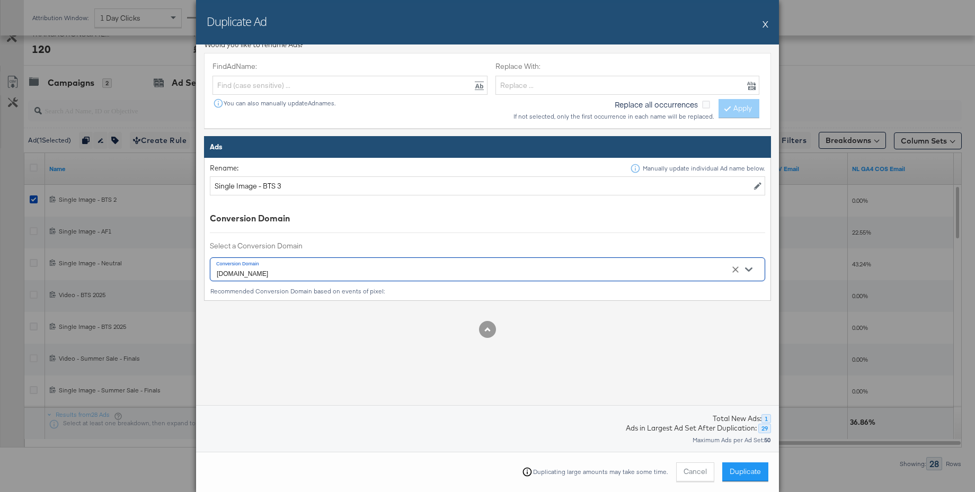
scroll to position [333, 0]
drag, startPoint x: 748, startPoint y: 471, endPoint x: 741, endPoint y: 467, distance: 8.1
click at [748, 471] on span "Duplicate" at bounding box center [745, 472] width 31 height 10
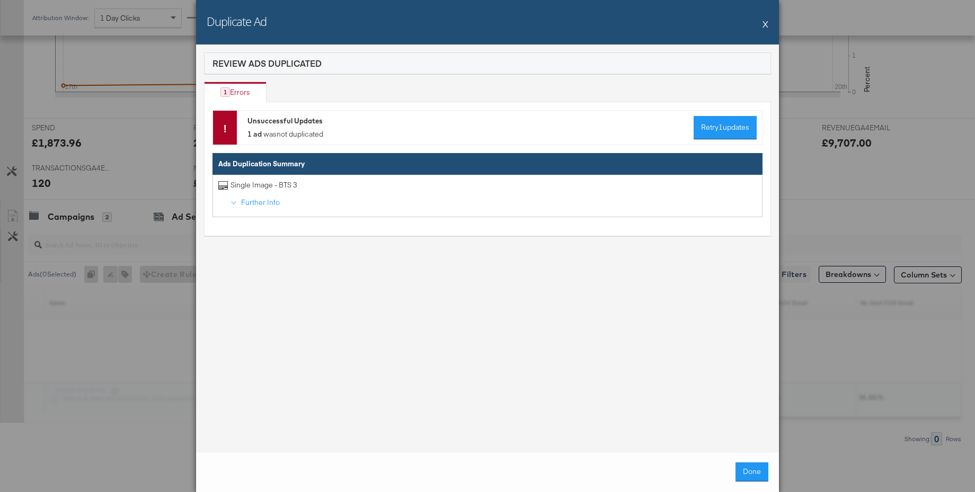
scroll to position [390, 0]
click at [751, 480] on button "Done" at bounding box center [752, 472] width 33 height 19
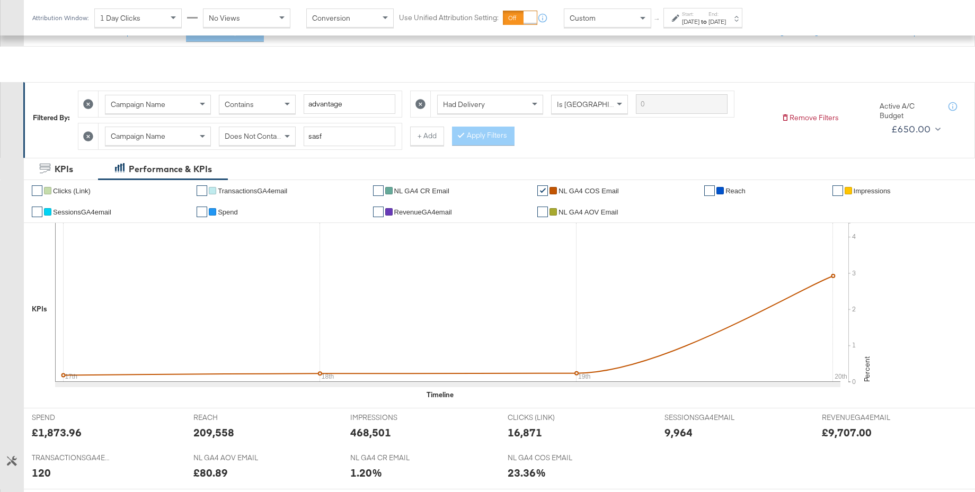
scroll to position [0, 0]
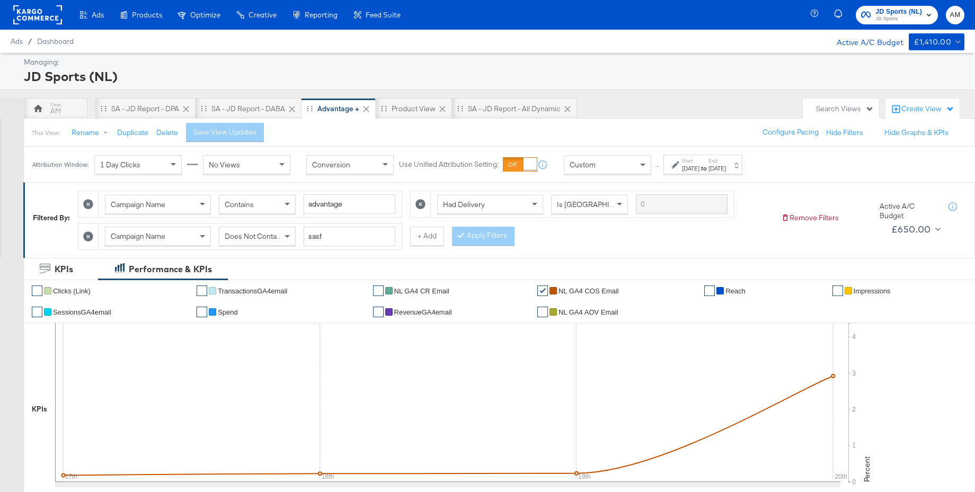
click at [900, 21] on span "JD Sports" at bounding box center [899, 19] width 47 height 8
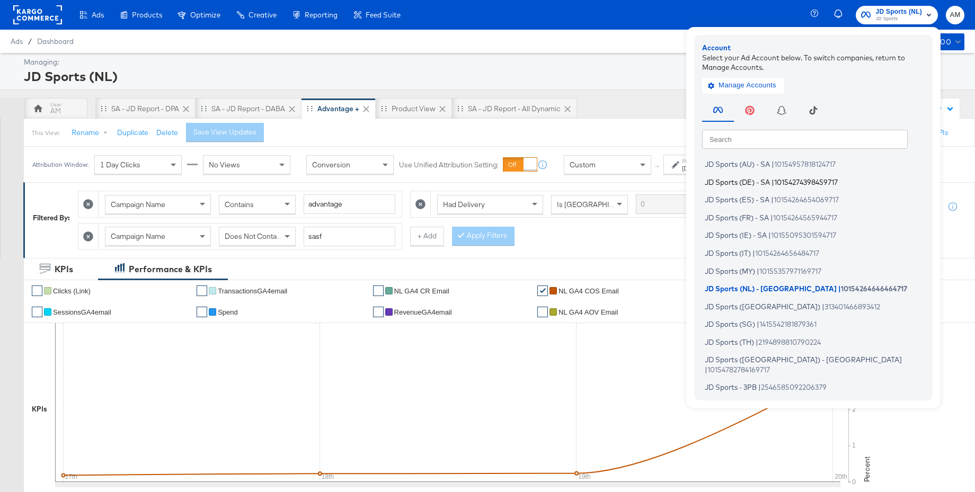
click at [757, 180] on span "JD Sports (DE) - SA" at bounding box center [737, 182] width 65 height 8
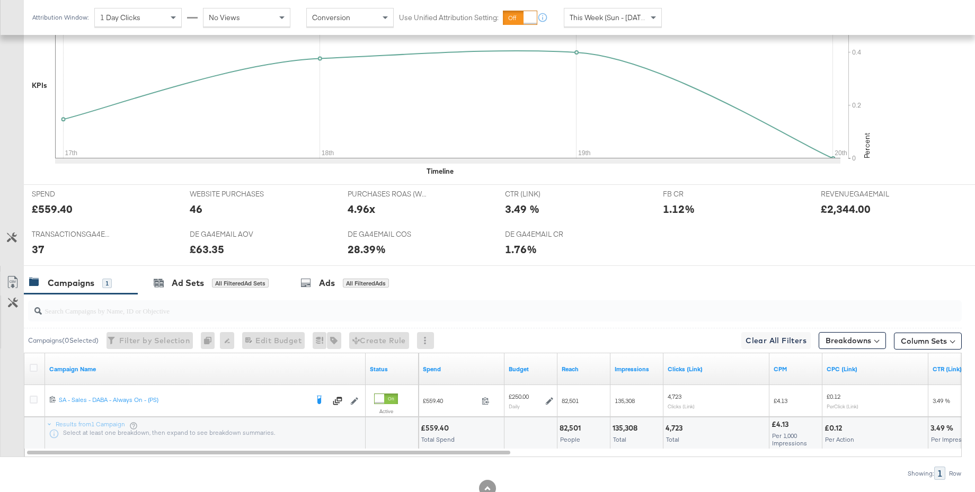
scroll to position [358, 0]
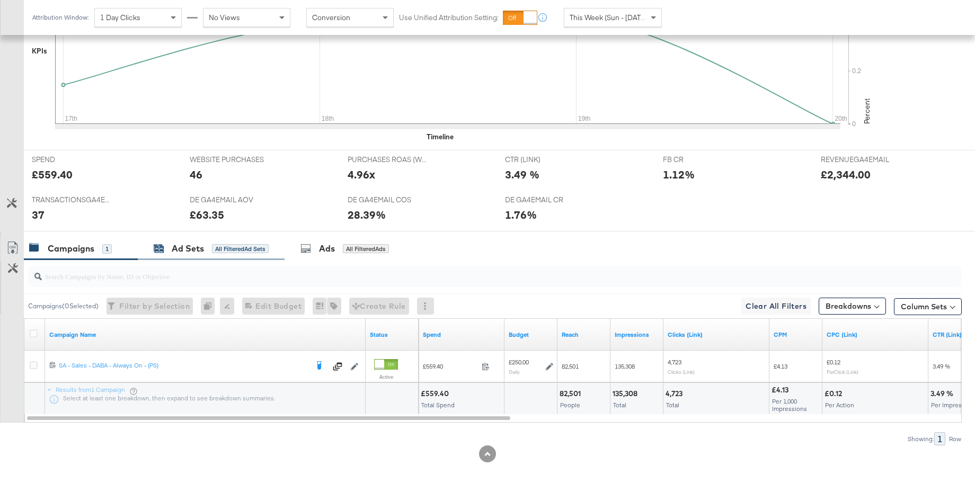
click at [176, 250] on div "Ad Sets" at bounding box center [188, 249] width 32 height 12
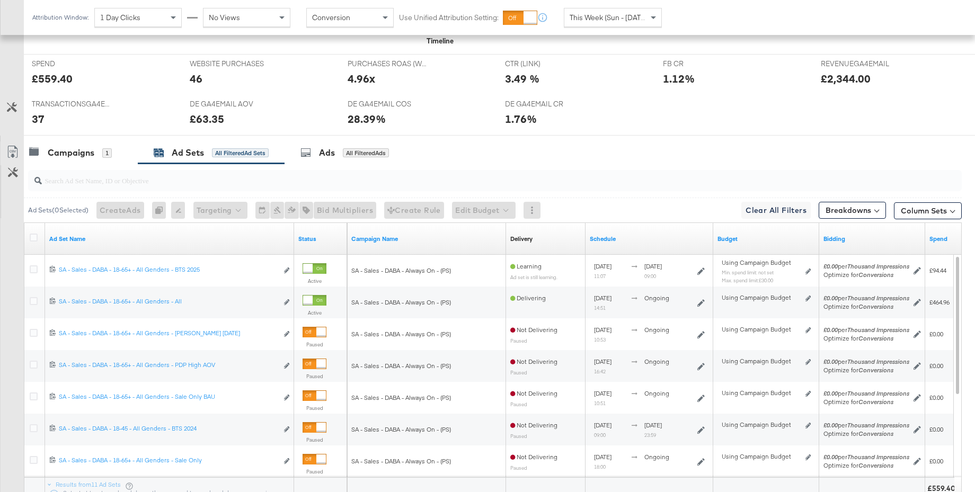
scroll to position [508, 0]
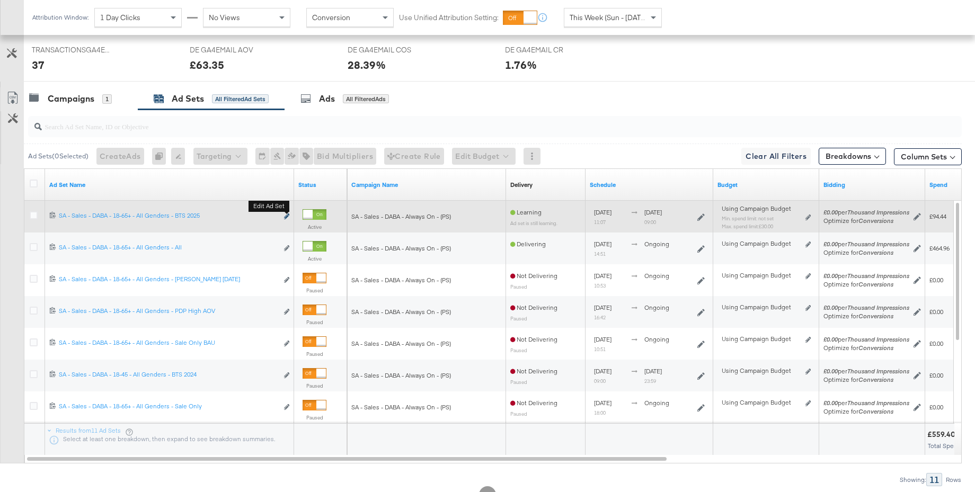
click at [285, 214] on button "Edit ad set" at bounding box center [287, 216] width 6 height 11
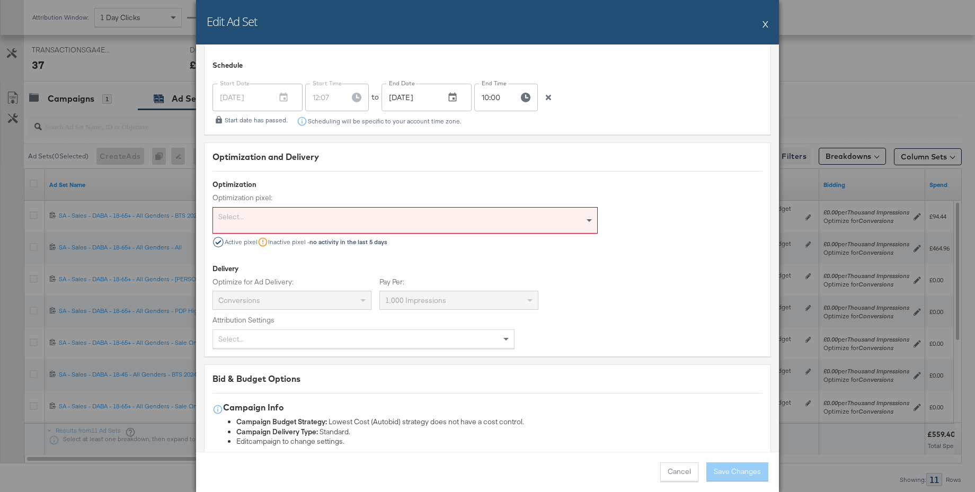
scroll to position [2405, 0]
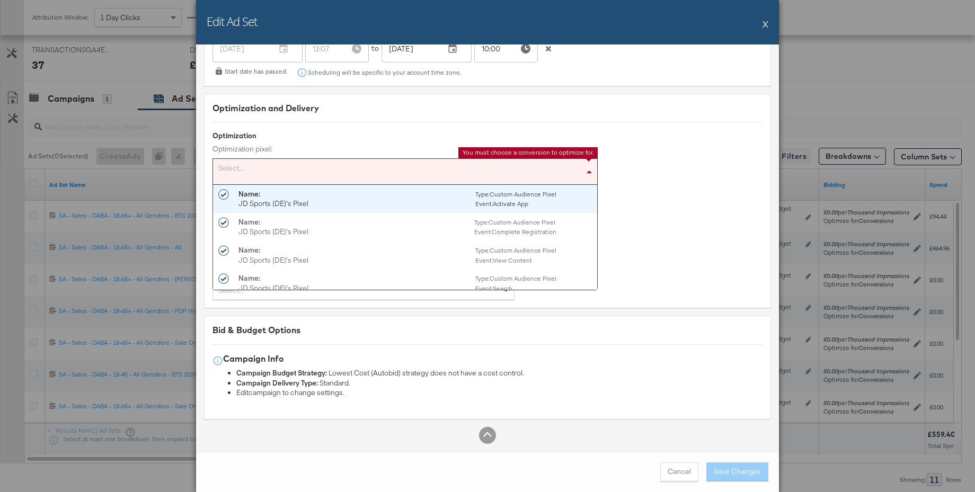
click at [492, 175] on div "Select..." at bounding box center [405, 171] width 384 height 25
type div "pu"
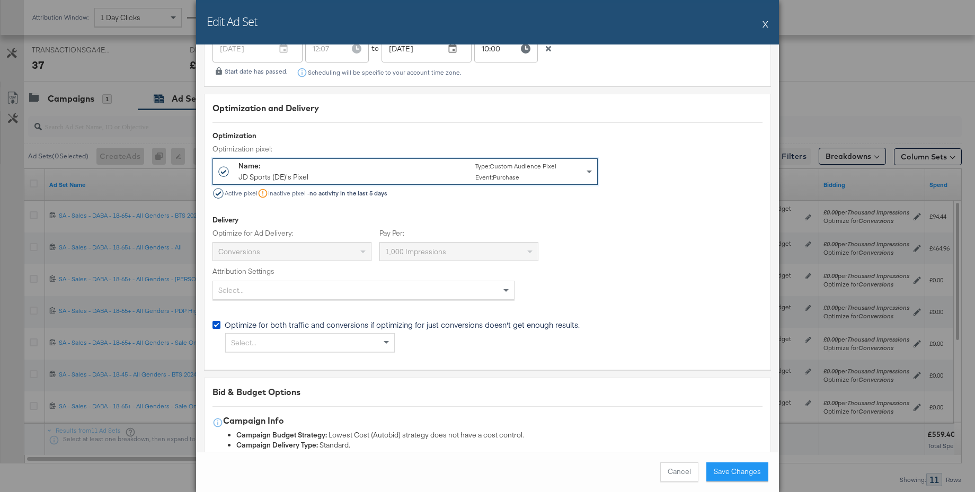
drag, startPoint x: 416, startPoint y: 197, endPoint x: 535, endPoint y: 203, distance: 118.9
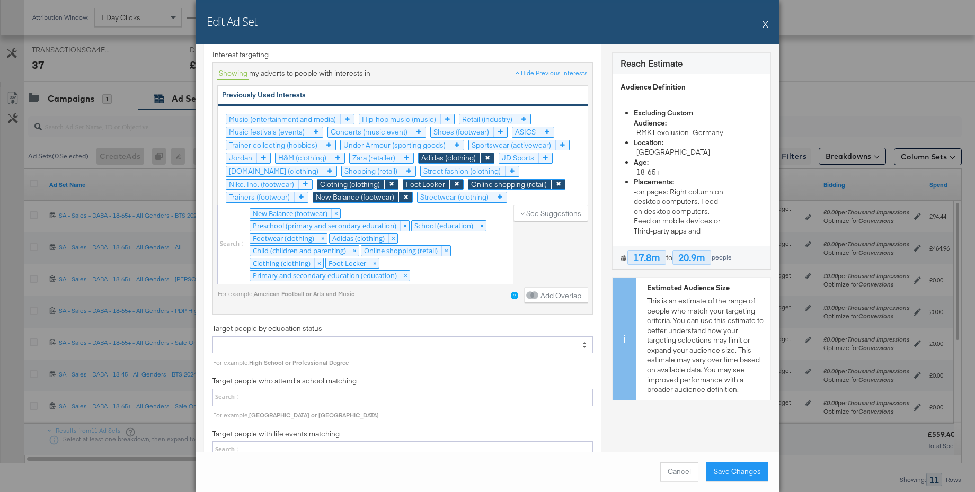
scroll to position [1719, 0]
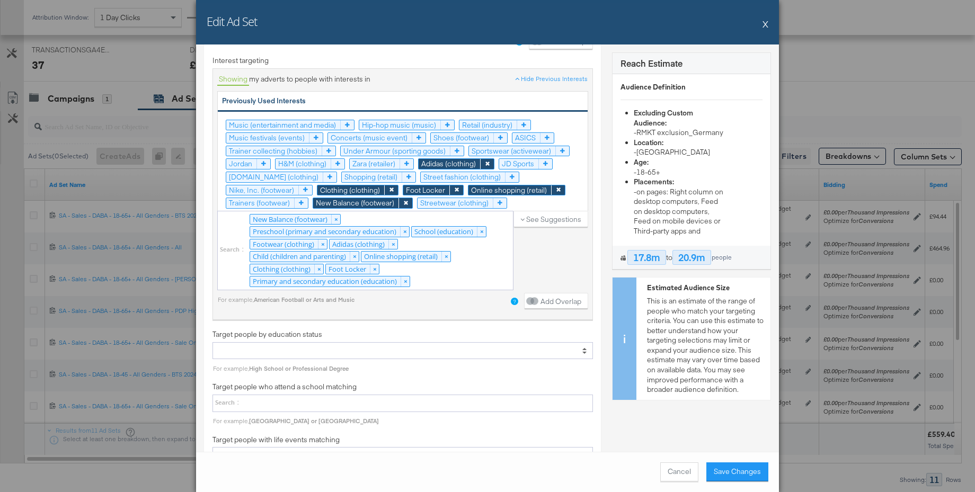
click at [485, 165] on icon at bounding box center [487, 164] width 14 height 10
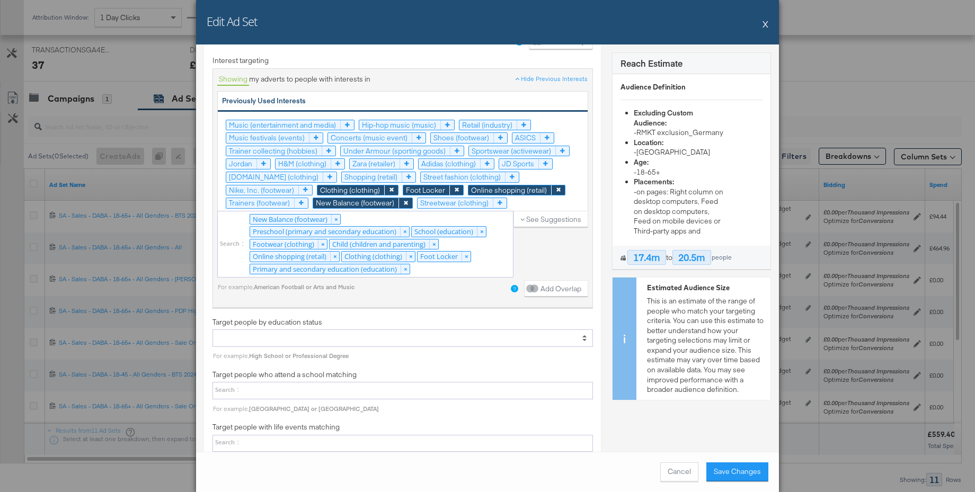
click at [450, 189] on icon at bounding box center [456, 190] width 14 height 10
click at [392, 191] on icon at bounding box center [391, 190] width 14 height 10
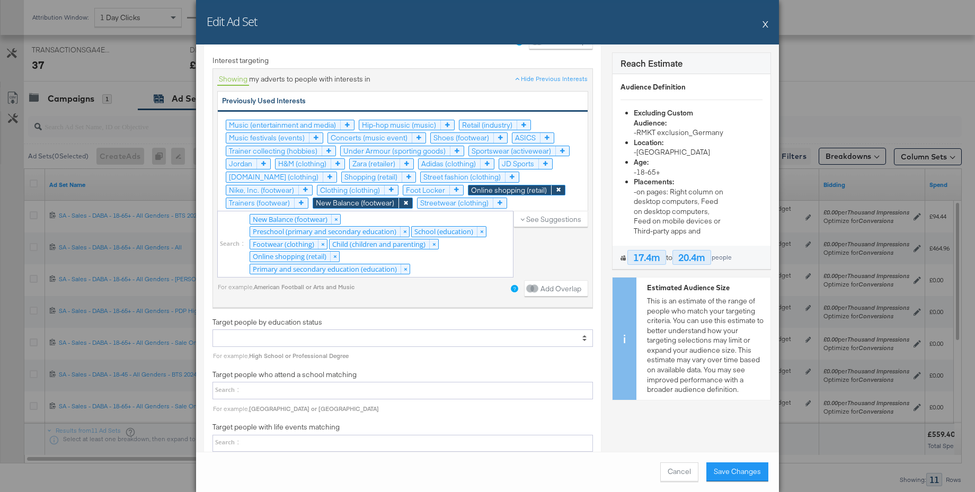
click at [402, 204] on icon at bounding box center [405, 203] width 14 height 10
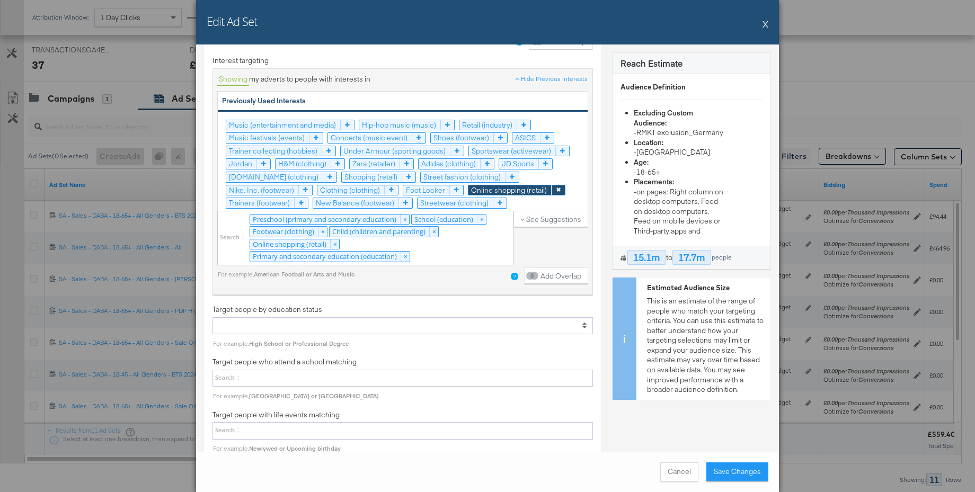
click at [561, 189] on icon at bounding box center [558, 190] width 14 height 10
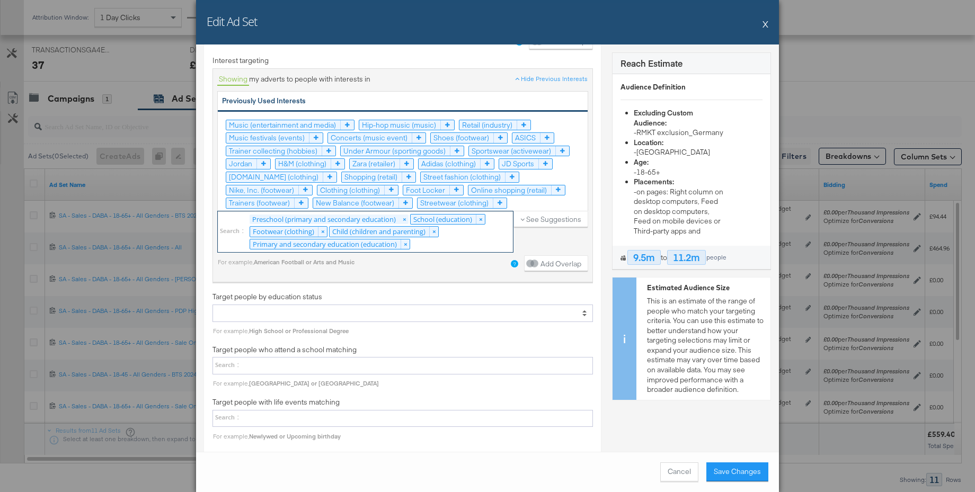
click at [406, 219] on link "×" at bounding box center [404, 220] width 9 height 10
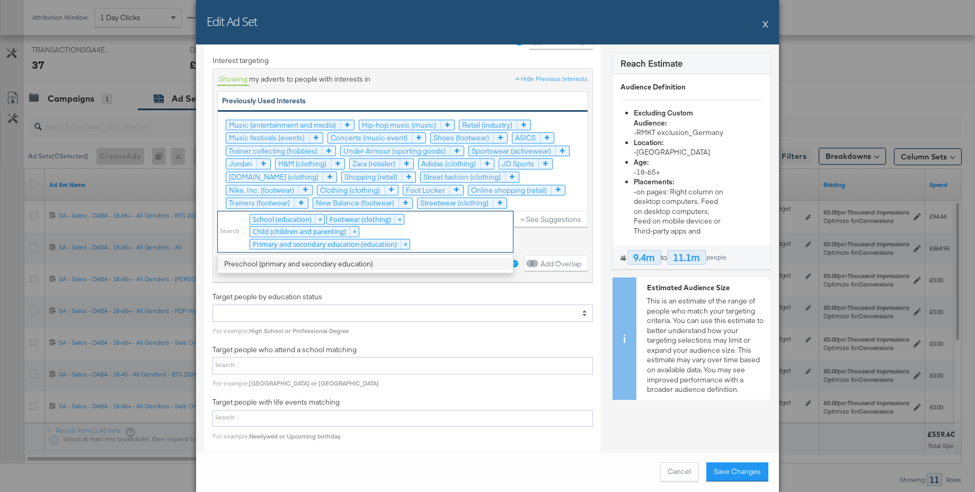
click at [403, 218] on link "×" at bounding box center [399, 220] width 9 height 10
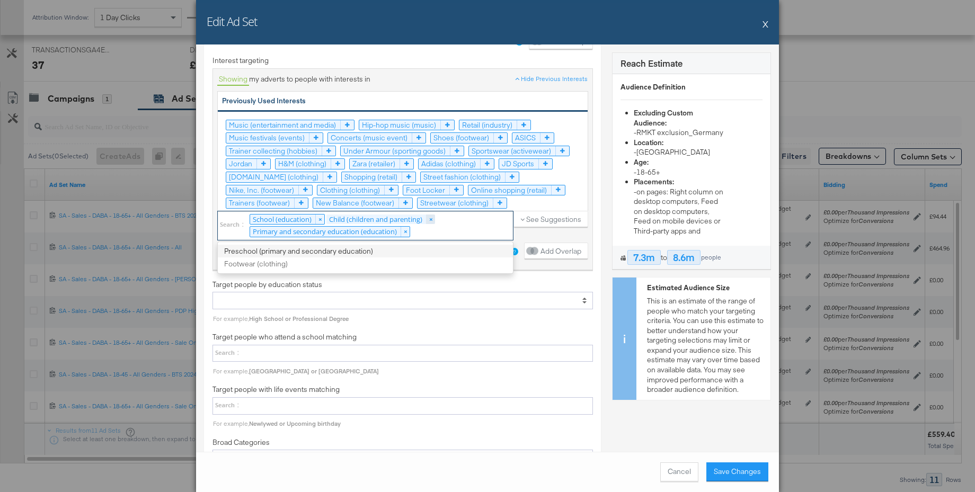
click at [431, 219] on link "×" at bounding box center [430, 220] width 9 height 10
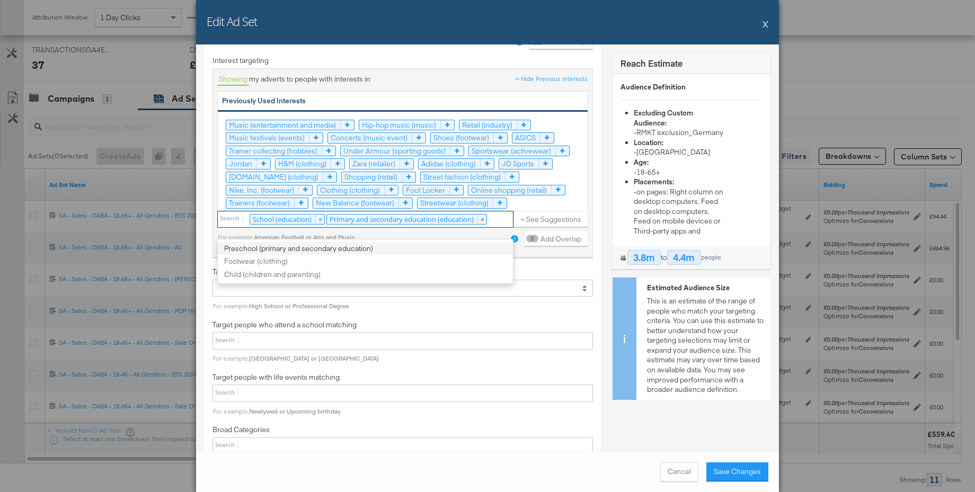
click at [484, 219] on link "×" at bounding box center [481, 220] width 9 height 10
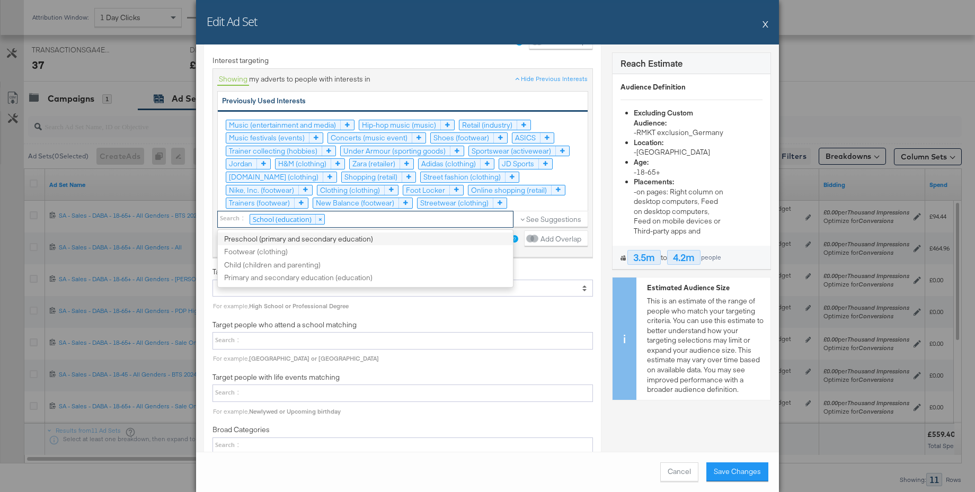
drag, startPoint x: 324, startPoint y: 223, endPoint x: 337, endPoint y: 226, distance: 13.6
click at [322, 222] on link "×" at bounding box center [319, 220] width 9 height 10
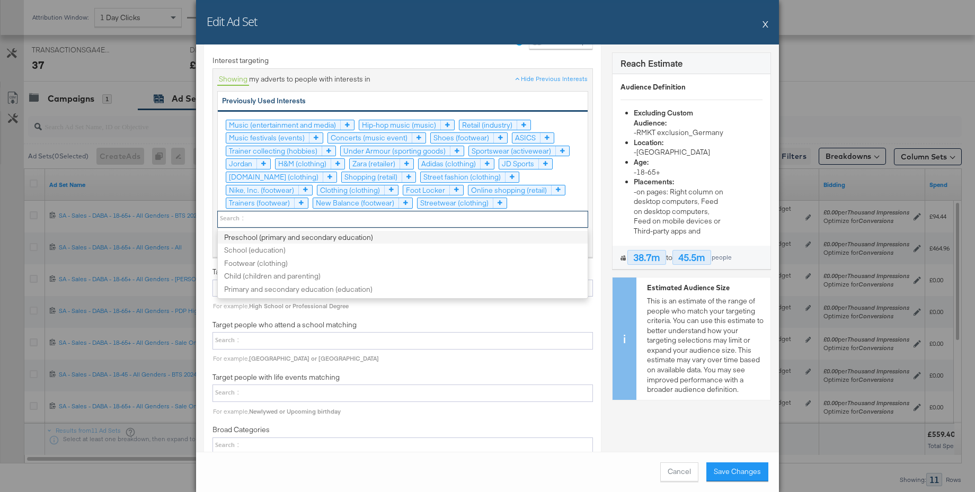
click at [598, 201] on div "Additional targeting options Target people with certain behaviors For example, …" at bounding box center [402, 239] width 397 height 531
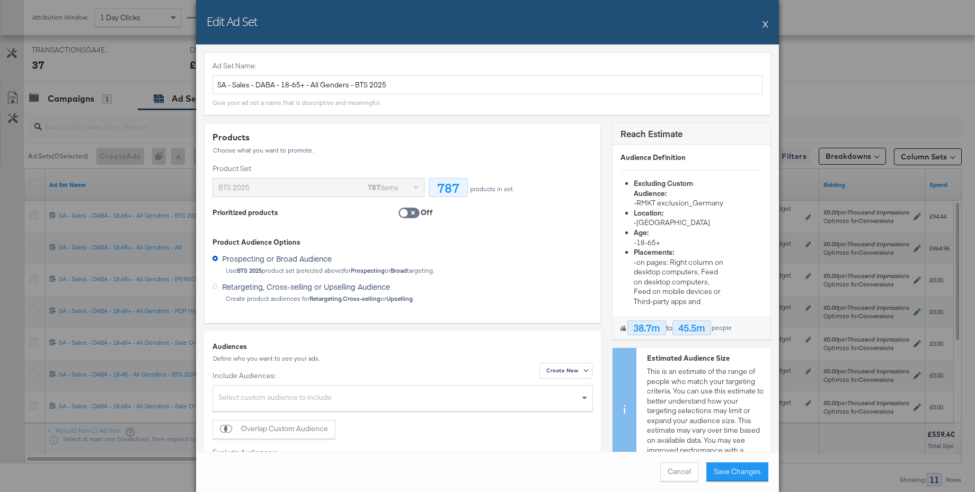
scroll to position [206, 0]
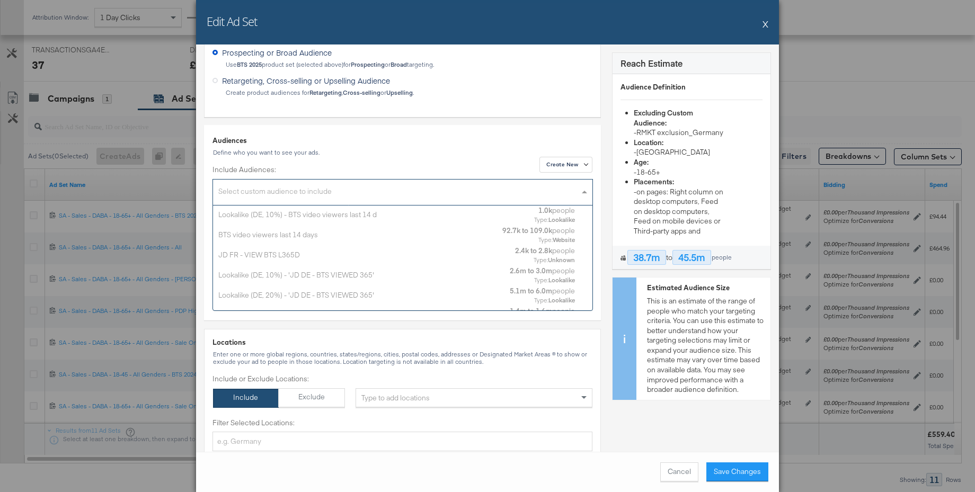
click at [297, 196] on div "Select custom audience to include" at bounding box center [402, 193] width 379 height 23
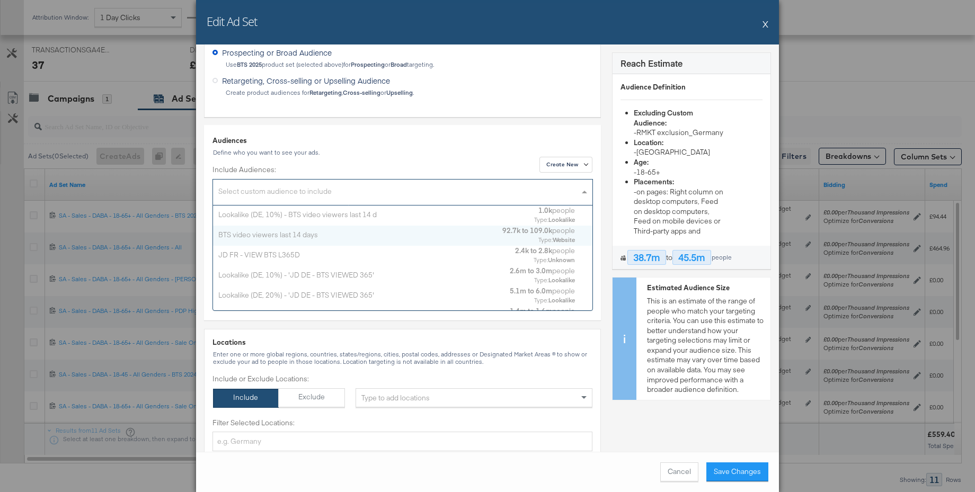
click at [293, 230] on div "BTS video viewers last 14 days" at bounding box center [356, 234] width 276 height 10
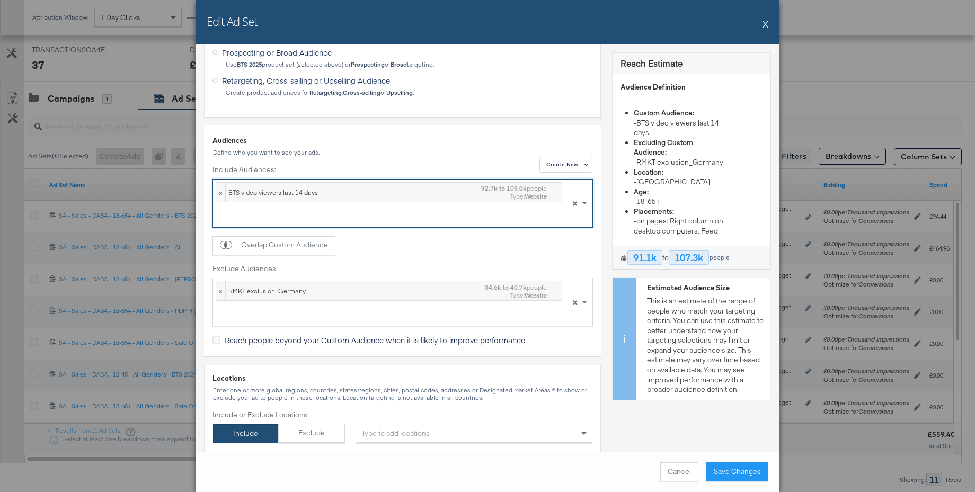
scroll to position [506, 0]
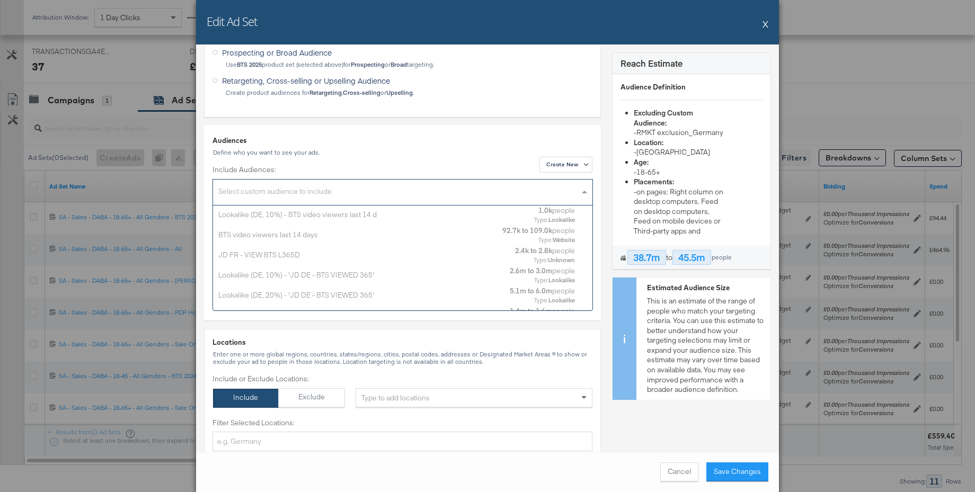
click at [247, 193] on div "Select custom audience to include" at bounding box center [402, 193] width 379 height 23
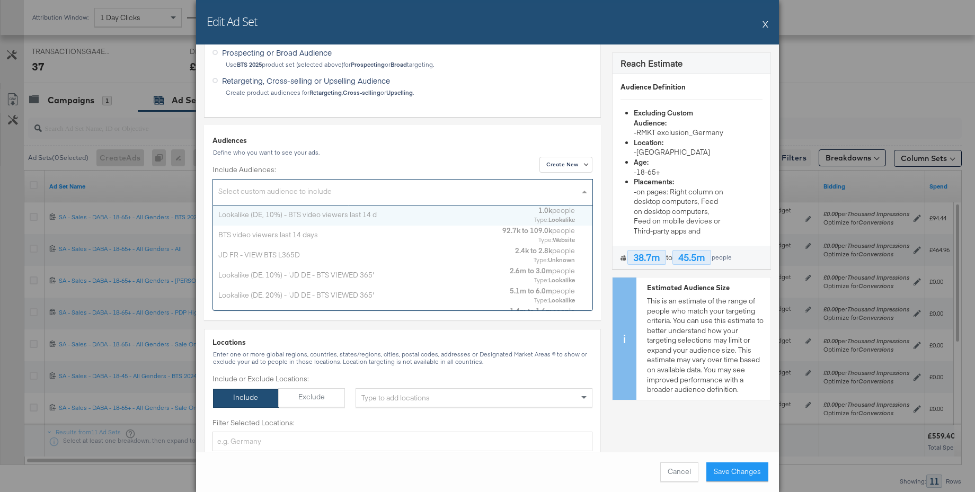
click at [250, 216] on div "Lookalike (DE, 10%) - BTS video viewers last 14 d" at bounding box center [372, 214] width 308 height 10
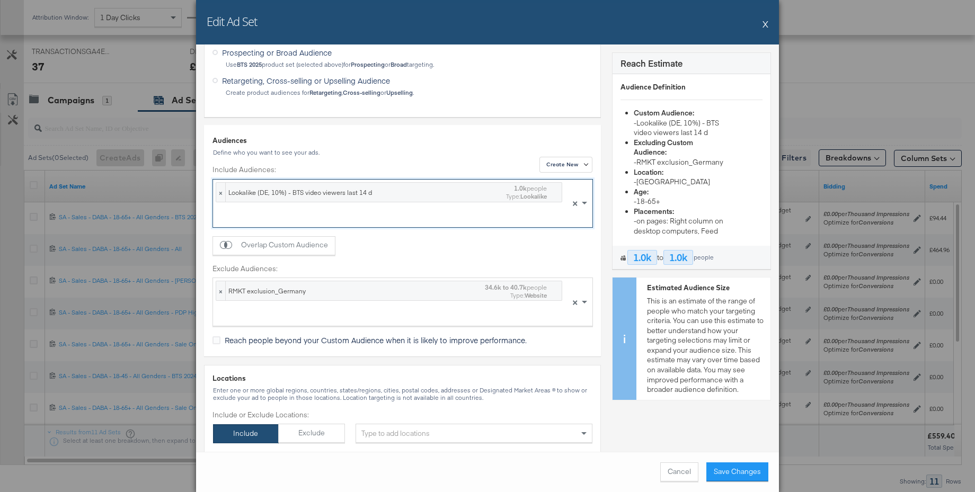
scroll to position [0, 0]
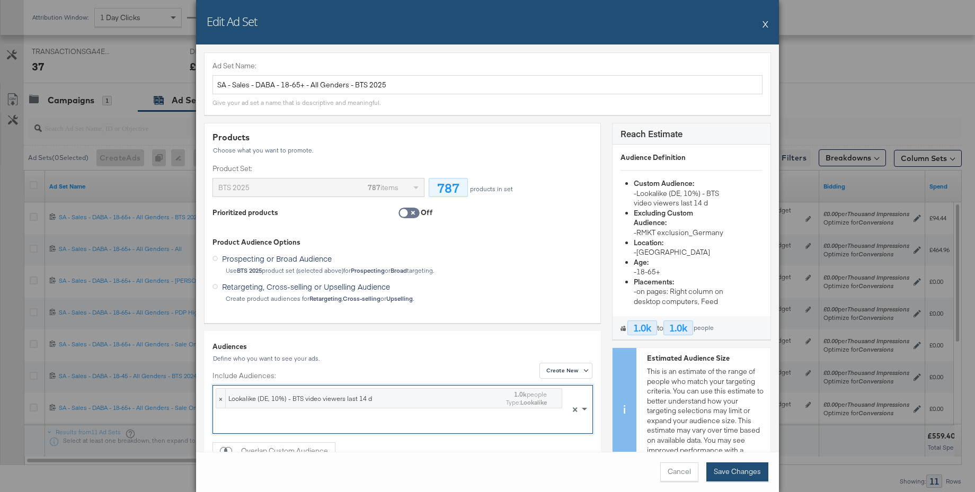
click at [732, 468] on button "Save Changes" at bounding box center [737, 472] width 62 height 19
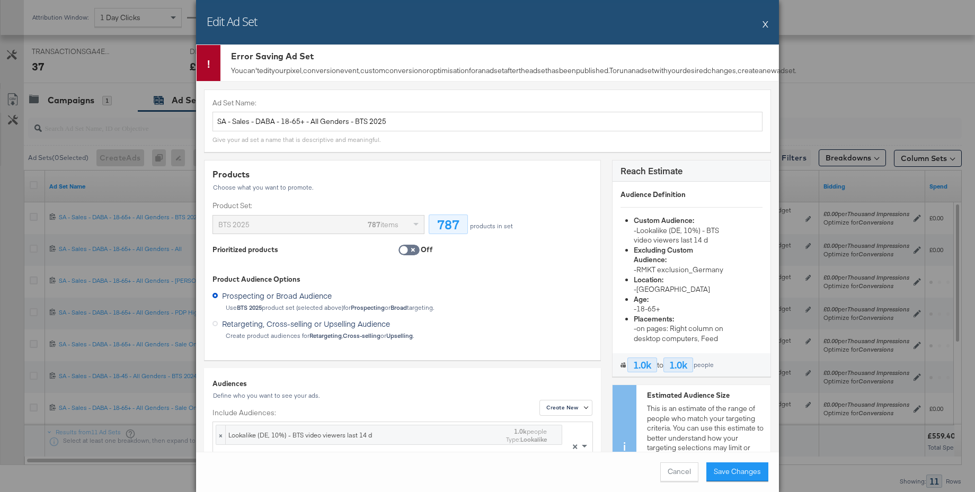
click at [679, 471] on button "Cancel" at bounding box center [679, 472] width 38 height 19
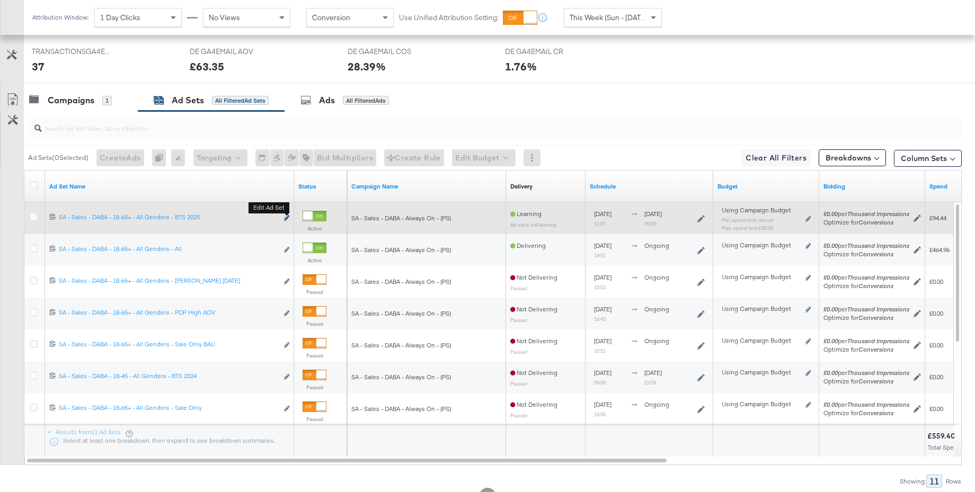
click at [285, 217] on icon "link" at bounding box center [286, 218] width 5 height 6
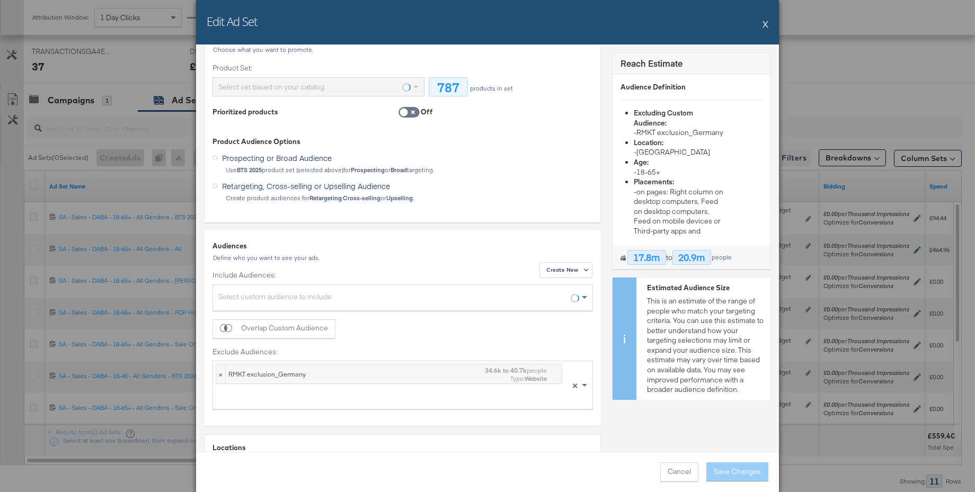
scroll to position [138, 0]
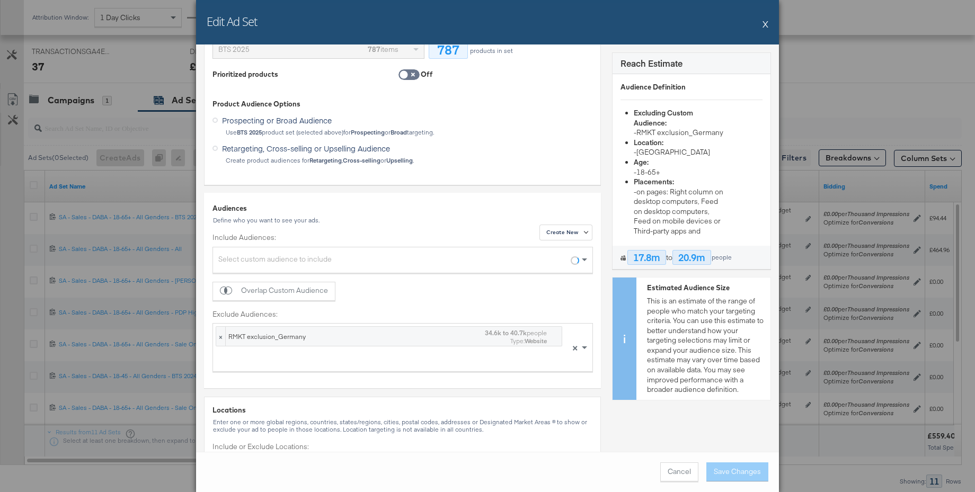
click at [290, 262] on div "Select custom audience to include" at bounding box center [402, 261] width 379 height 23
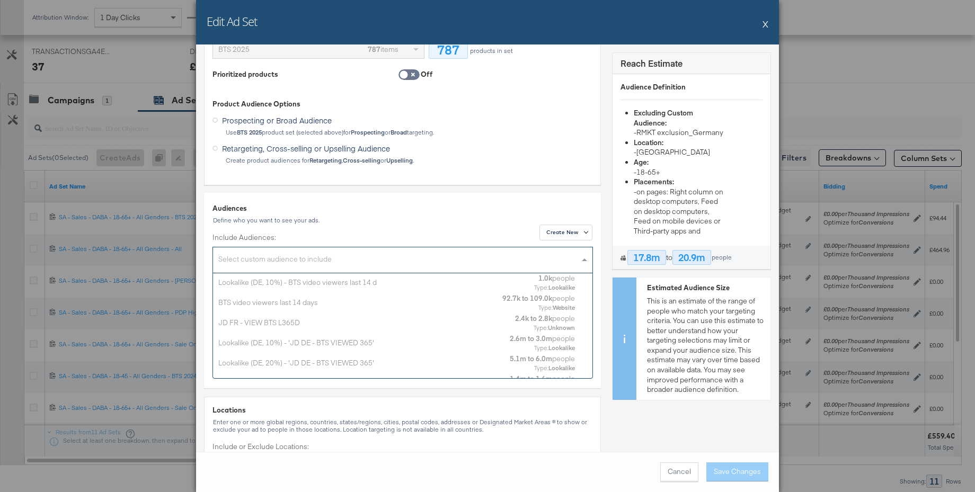
scroll to position [105, 379]
click at [287, 279] on div "Lookalike (DE, 10%) - BTS video viewers last 14 d" at bounding box center [372, 282] width 308 height 10
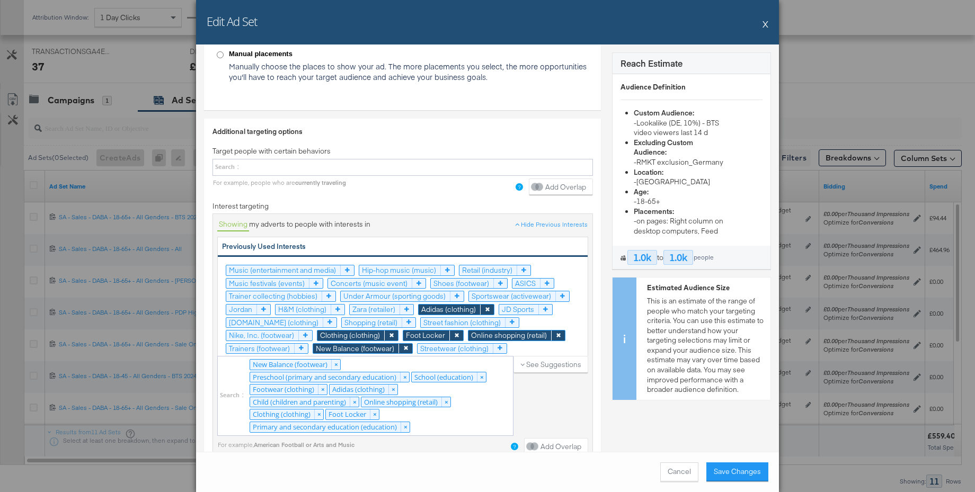
scroll to position [1659, 0]
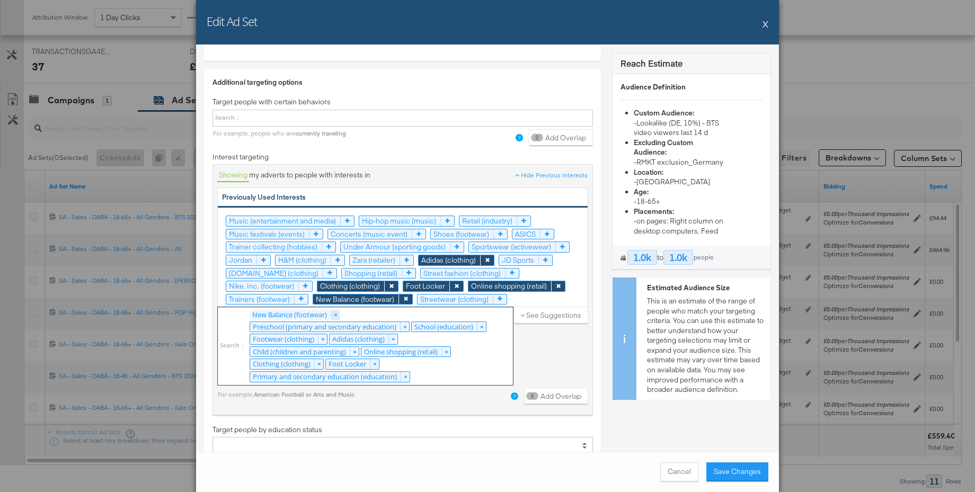
click at [337, 315] on link "×" at bounding box center [335, 315] width 9 height 10
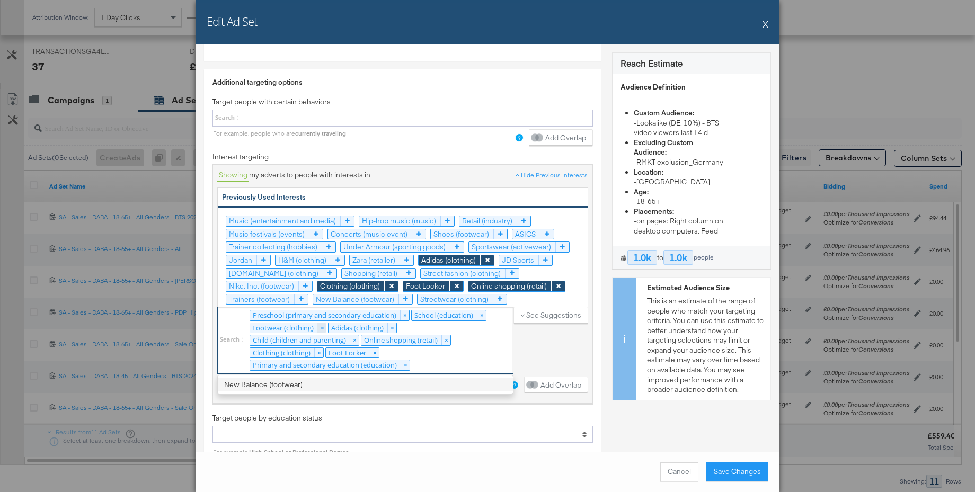
click at [325, 326] on link "×" at bounding box center [321, 328] width 9 height 10
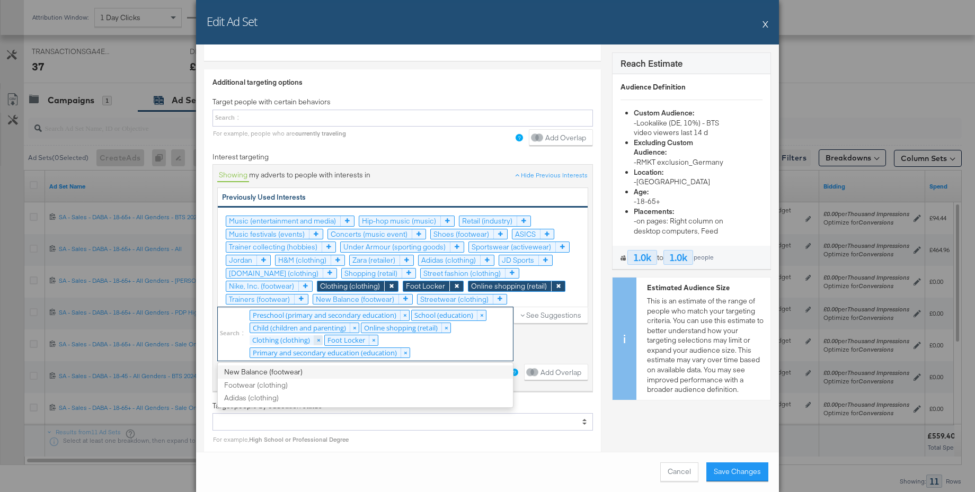
click at [319, 338] on link "×" at bounding box center [318, 340] width 9 height 10
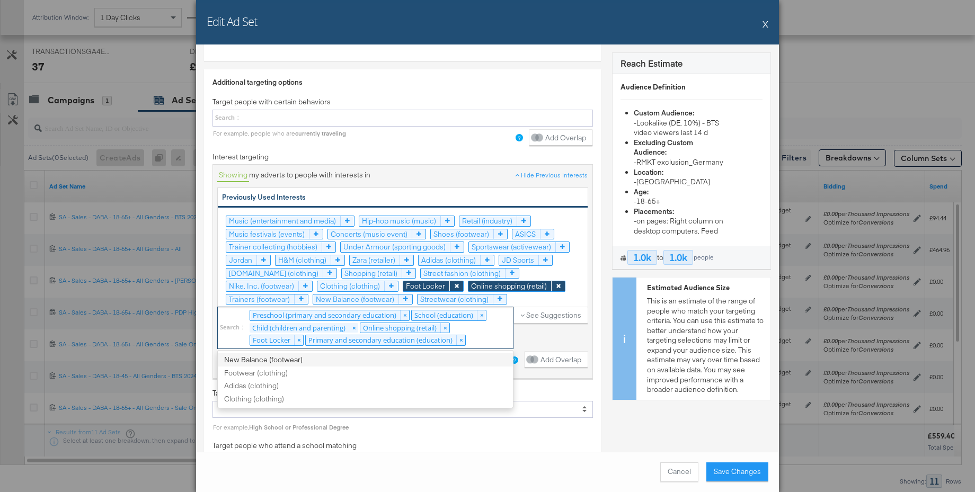
click at [357, 327] on link "×" at bounding box center [353, 328] width 9 height 10
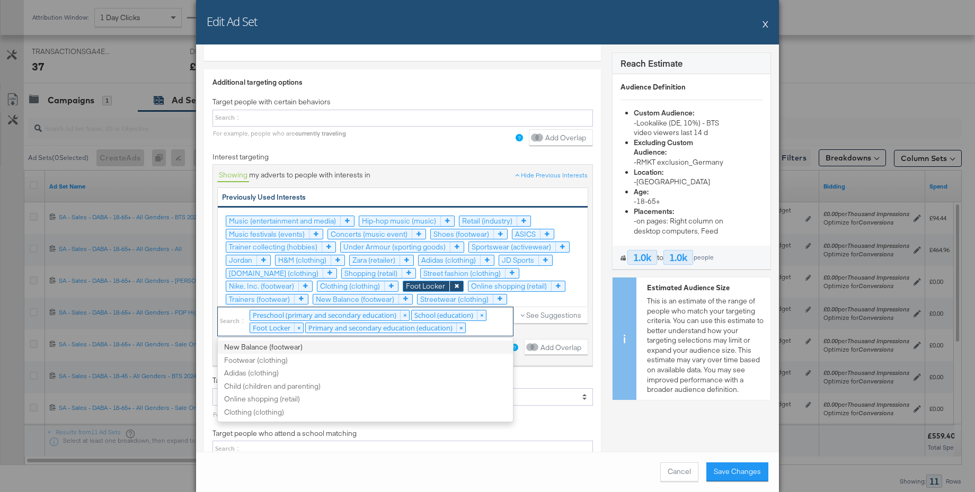
click at [407, 316] on link "×" at bounding box center [404, 316] width 9 height 10
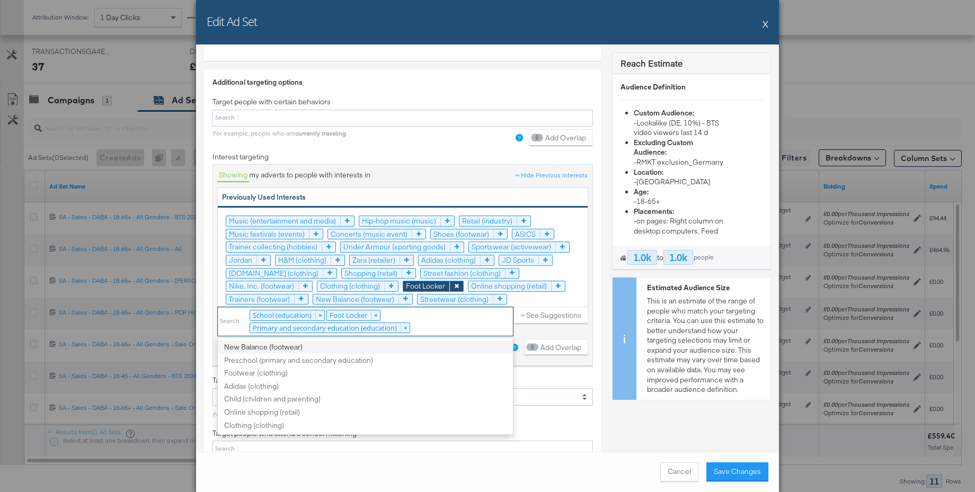
scroll to position [0, 0]
drag, startPoint x: 381, startPoint y: 315, endPoint x: 374, endPoint y: 316, distance: 7.1
click at [374, 316] on link "×" at bounding box center [375, 316] width 9 height 10
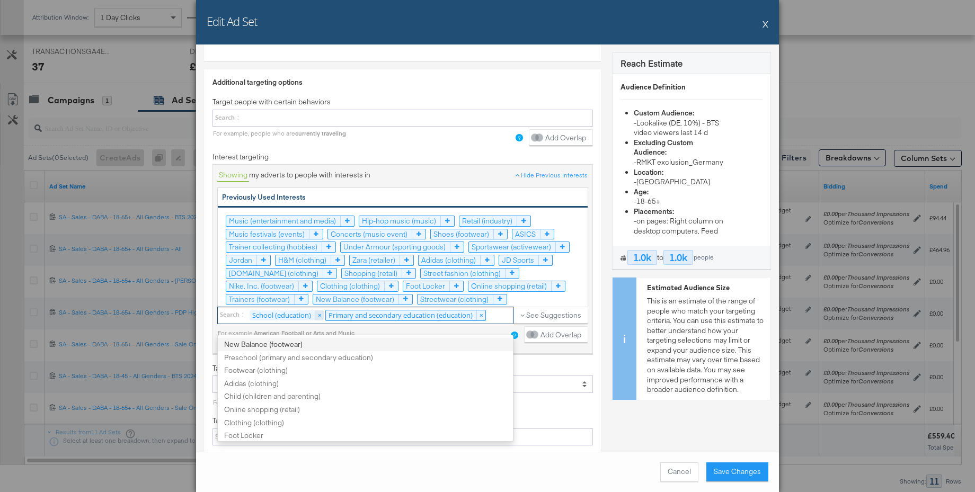
click at [320, 316] on link "×" at bounding box center [319, 316] width 9 height 10
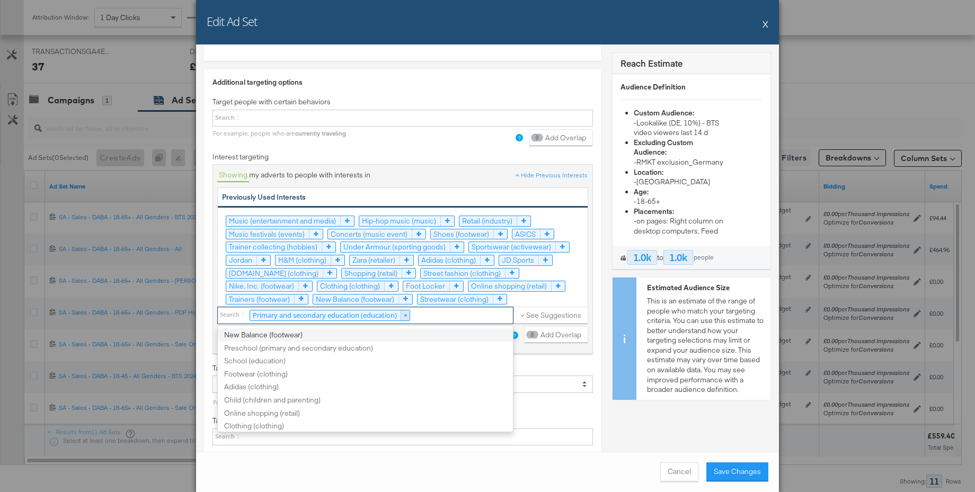
click at [408, 316] on link "×" at bounding box center [405, 316] width 9 height 10
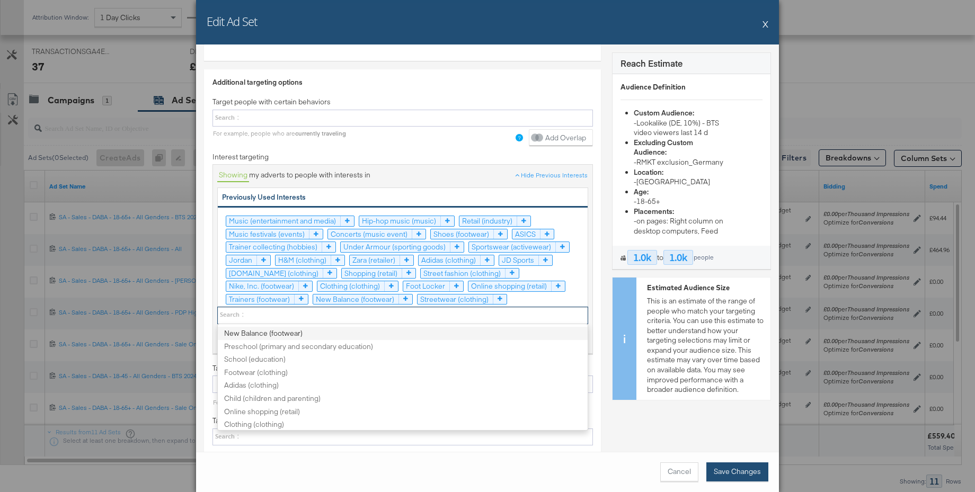
click at [728, 470] on button "Save Changes" at bounding box center [737, 472] width 62 height 19
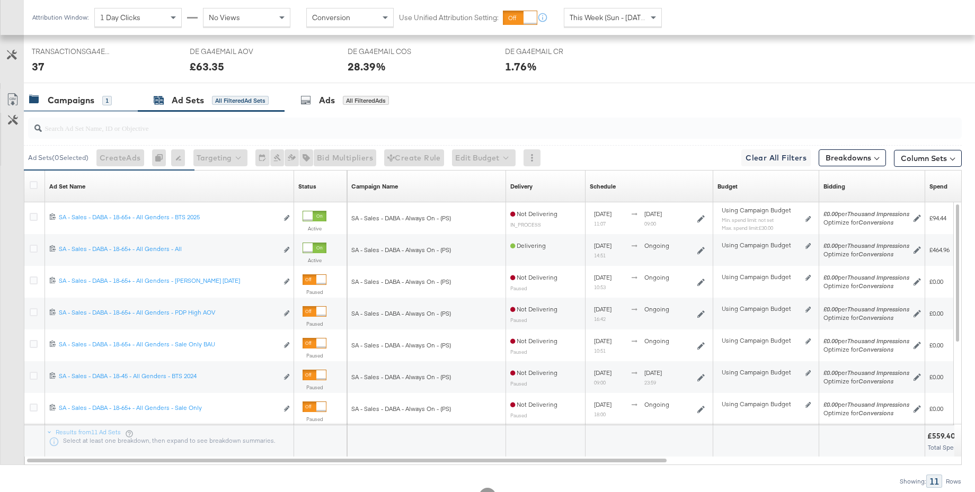
click at [70, 99] on div "Campaigns" at bounding box center [71, 100] width 47 height 12
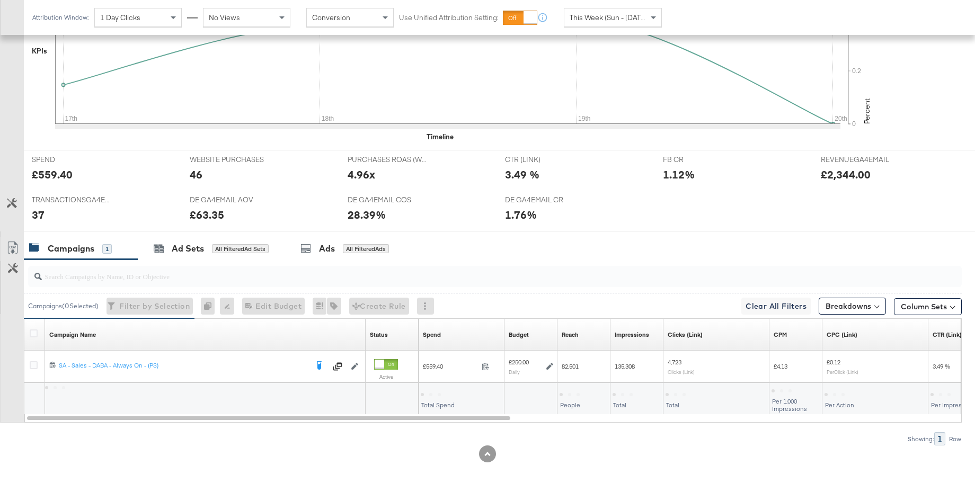
scroll to position [358, 0]
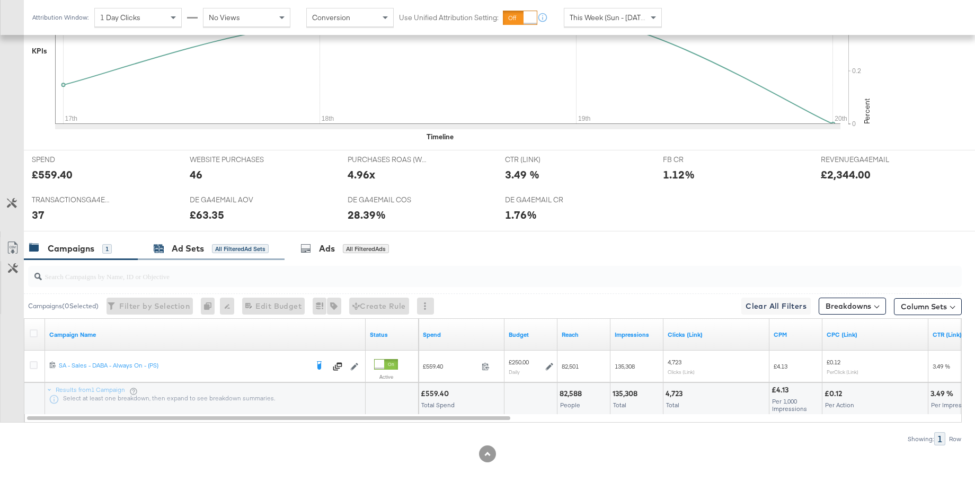
click at [200, 246] on div "Ad Sets" at bounding box center [188, 249] width 32 height 12
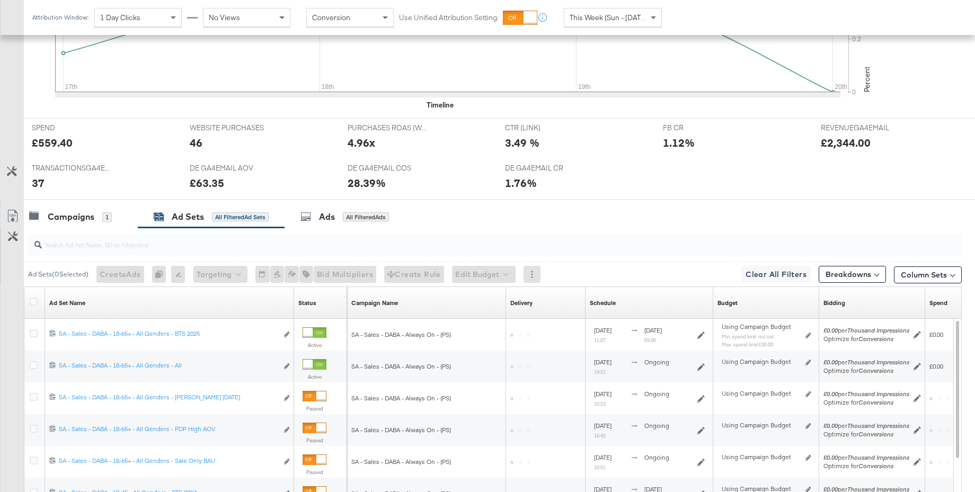
scroll to position [506, 0]
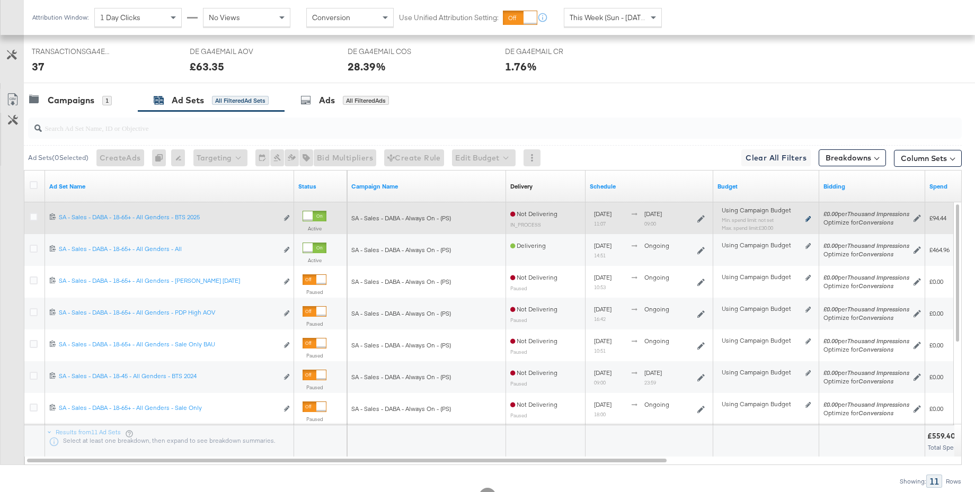
click at [808, 218] on icon at bounding box center [807, 219] width 5 height 6
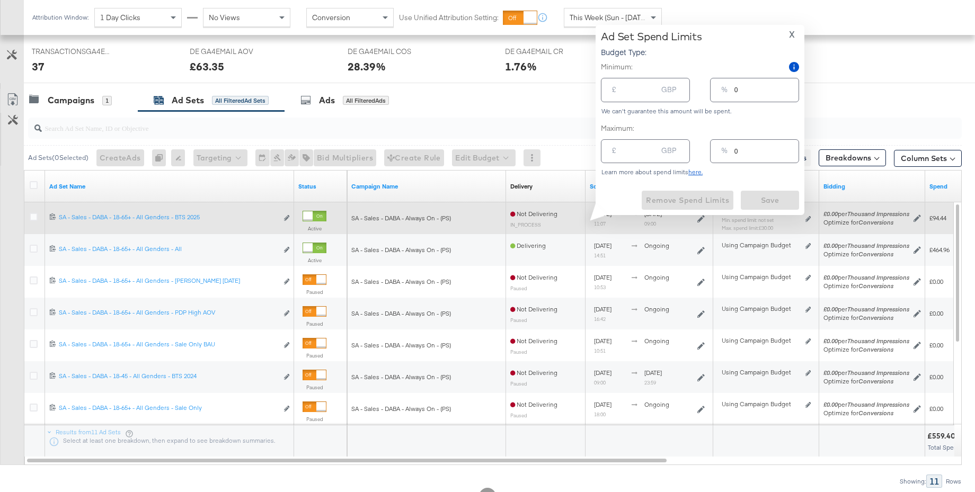
type input "30.00"
type input "12"
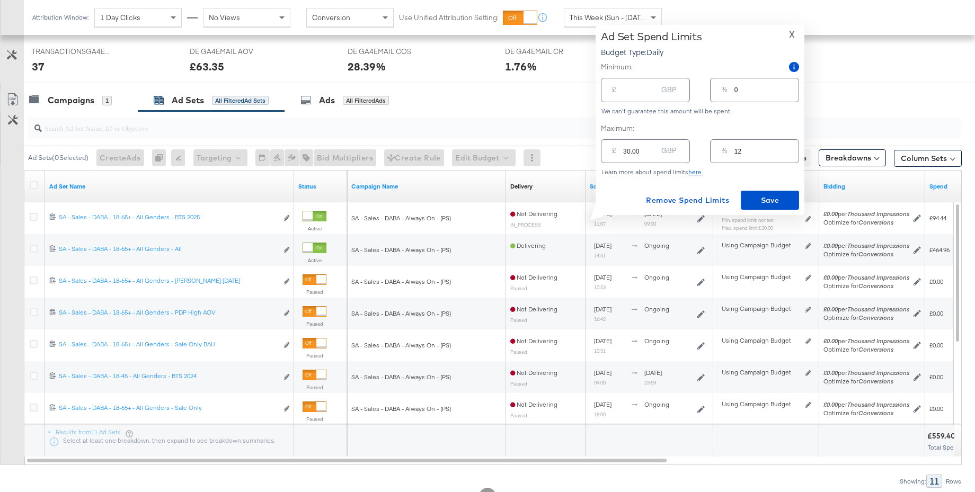
click at [625, 153] on input "30.00" at bounding box center [640, 147] width 34 height 23
type input "0.00"
type input "0"
type input "40.00"
type input "16"
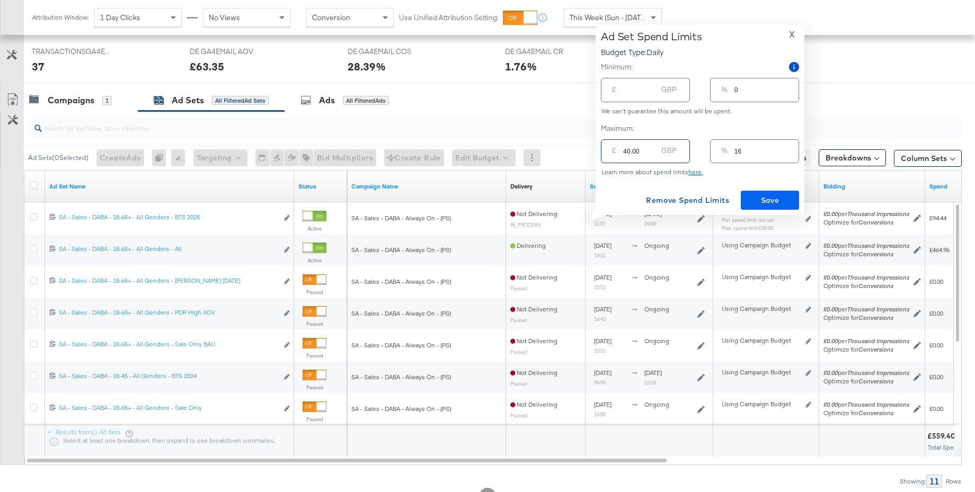
type input "40.00"
click at [775, 203] on span "Save" at bounding box center [770, 200] width 50 height 13
